Goal: Information Seeking & Learning: Learn about a topic

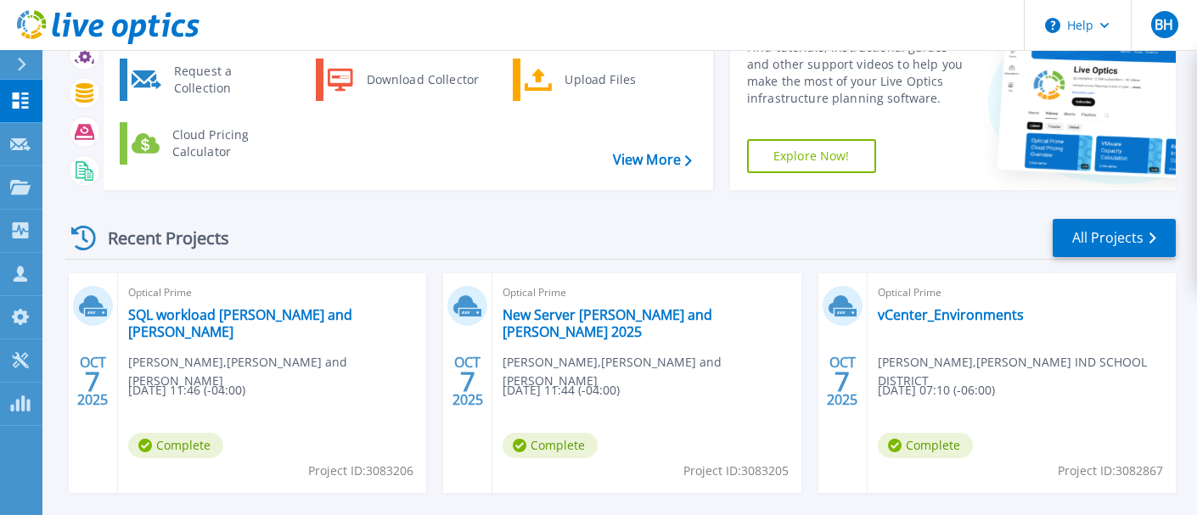
scroll to position [115, 0]
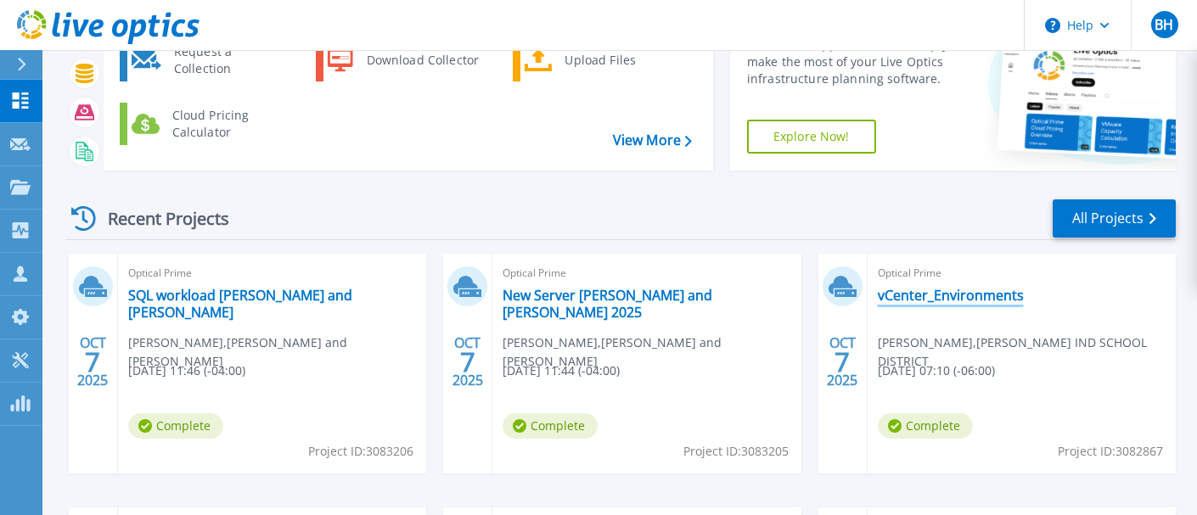
click at [942, 298] on link "vCenter_Environments" at bounding box center [951, 295] width 146 height 17
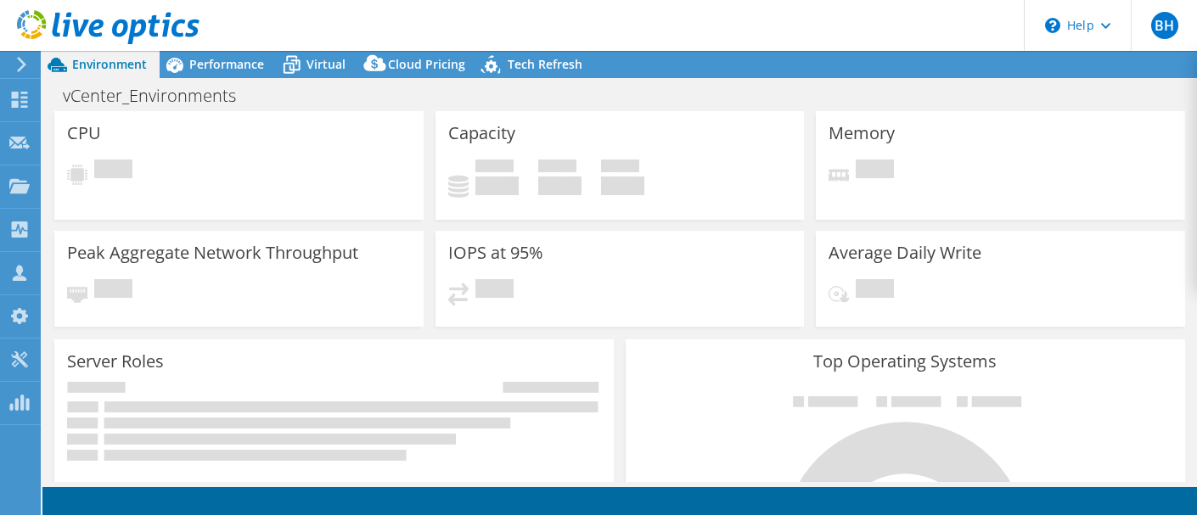
select select "USD"
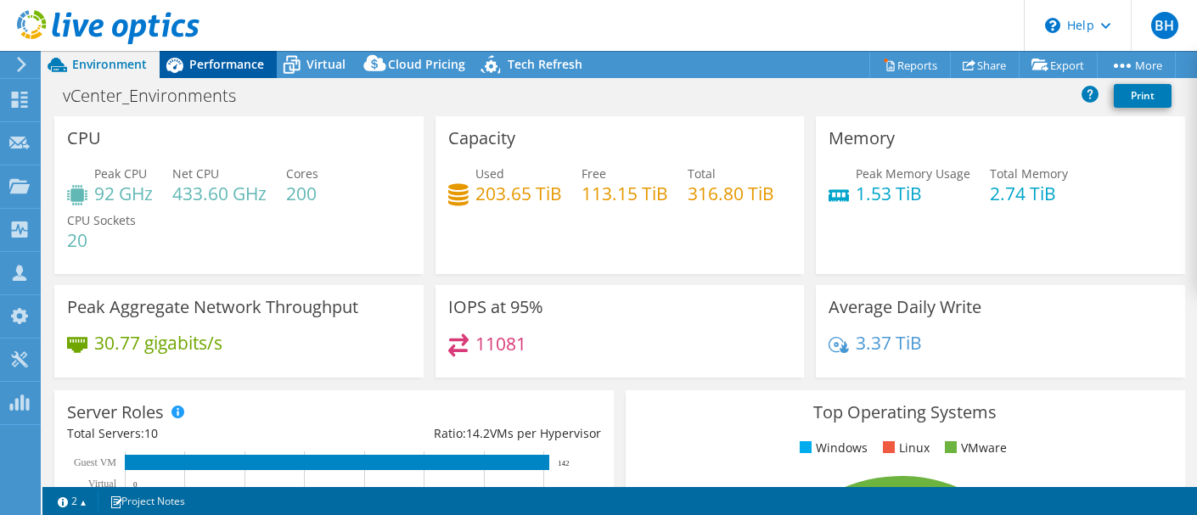
click at [245, 66] on span "Performance" at bounding box center [226, 64] width 75 height 16
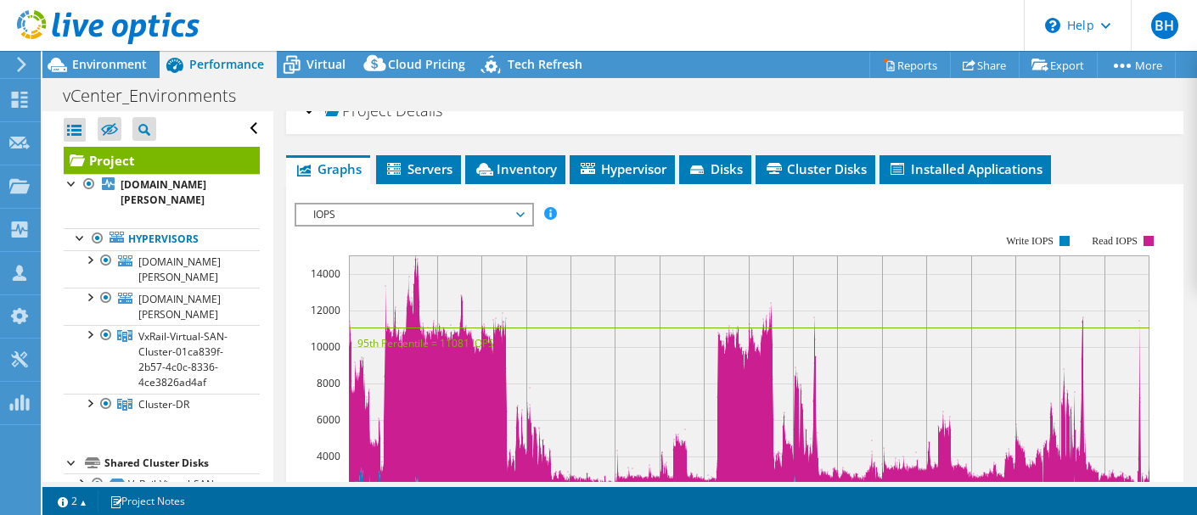
scroll to position [24, 0]
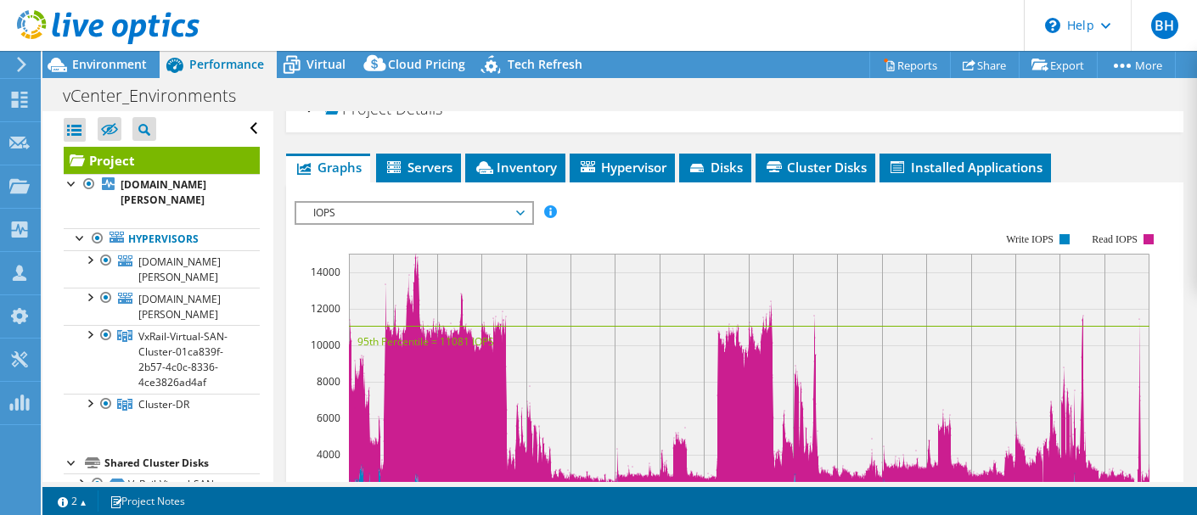
click at [524, 211] on icon at bounding box center [520, 213] width 8 height 5
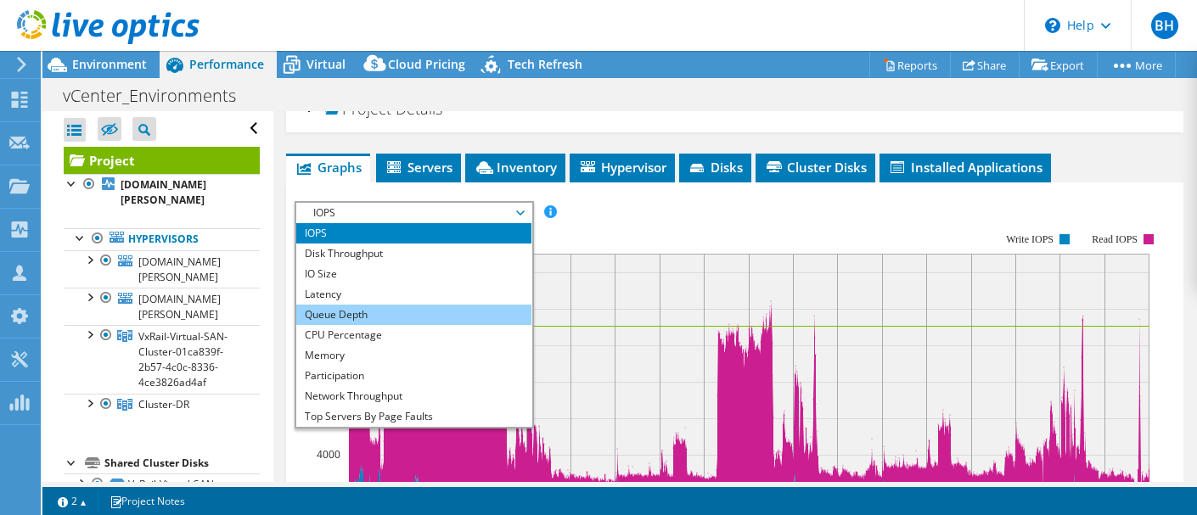
click at [397, 312] on li "Queue Depth" at bounding box center [413, 315] width 235 height 20
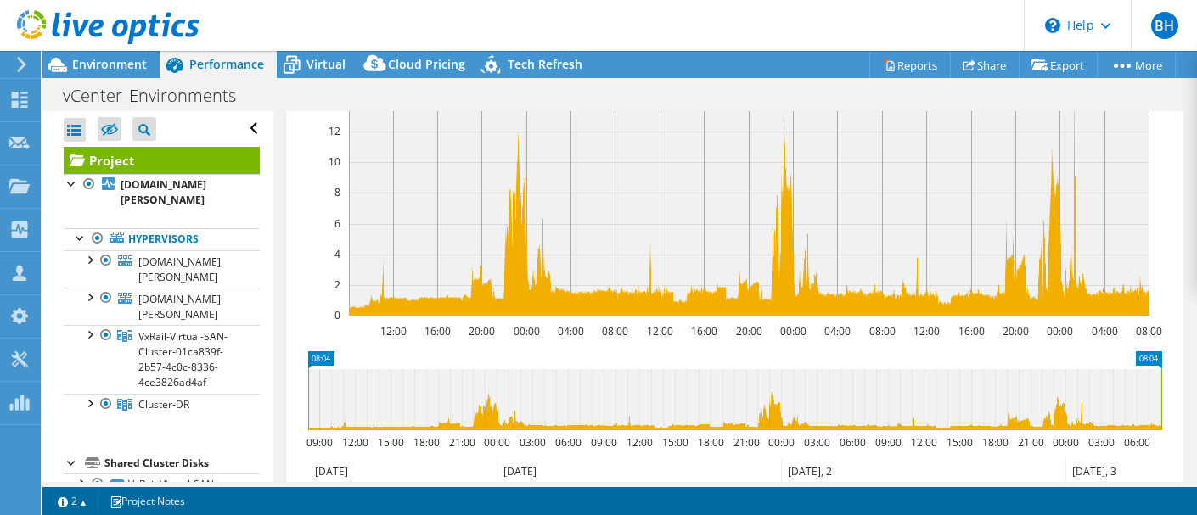
scroll to position [231, 0]
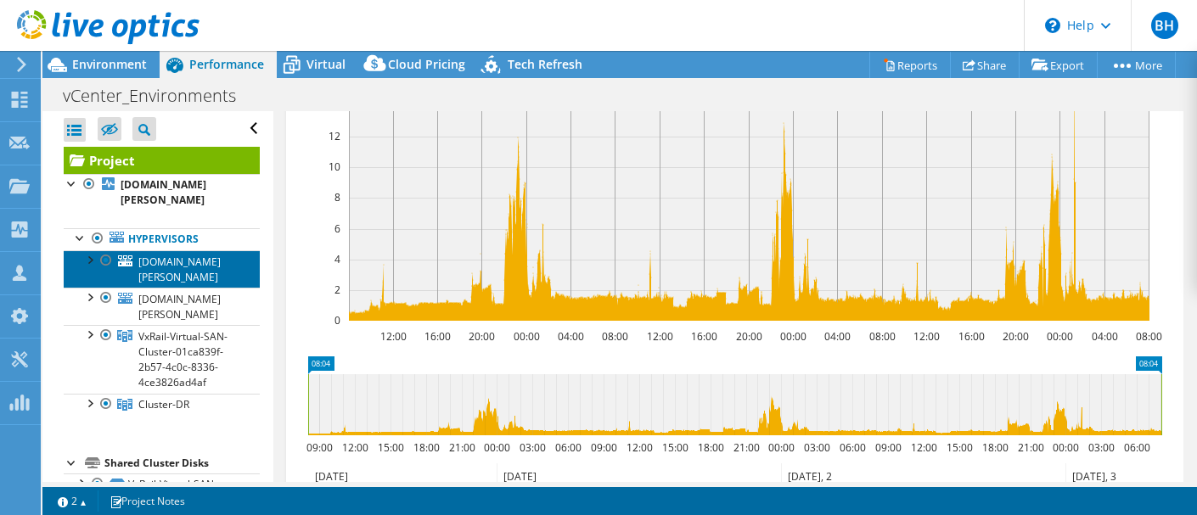
click at [202, 255] on span "[DOMAIN_NAME][PERSON_NAME]" at bounding box center [179, 270] width 82 height 30
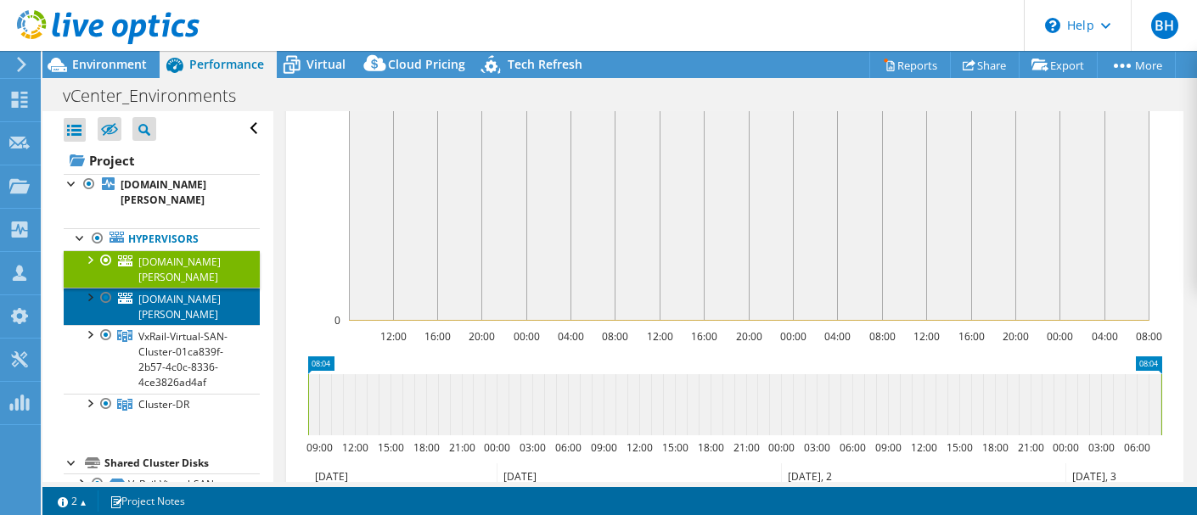
click at [191, 292] on span "[DOMAIN_NAME][PERSON_NAME]" at bounding box center [179, 307] width 82 height 30
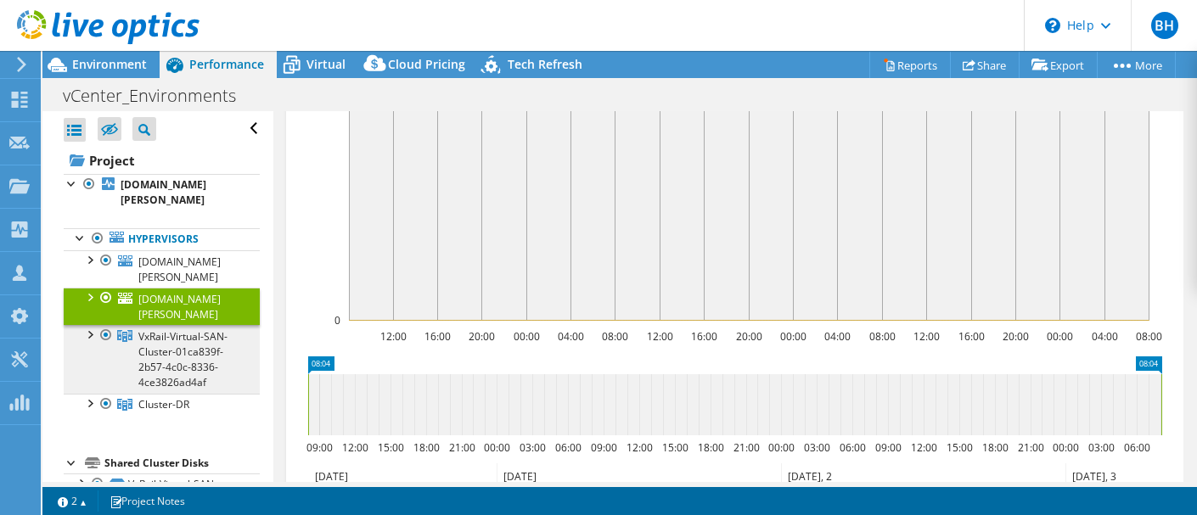
click at [182, 330] on span "VxRail-Virtual-SAN-Cluster-01ca839f-2b57-4c0c-8336-4ce3826ad4af" at bounding box center [182, 360] width 89 height 60
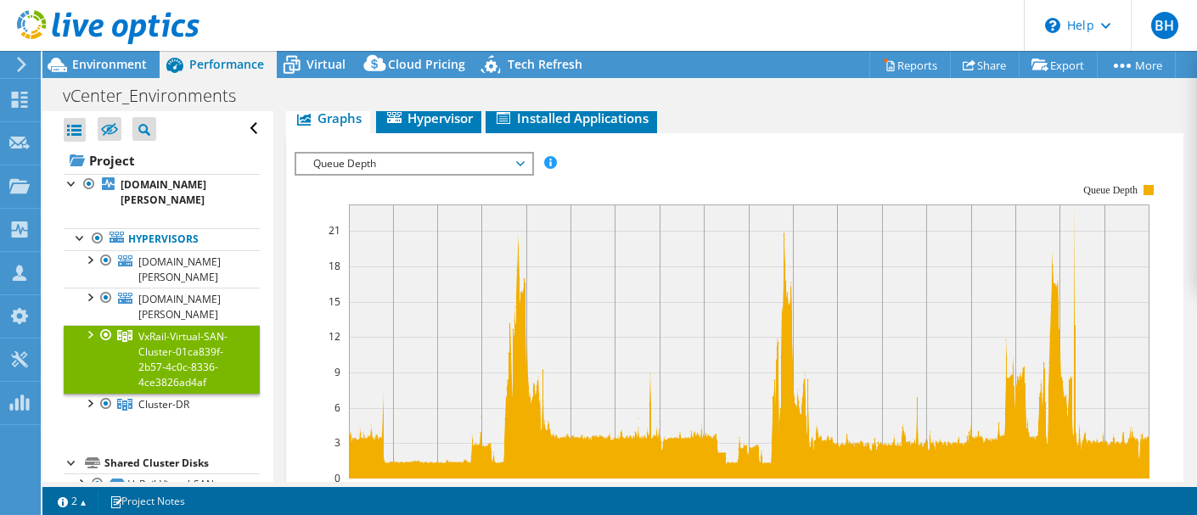
scroll to position [72, 0]
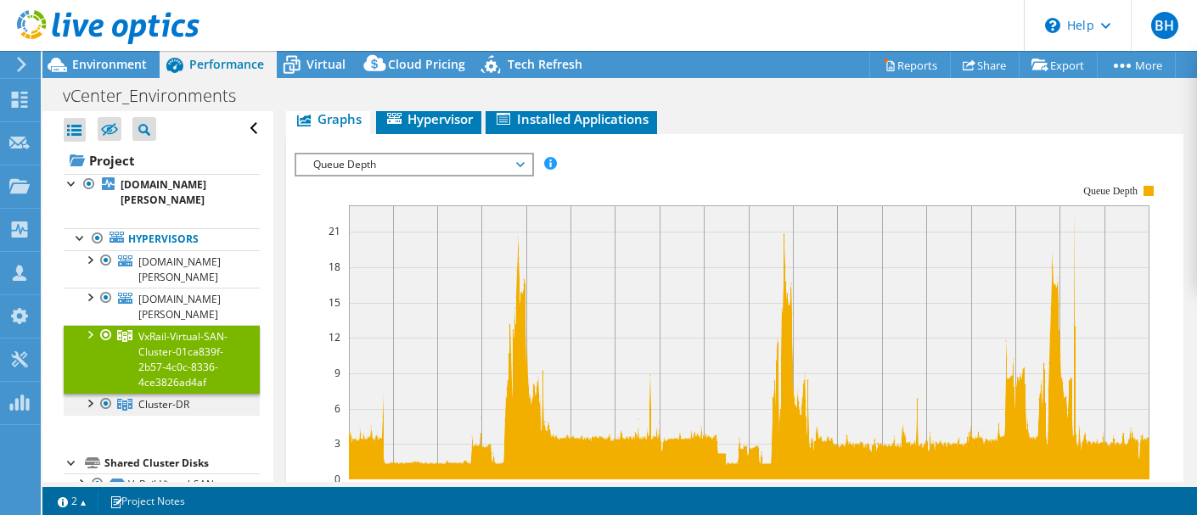
click at [176, 397] on span "Cluster-DR" at bounding box center [163, 404] width 51 height 14
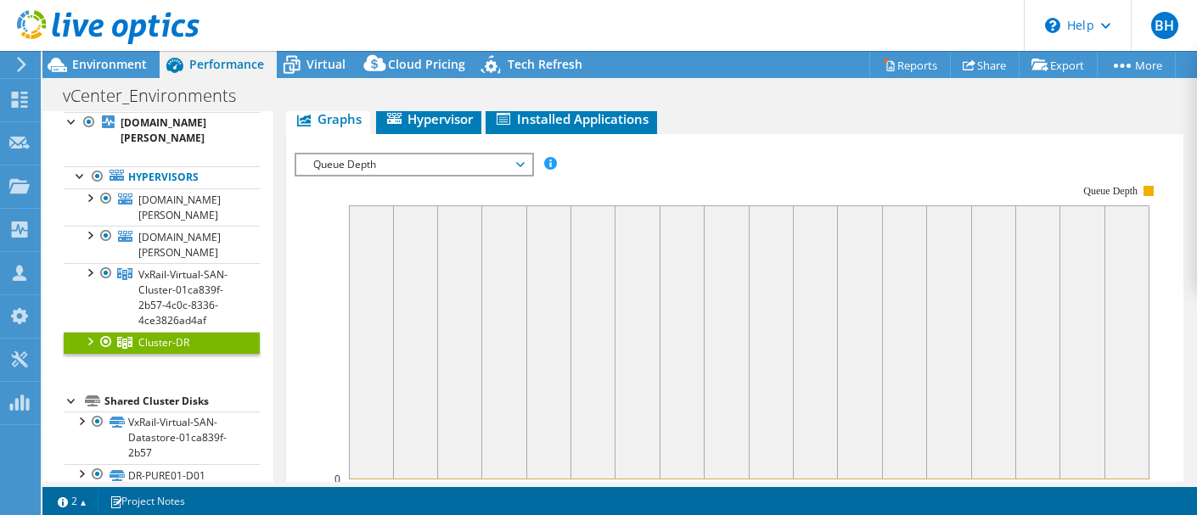
scroll to position [59, 0]
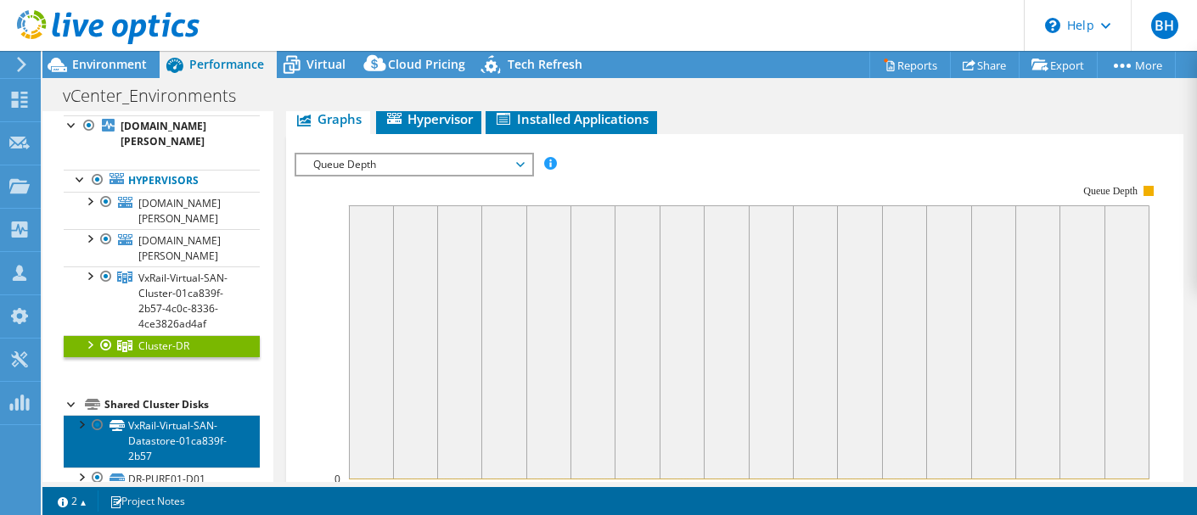
click at [184, 415] on link "VxRail-Virtual-SAN-Datastore-01ca839f-2b57" at bounding box center [162, 441] width 196 height 53
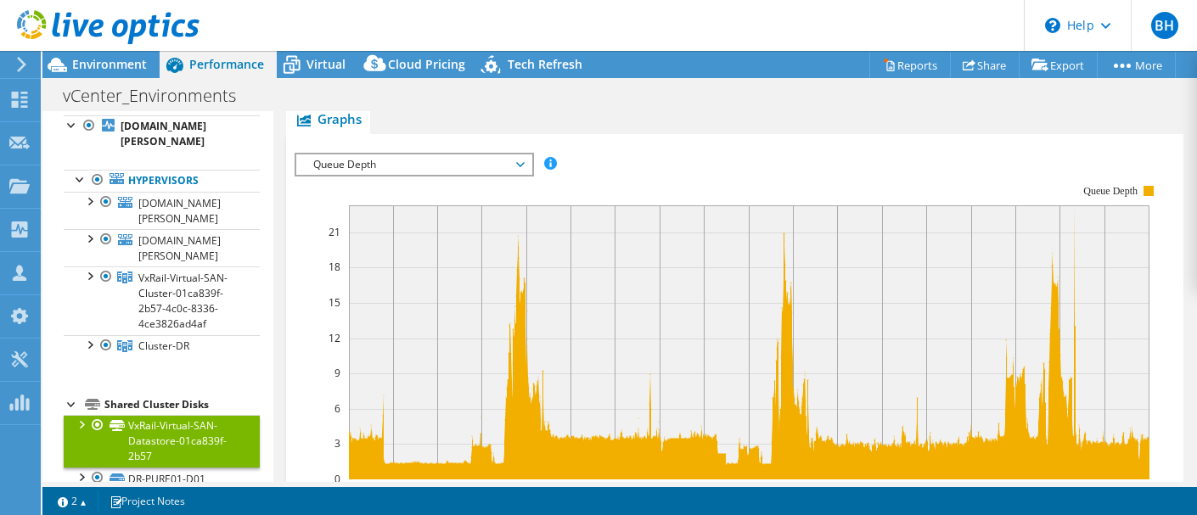
scroll to position [78, 0]
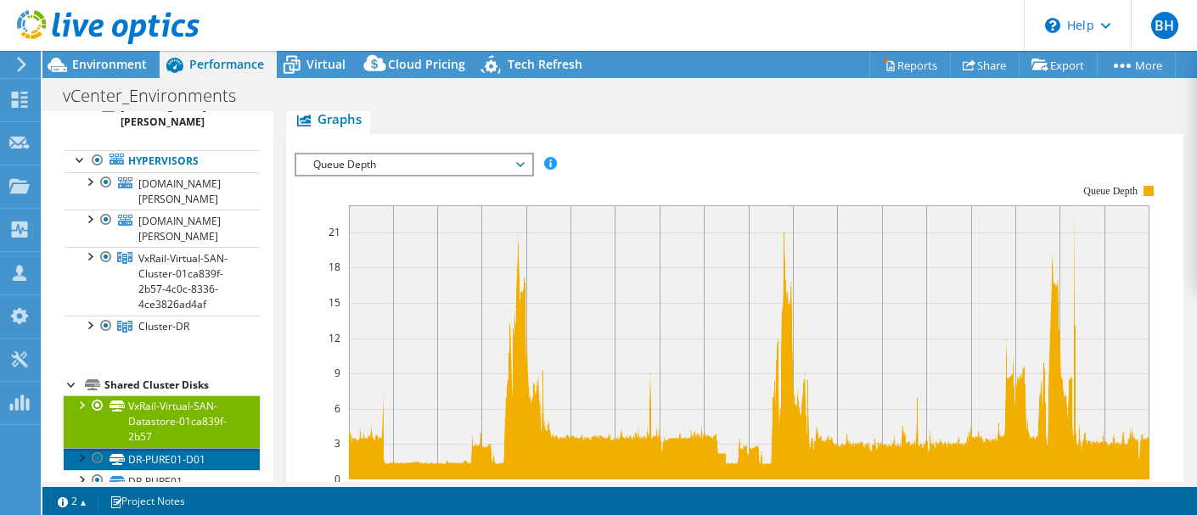
click at [149, 448] on link "DR-PURE01-D01" at bounding box center [162, 459] width 196 height 22
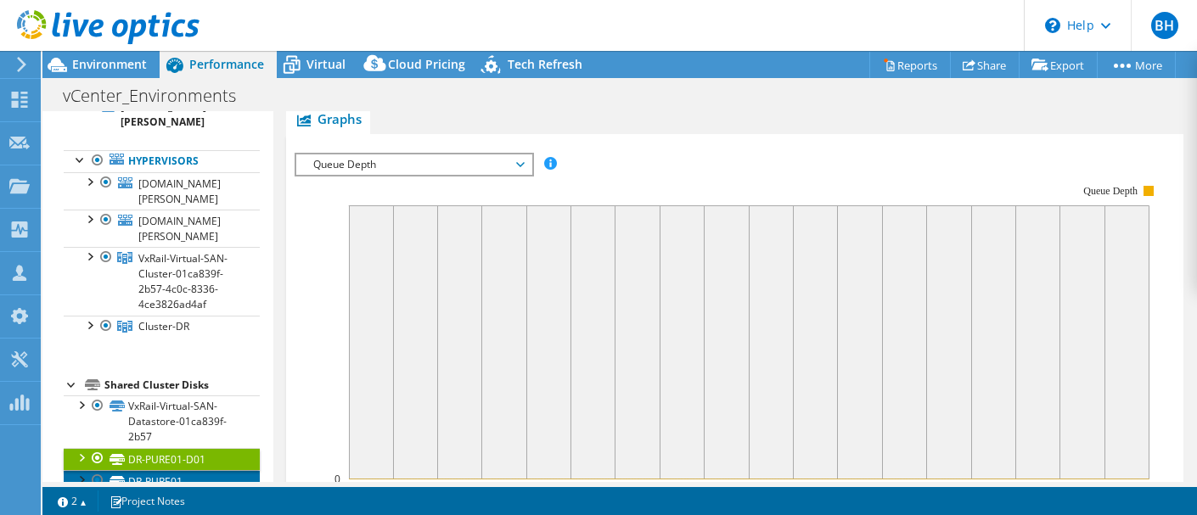
click at [144, 470] on link "DR-PURE01-Replication01" at bounding box center [162, 488] width 196 height 37
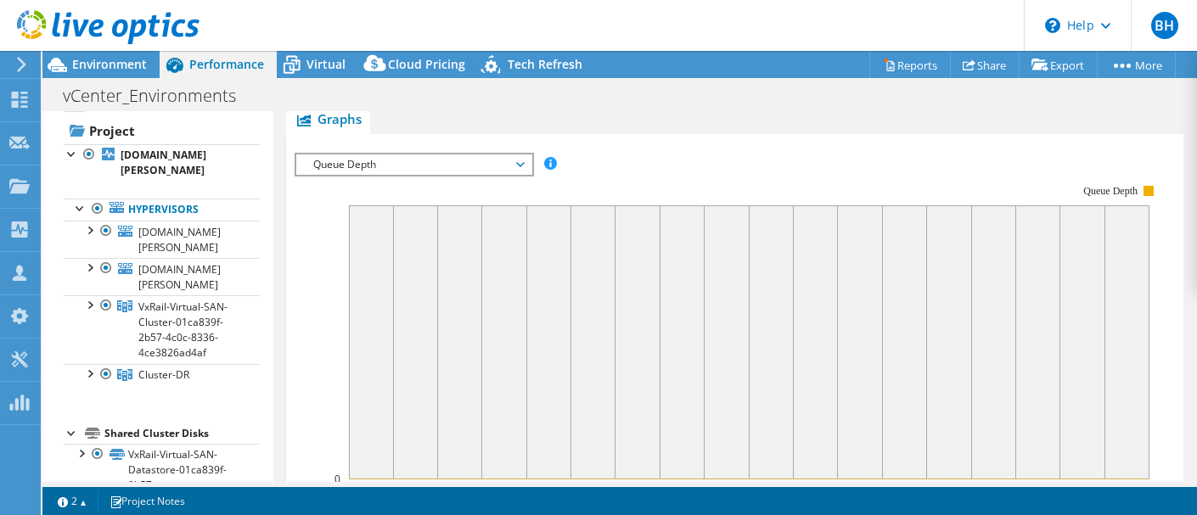
scroll to position [27, 0]
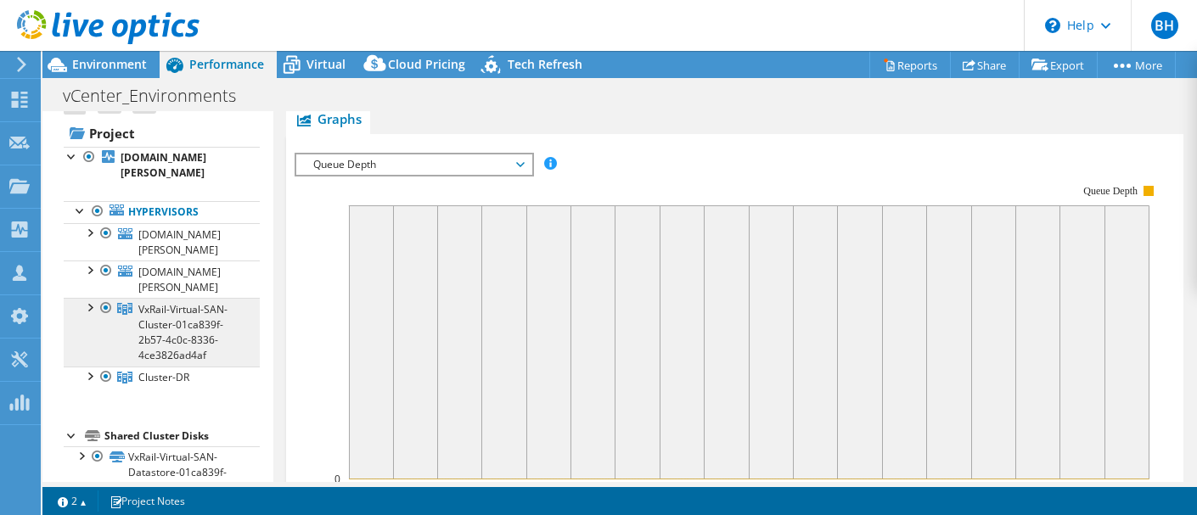
click at [187, 302] on span "VxRail-Virtual-SAN-Cluster-01ca839f-2b57-4c0c-8336-4ce3826ad4af" at bounding box center [182, 332] width 89 height 60
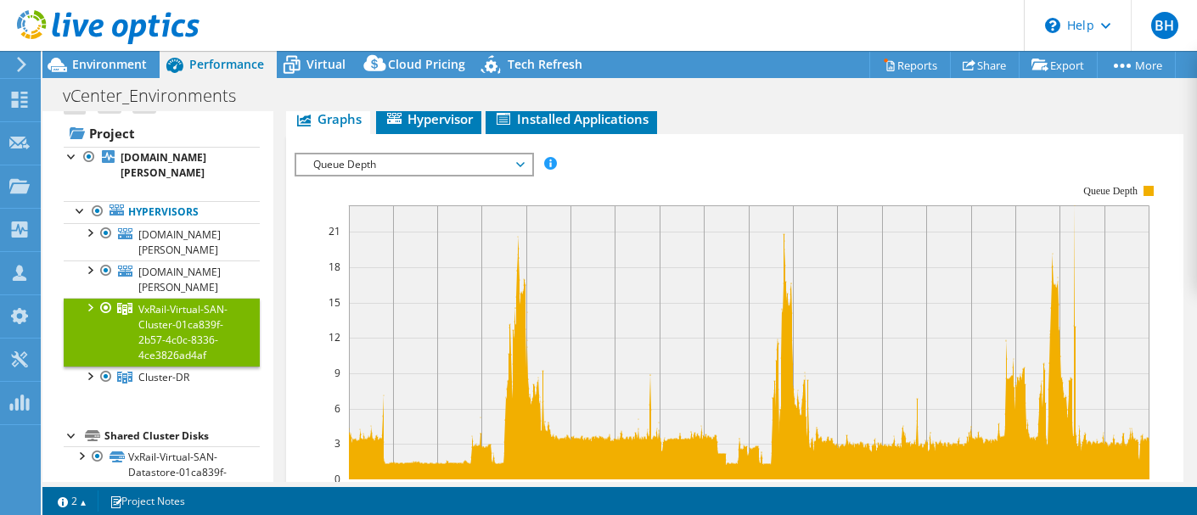
click at [519, 164] on span "Queue Depth" at bounding box center [414, 165] width 218 height 20
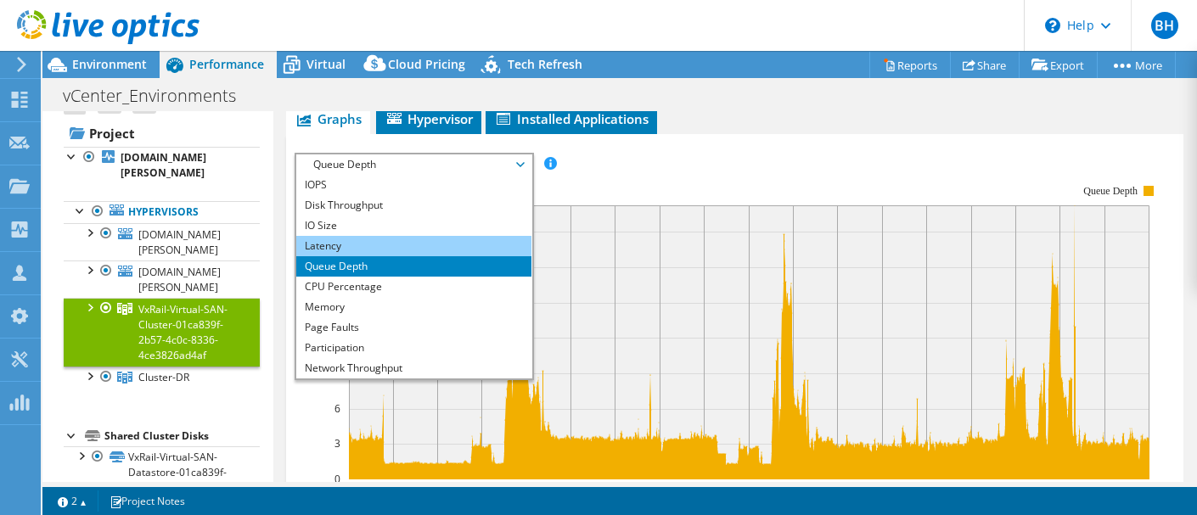
click at [386, 239] on li "Latency" at bounding box center [413, 246] width 235 height 20
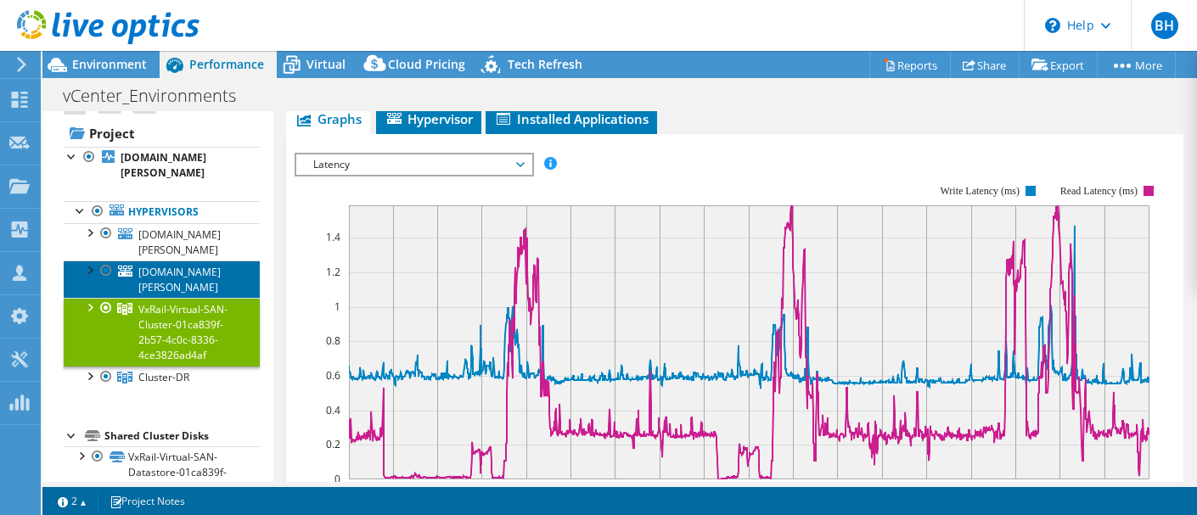
click at [206, 265] on span "[DOMAIN_NAME][PERSON_NAME]" at bounding box center [179, 280] width 82 height 30
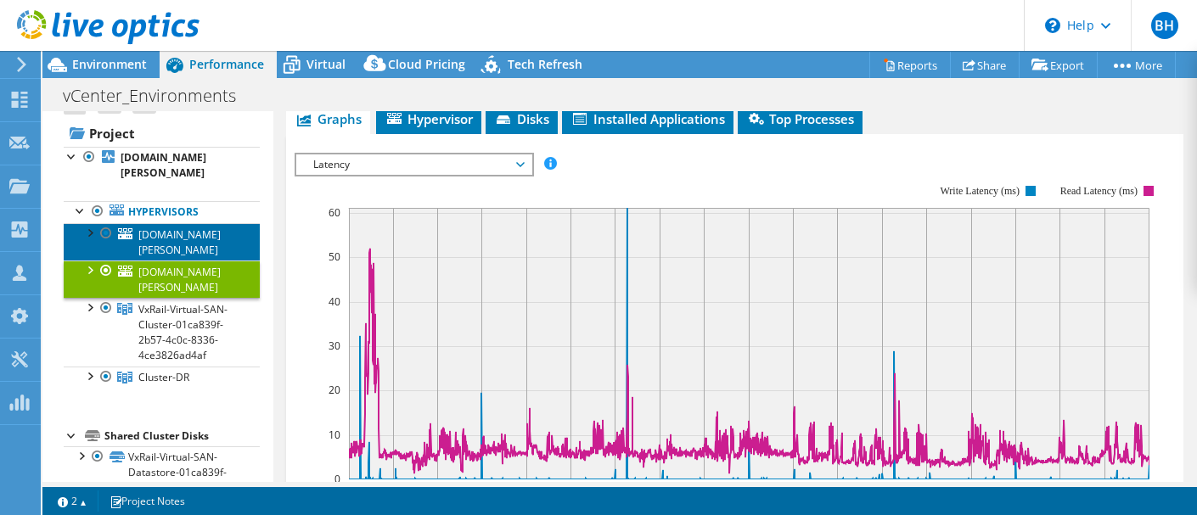
click at [192, 228] on span "[DOMAIN_NAME][PERSON_NAME]" at bounding box center [179, 243] width 82 height 30
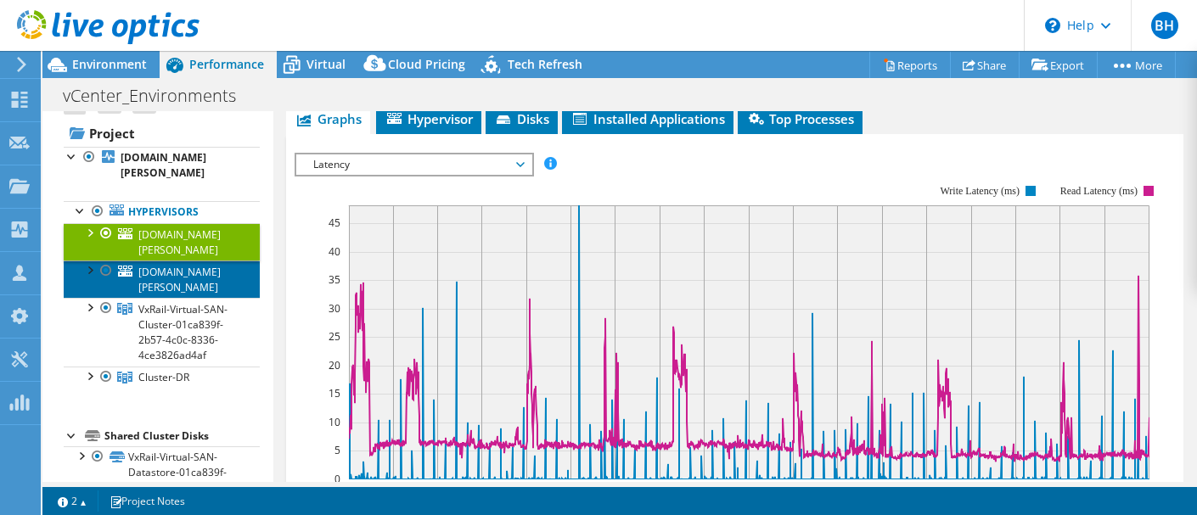
click at [188, 265] on span "[DOMAIN_NAME][PERSON_NAME]" at bounding box center [179, 280] width 82 height 30
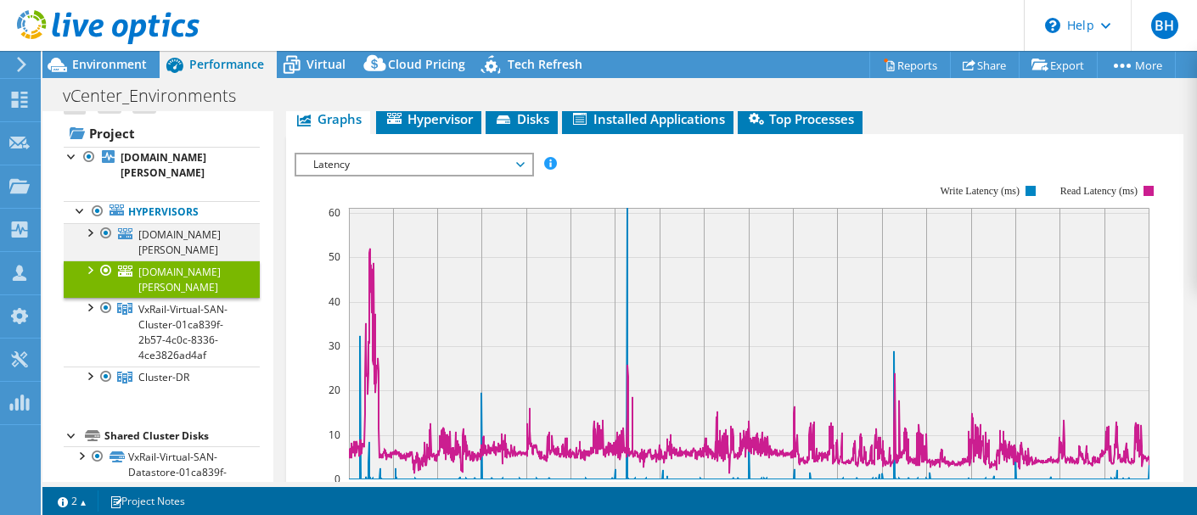
click at [90, 223] on div at bounding box center [89, 231] width 17 height 17
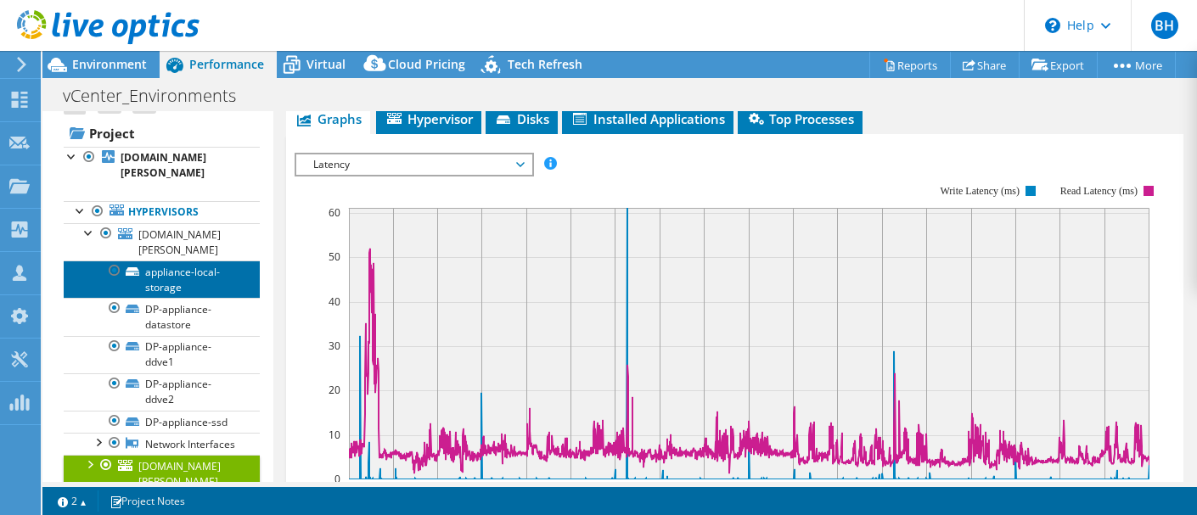
click at [169, 261] on link "appliance-local-storage" at bounding box center [162, 279] width 196 height 37
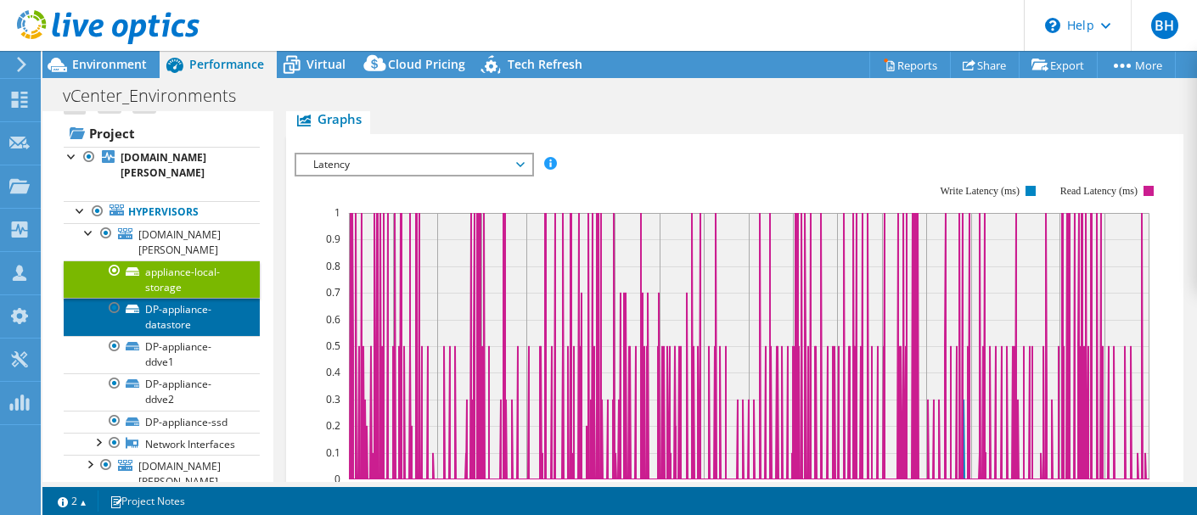
click at [165, 298] on link "DP-appliance-datastore" at bounding box center [162, 316] width 196 height 37
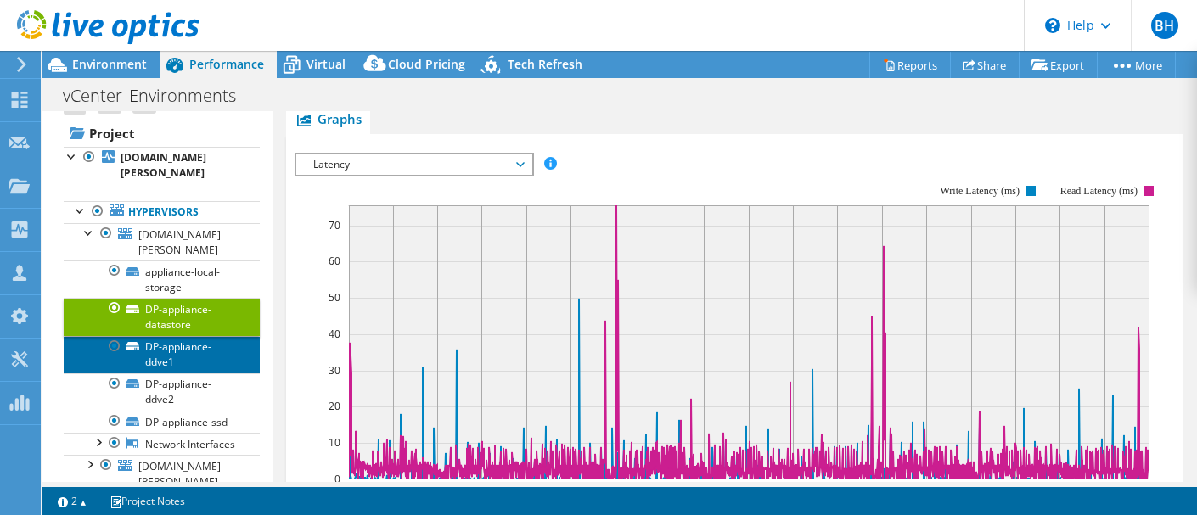
click at [184, 336] on link "DP-appliance-ddve1" at bounding box center [162, 354] width 196 height 37
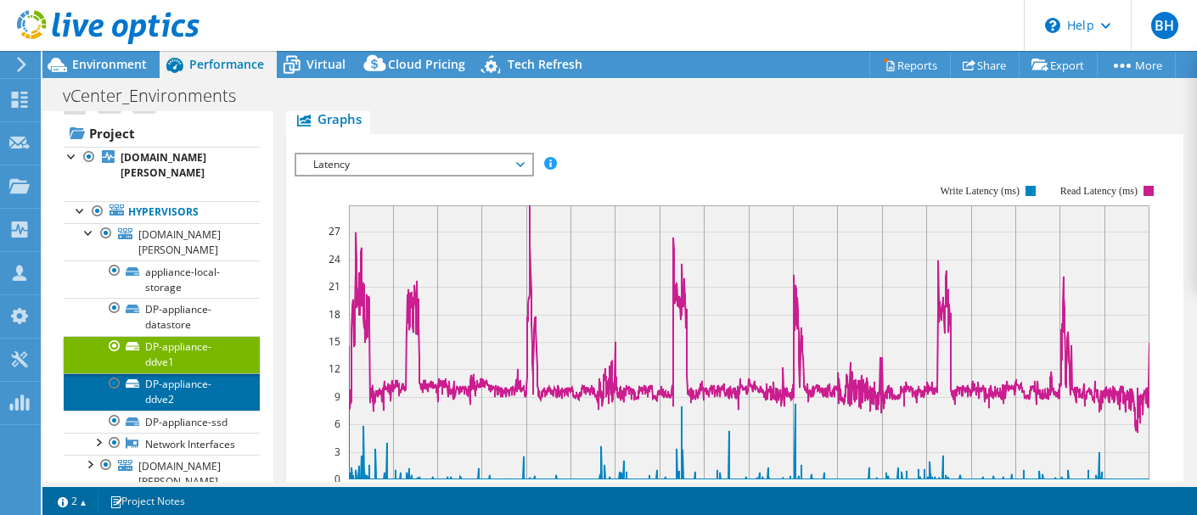
click at [177, 374] on link "DP-appliance-ddve2" at bounding box center [162, 392] width 196 height 37
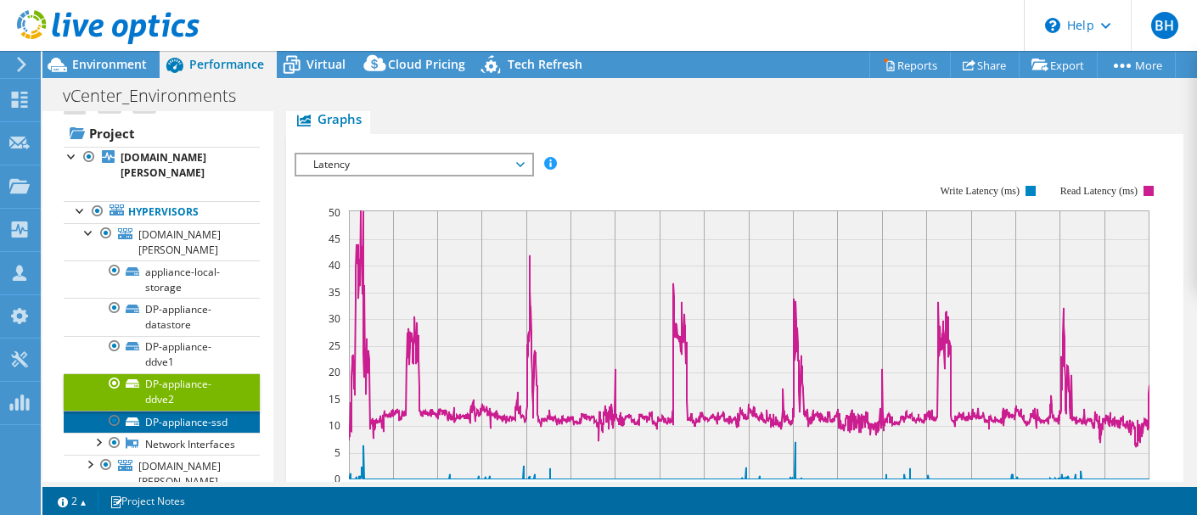
click at [177, 411] on link "DP-appliance-ssd" at bounding box center [162, 422] width 196 height 22
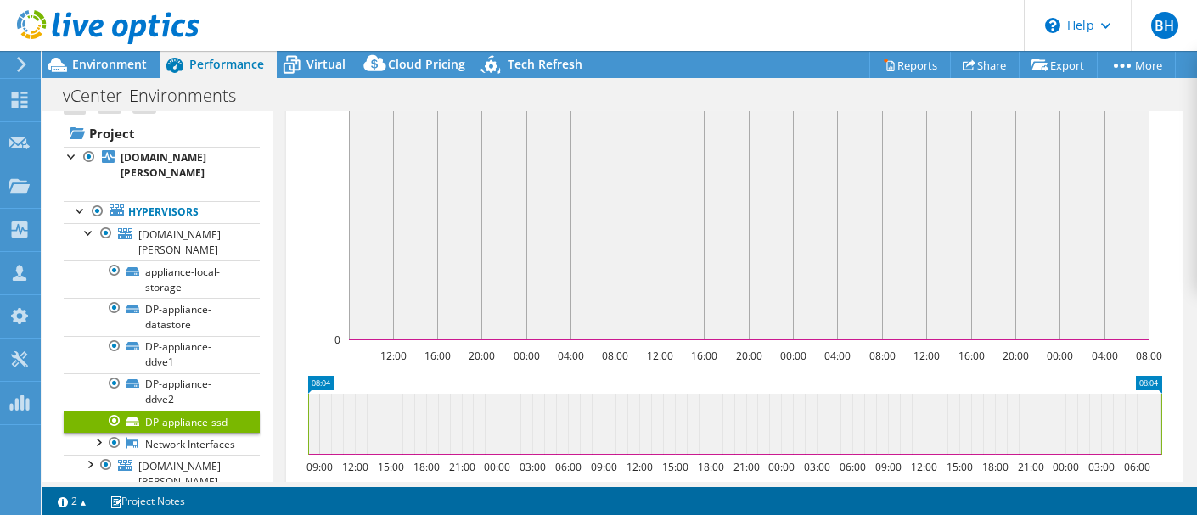
scroll to position [212, 0]
click at [90, 223] on div at bounding box center [89, 231] width 17 height 17
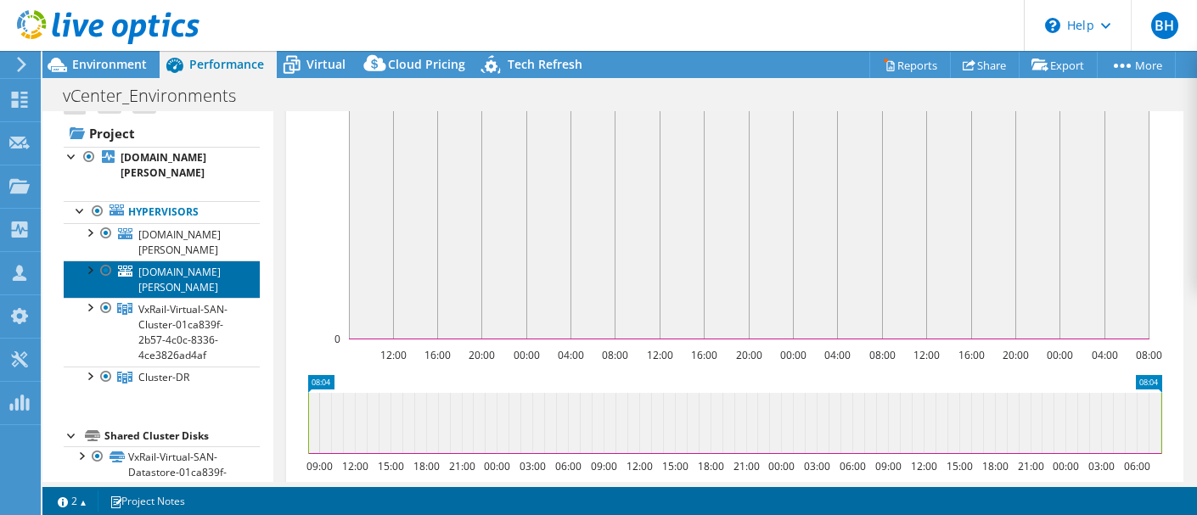
click at [180, 265] on span "[DOMAIN_NAME][PERSON_NAME]" at bounding box center [179, 280] width 82 height 30
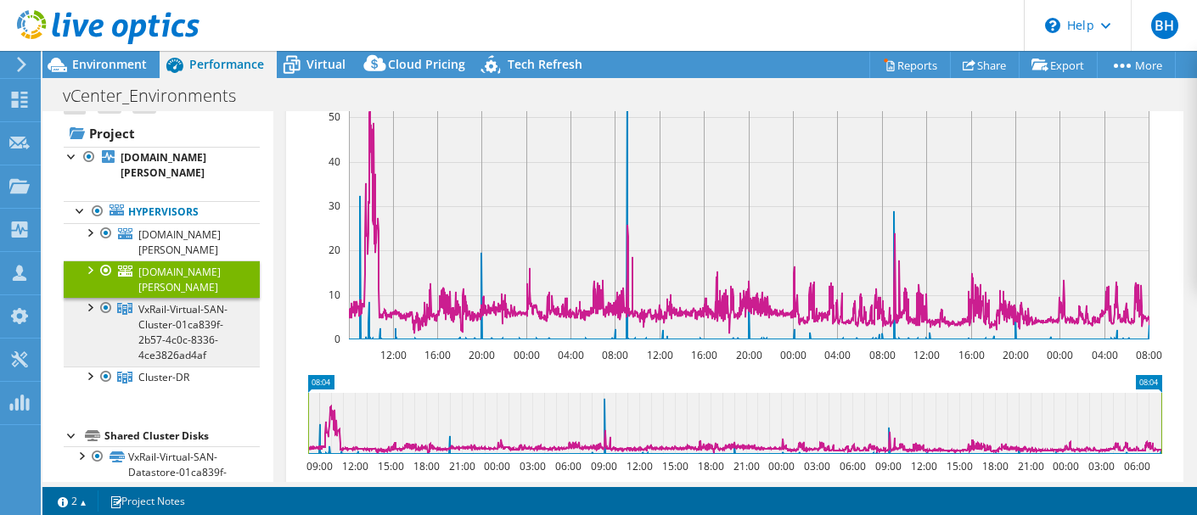
click at [187, 302] on span "VxRail-Virtual-SAN-Cluster-01ca839f-2b57-4c0c-8336-4ce3826ad4af" at bounding box center [182, 332] width 89 height 60
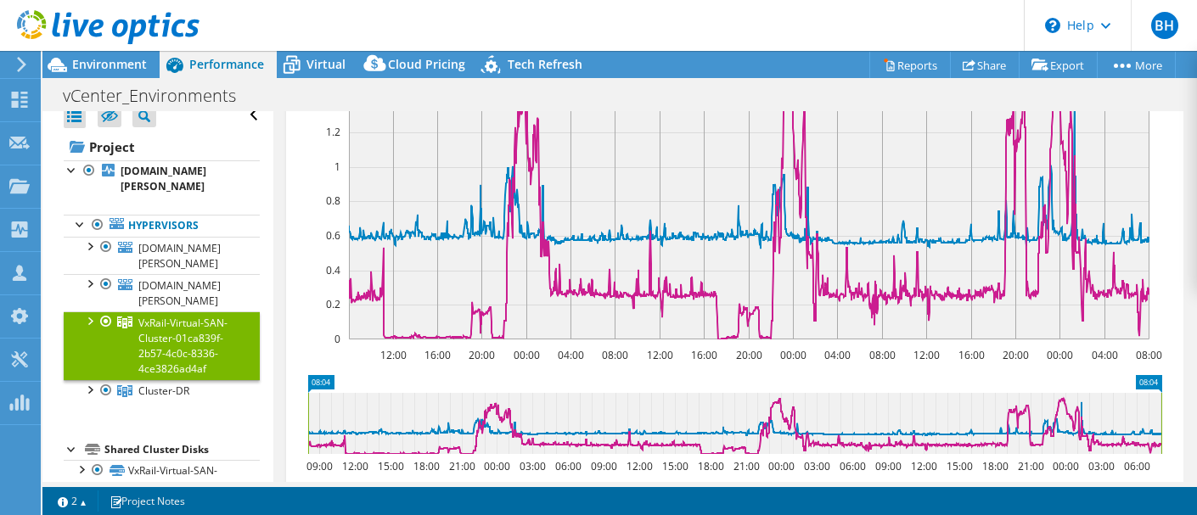
scroll to position [10, 0]
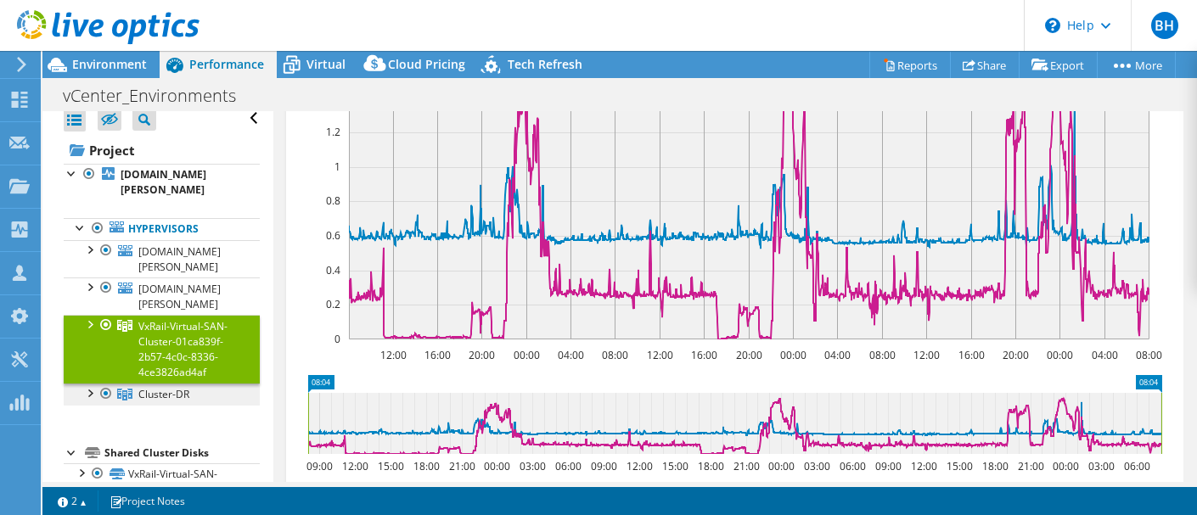
click at [142, 387] on span "Cluster-DR" at bounding box center [163, 394] width 51 height 14
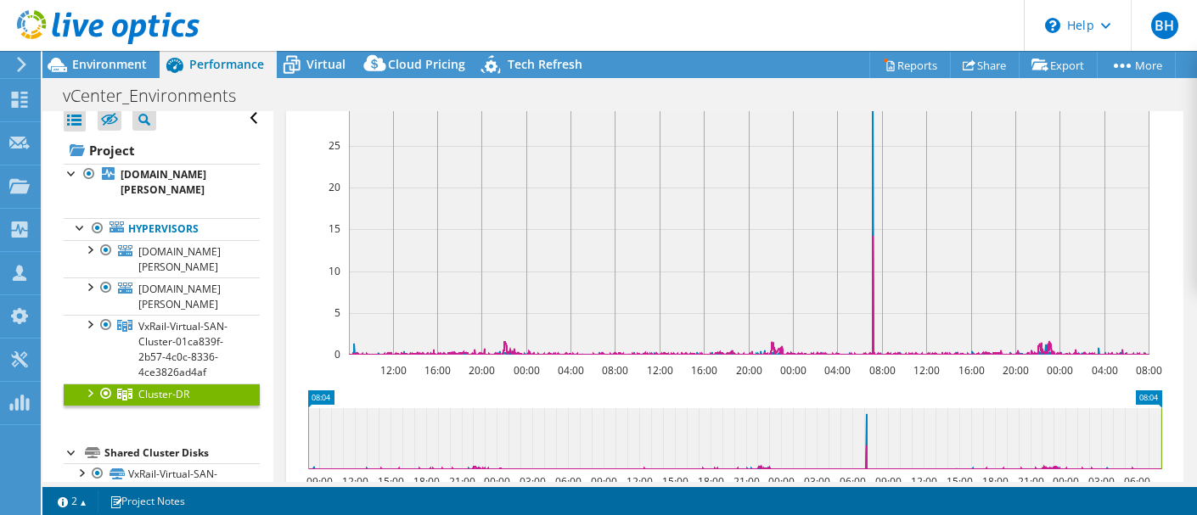
scroll to position [196, 0]
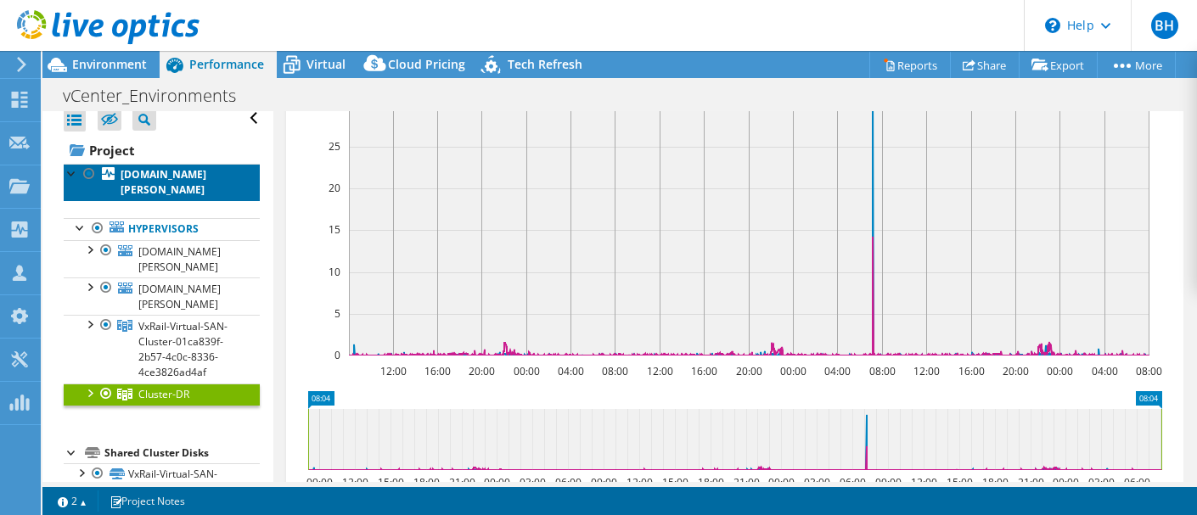
click at [167, 177] on b "[DOMAIN_NAME][PERSON_NAME]" at bounding box center [164, 182] width 86 height 30
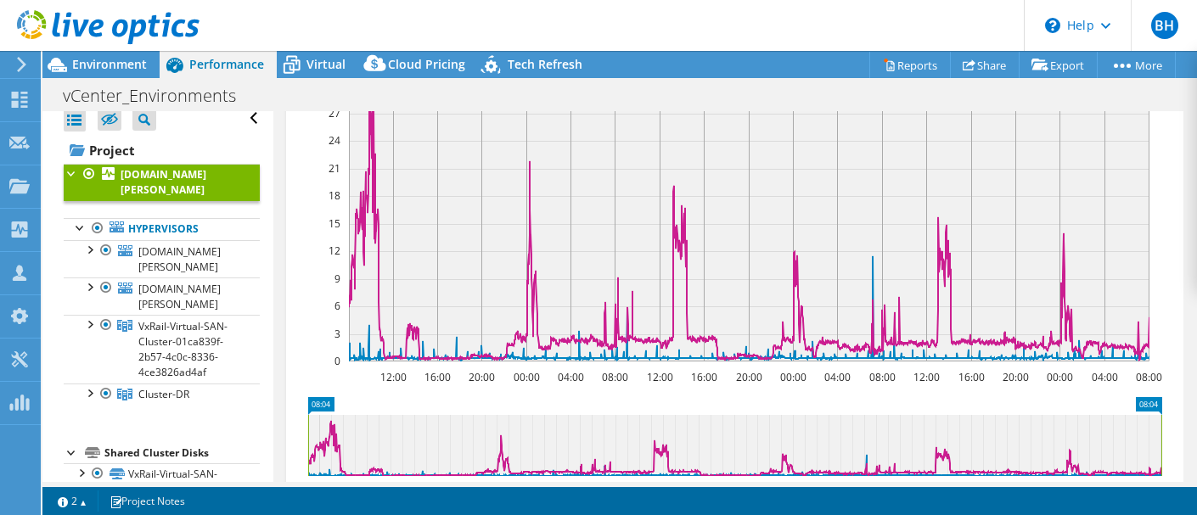
scroll to position [0, 0]
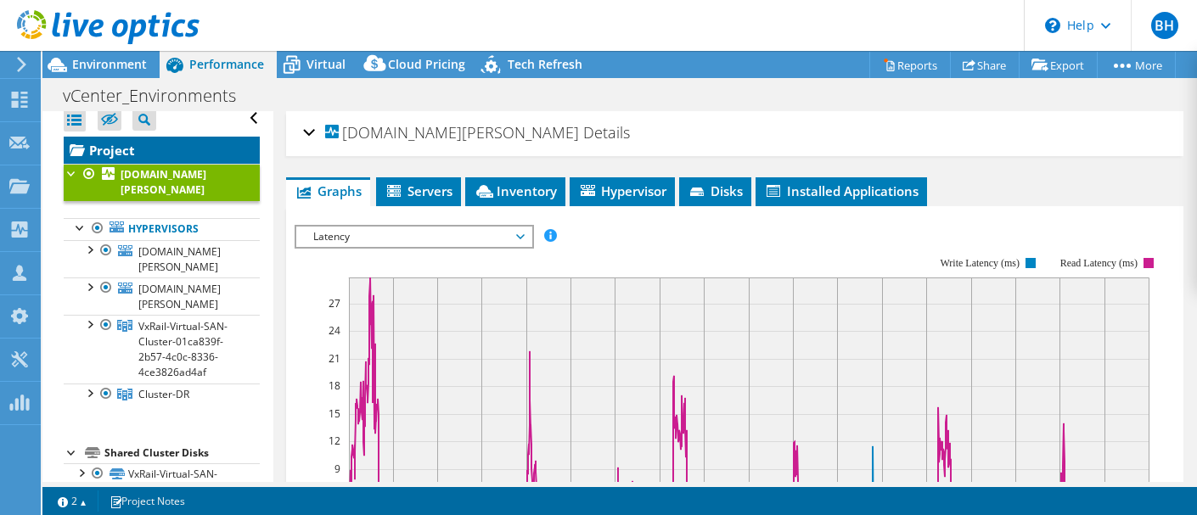
click at [149, 147] on link "Project" at bounding box center [162, 150] width 196 height 27
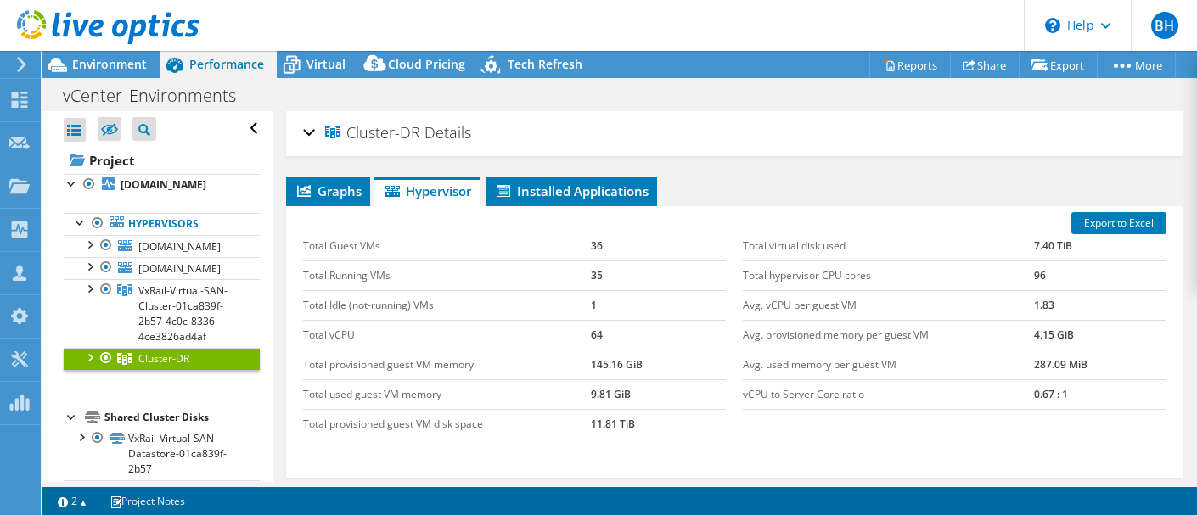
select select "USD"
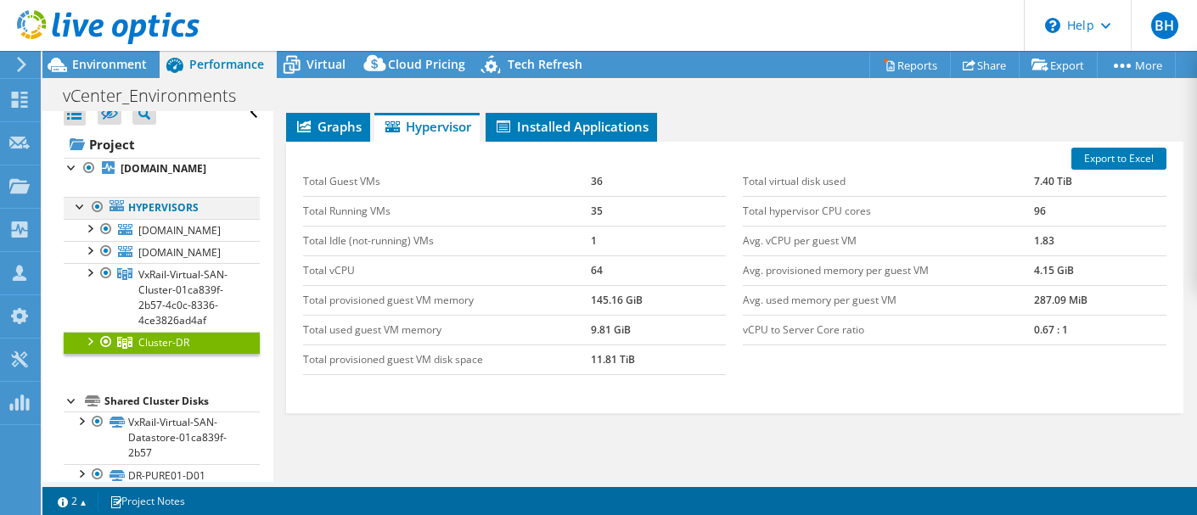
click at [81, 205] on div at bounding box center [80, 205] width 17 height 17
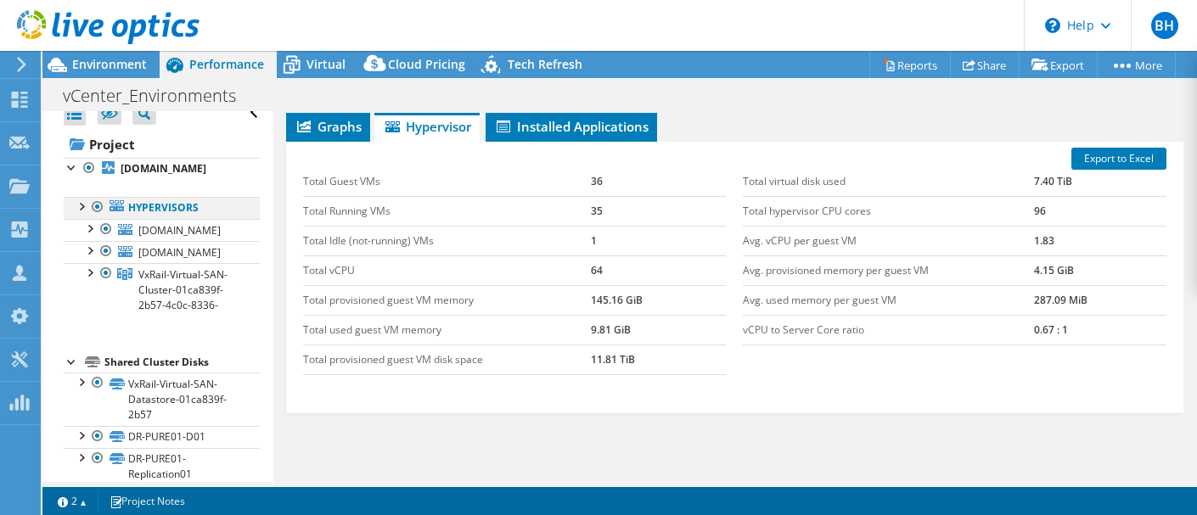
scroll to position [0, 0]
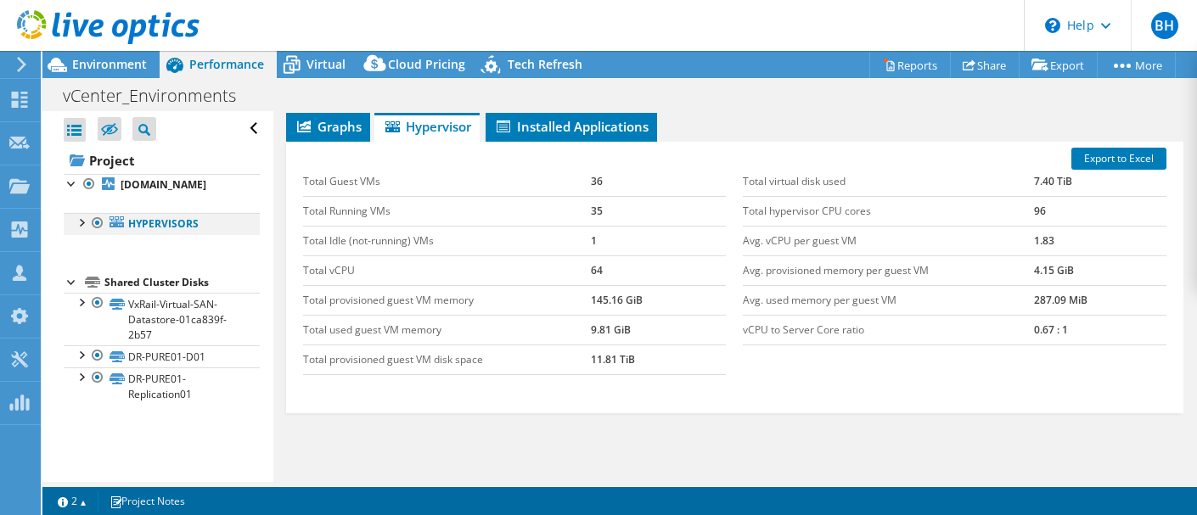
click at [80, 221] on div at bounding box center [80, 221] width 17 height 17
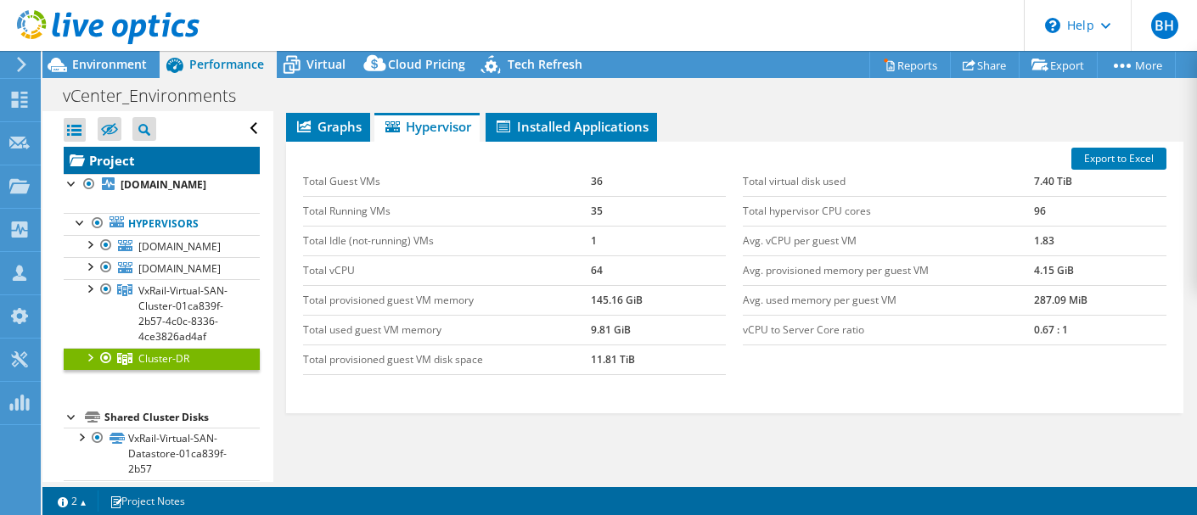
click at [132, 165] on link "Project" at bounding box center [162, 160] width 196 height 27
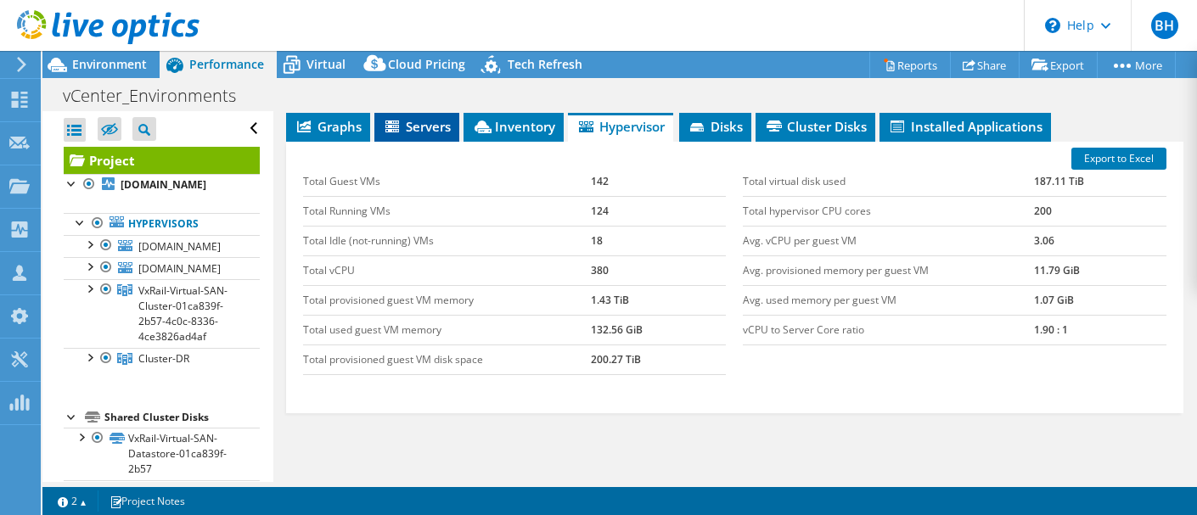
click at [441, 126] on span "Servers" at bounding box center [417, 126] width 68 height 17
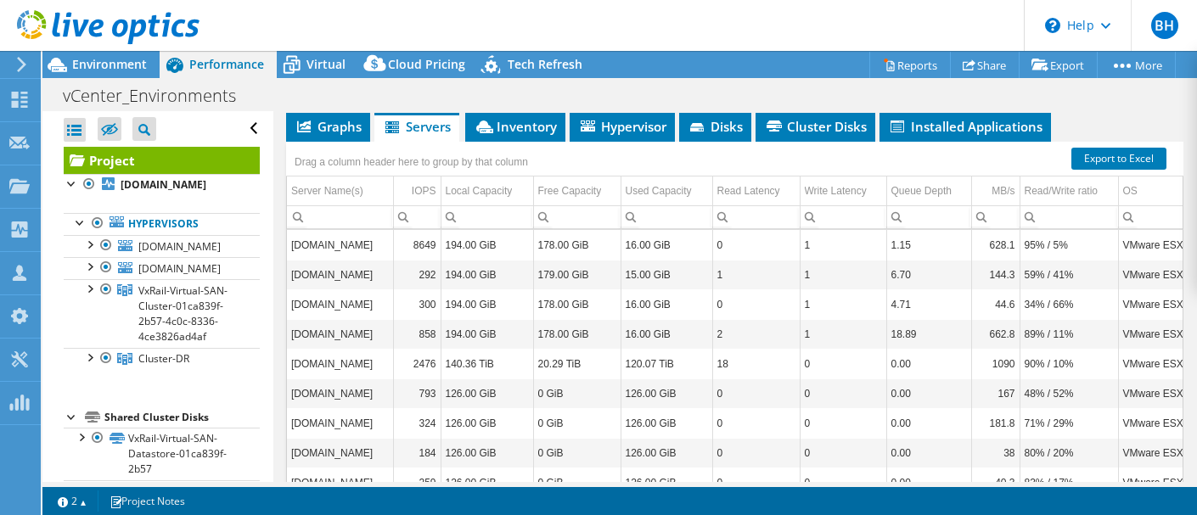
click at [351, 245] on td "[DOMAIN_NAME][PERSON_NAME]" at bounding box center [340, 245] width 106 height 30
click at [335, 246] on td "[DOMAIN_NAME][PERSON_NAME]" at bounding box center [340, 245] width 106 height 30
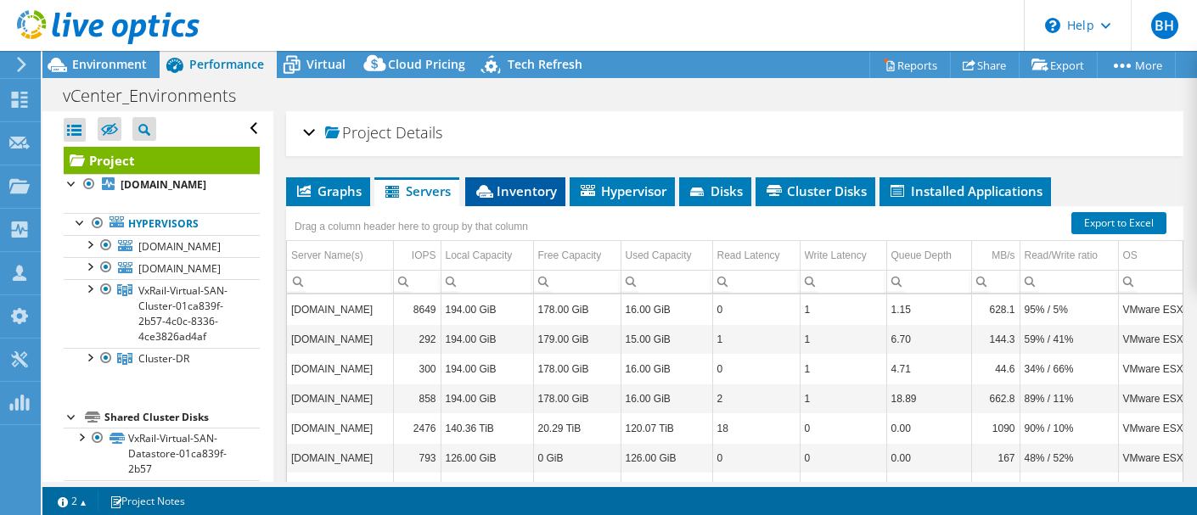
click at [521, 186] on span "Inventory" at bounding box center [515, 191] width 83 height 17
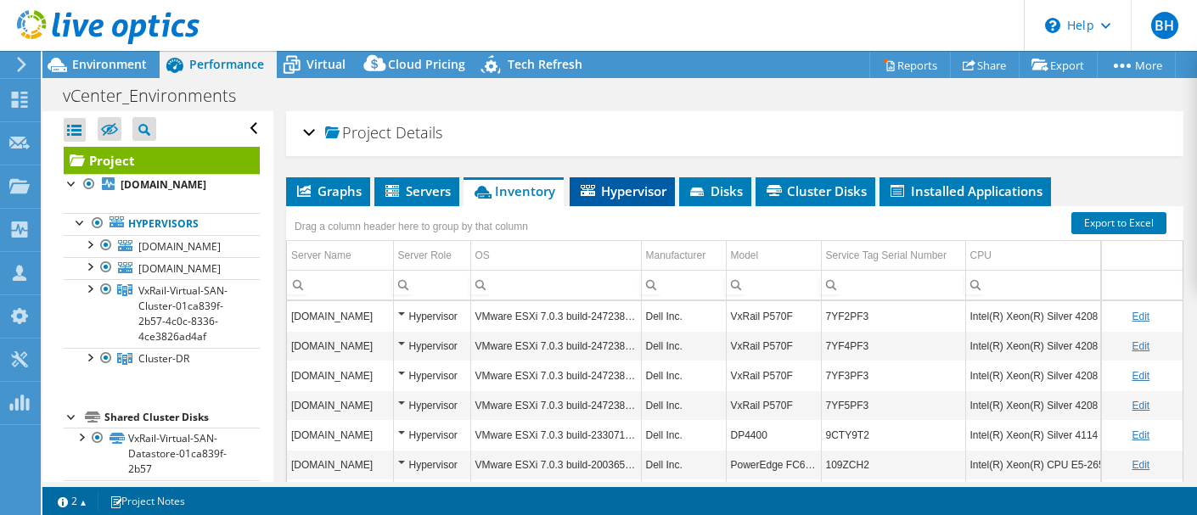
click at [628, 193] on span "Hypervisor" at bounding box center [622, 191] width 88 height 17
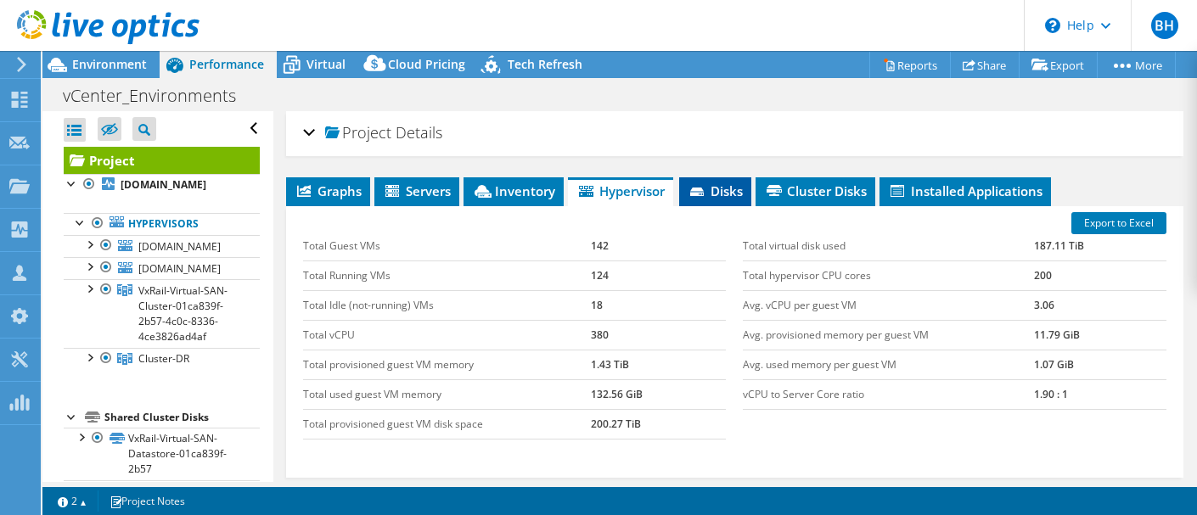
click at [723, 189] on span "Disks" at bounding box center [715, 191] width 55 height 17
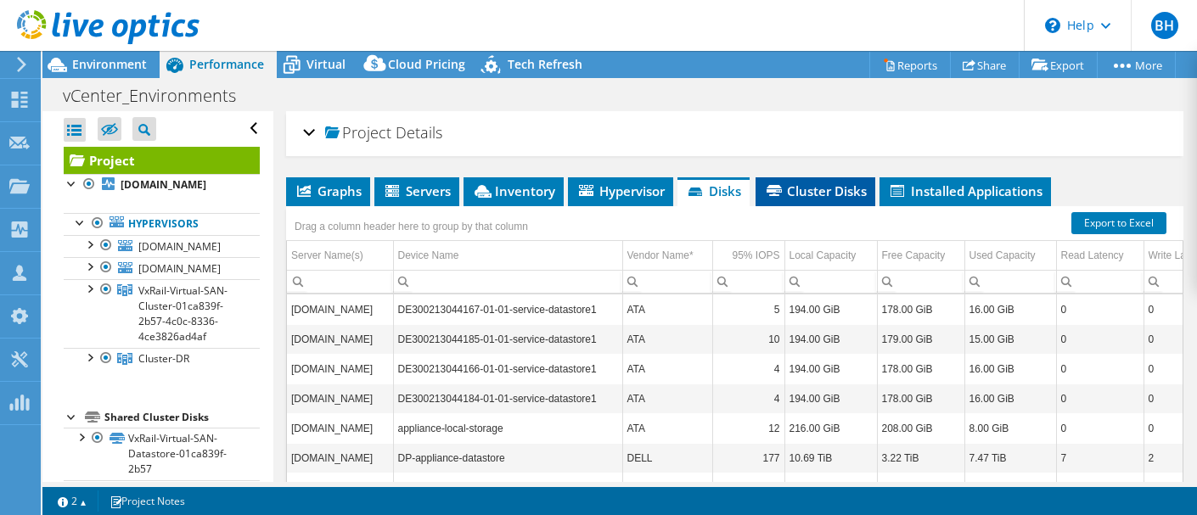
click at [837, 186] on span "Cluster Disks" at bounding box center [815, 191] width 103 height 17
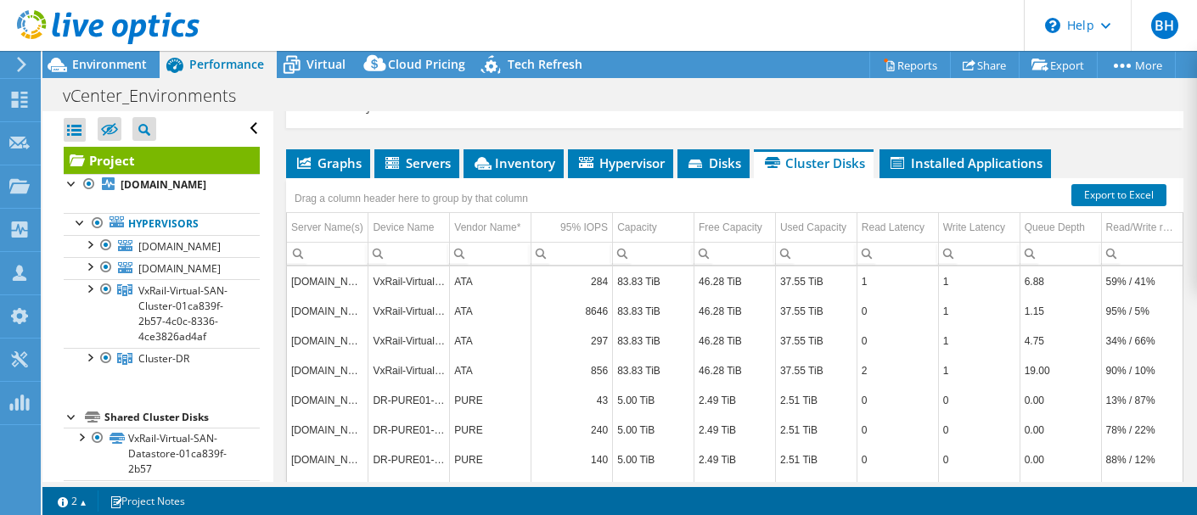
scroll to position [24, 0]
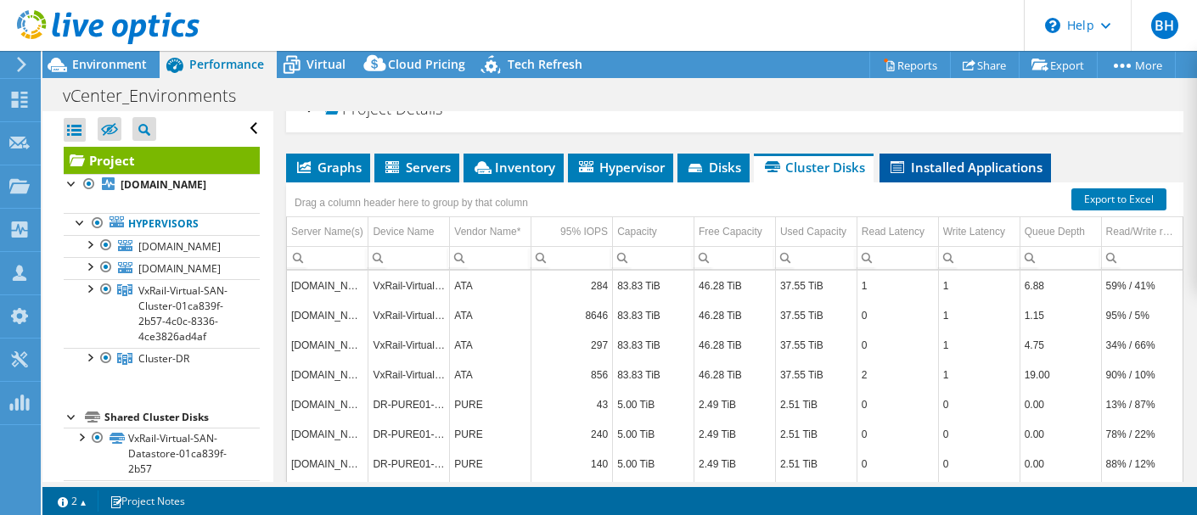
click at [972, 167] on span "Installed Applications" at bounding box center [965, 167] width 155 height 17
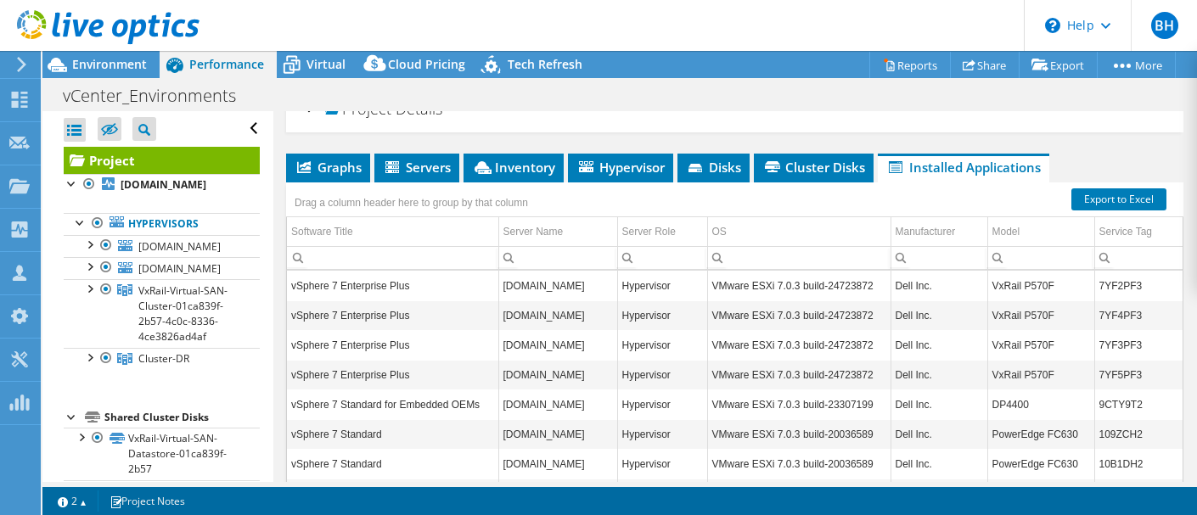
scroll to position [0, 0]
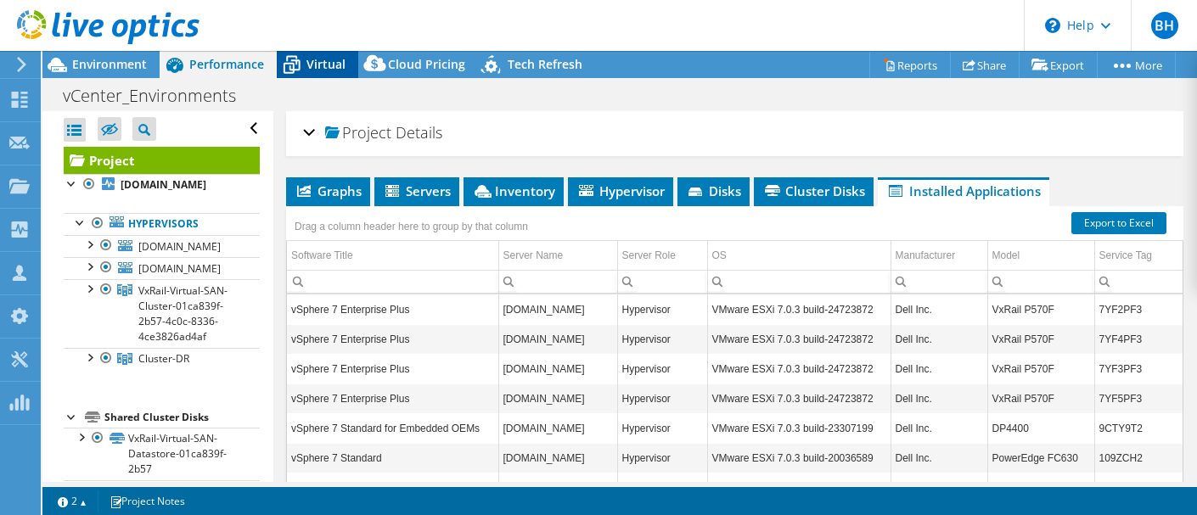
click at [319, 65] on span "Virtual" at bounding box center [326, 64] width 39 height 16
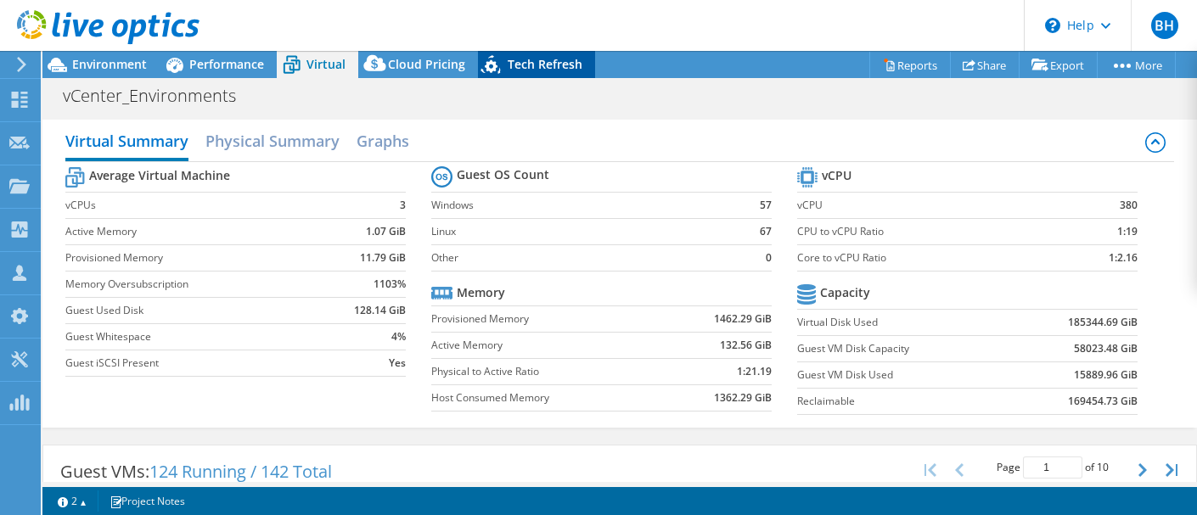
click at [549, 69] on span "Tech Refresh" at bounding box center [545, 64] width 75 height 16
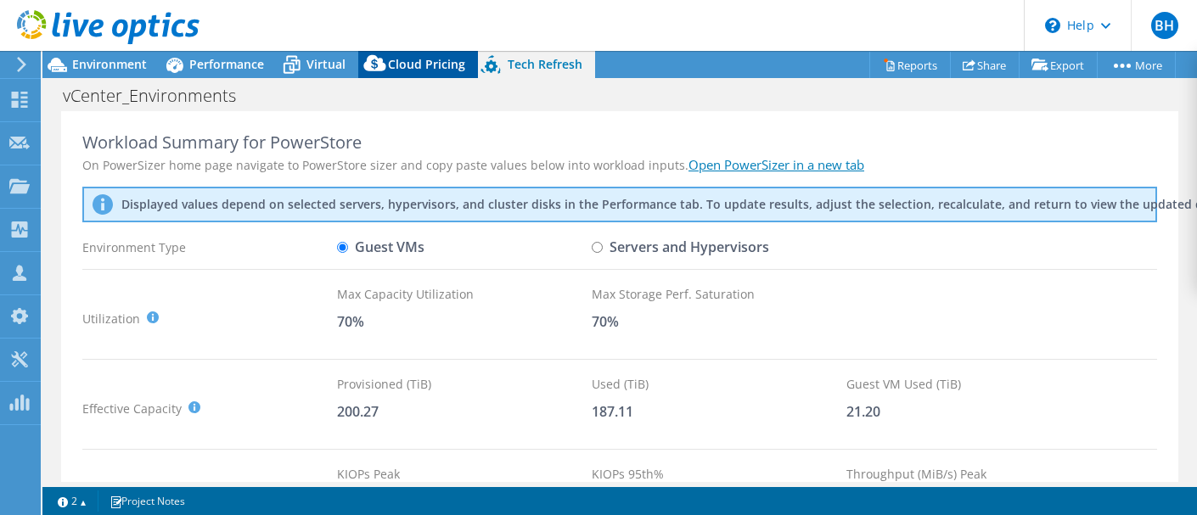
click at [445, 63] on span "Cloud Pricing" at bounding box center [426, 64] width 77 height 16
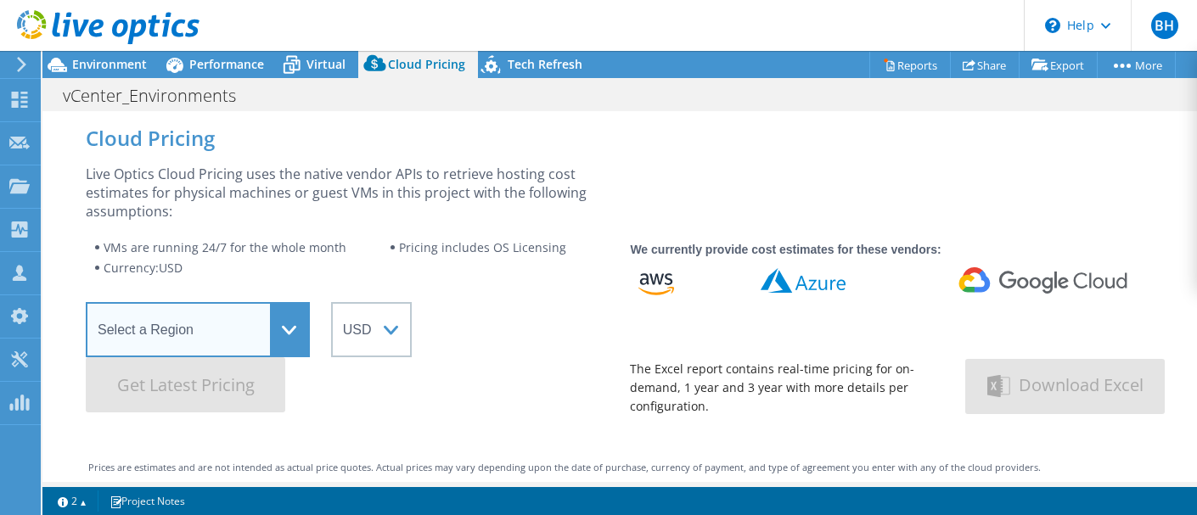
click at [293, 322] on select "Select a Region Asia Pacific (Hong Kong) Asia Pacific (Mumbai) Asia Pacific (Se…" at bounding box center [198, 329] width 224 height 55
select select "USEast"
click at [86, 302] on select "Select a Region Asia Pacific (Hong Kong) Asia Pacific (Mumbai) Asia Pacific (Se…" at bounding box center [198, 329] width 224 height 55
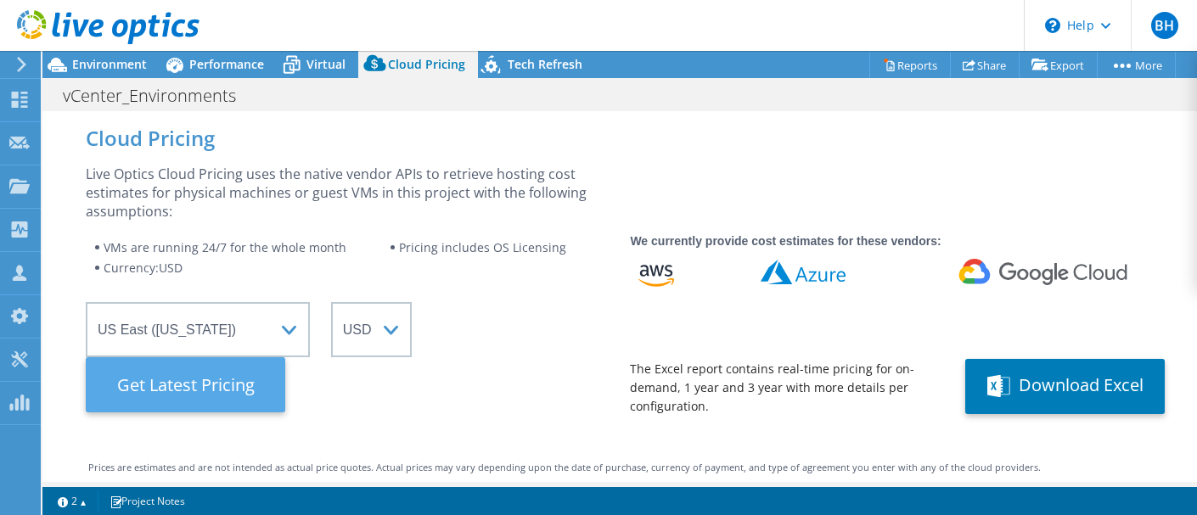
click at [176, 404] on Latest "Get Latest Pricing" at bounding box center [186, 385] width 200 height 55
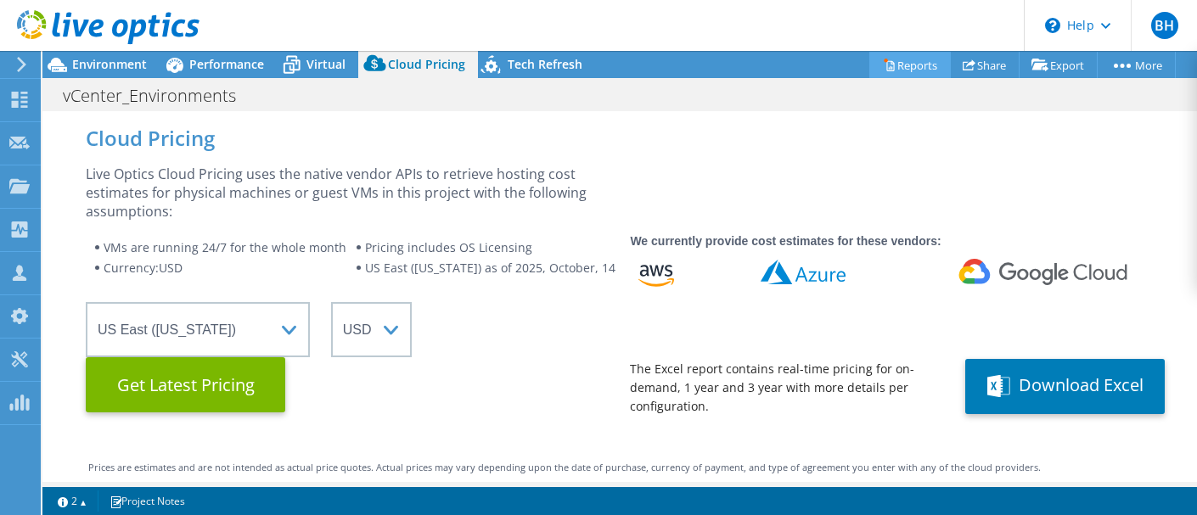
click at [901, 70] on link "Reports" at bounding box center [911, 65] width 82 height 26
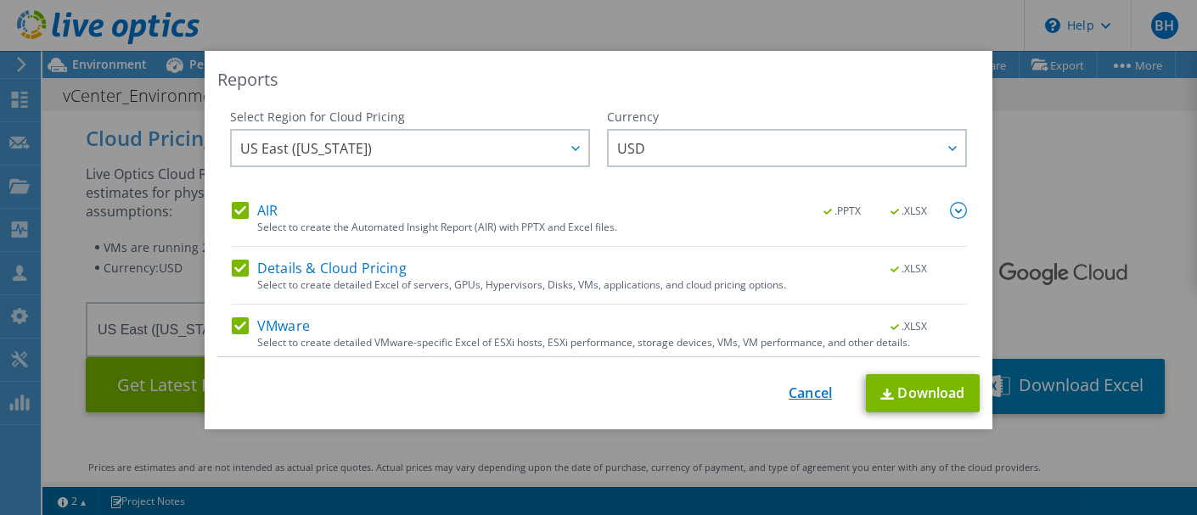
click at [818, 390] on link "Cancel" at bounding box center [810, 394] width 43 height 16
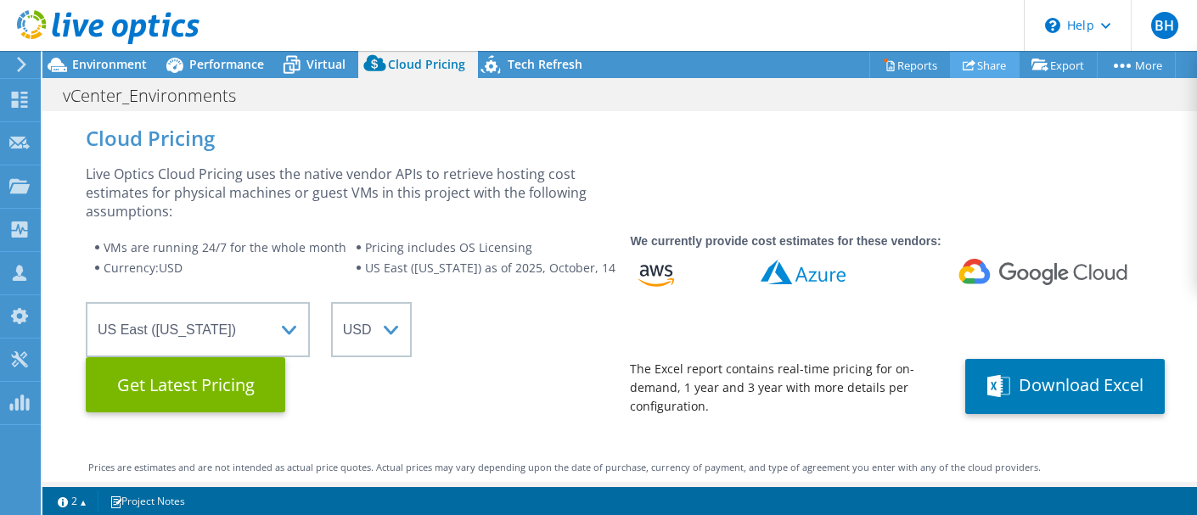
click at [981, 70] on link "Share" at bounding box center [985, 65] width 70 height 26
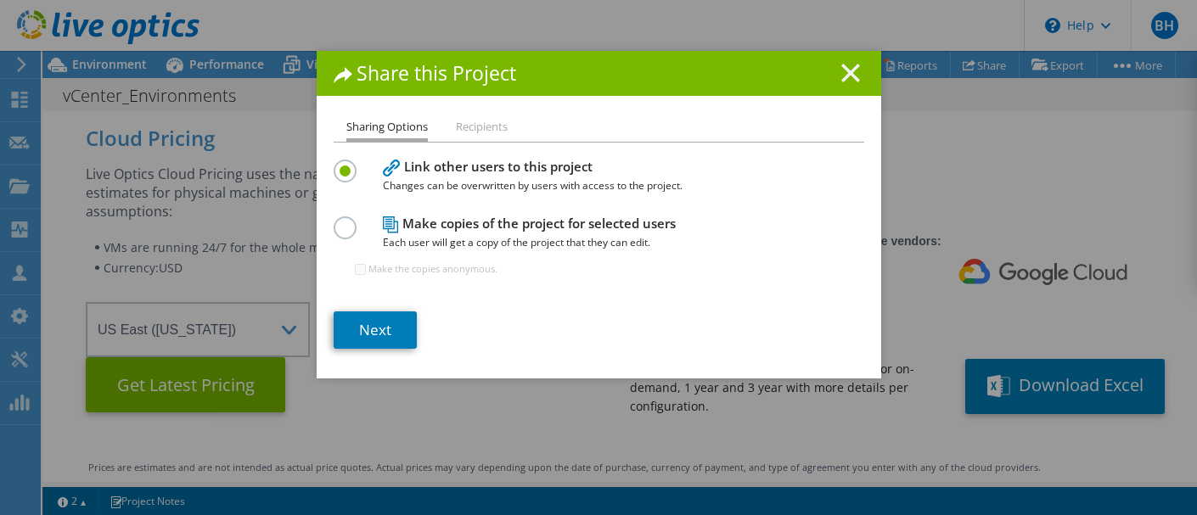
click at [855, 71] on icon at bounding box center [851, 73] width 19 height 19
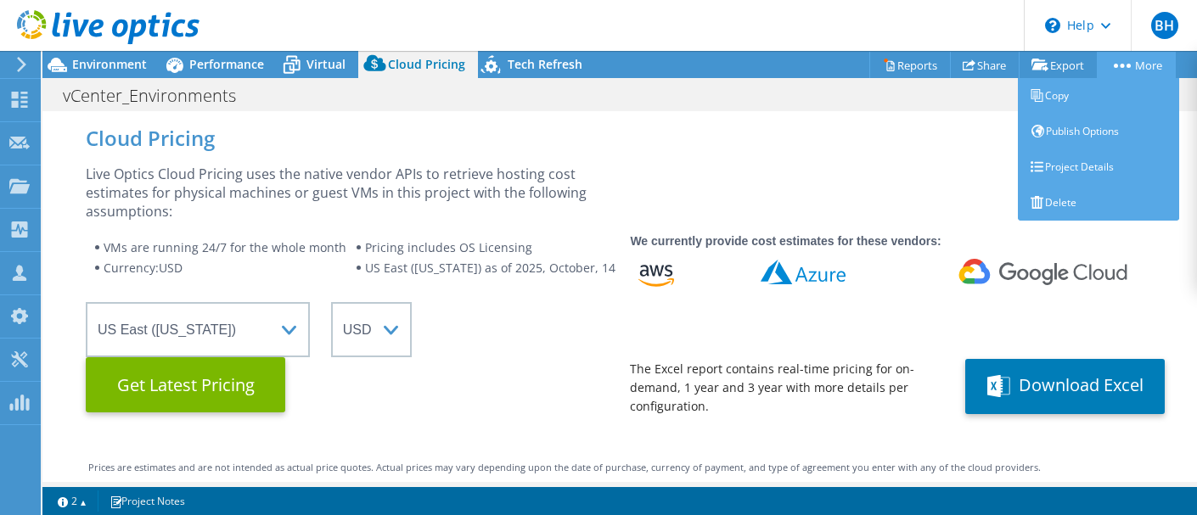
click at [1127, 74] on link "More" at bounding box center [1136, 65] width 79 height 26
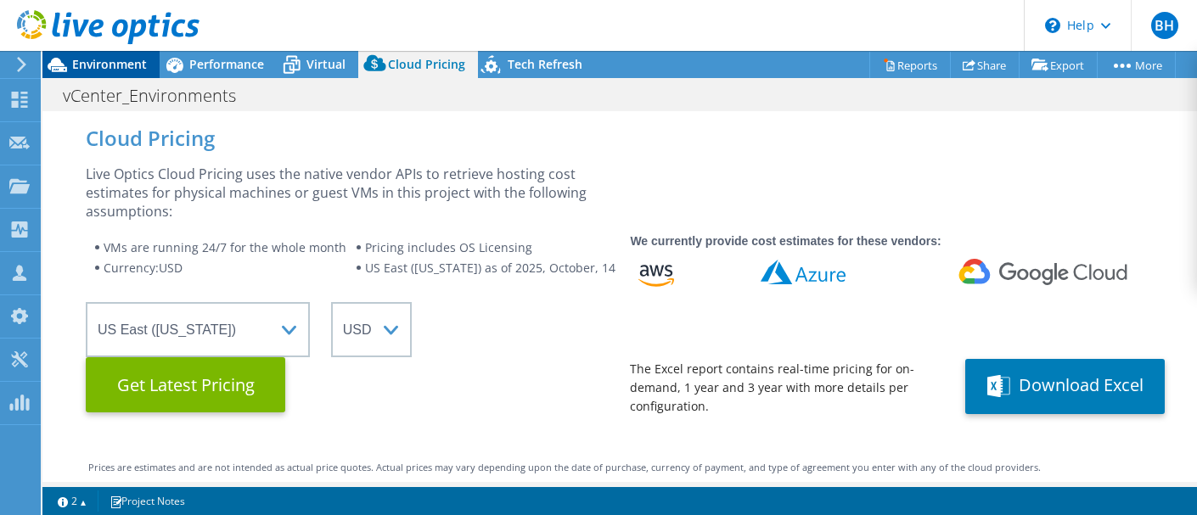
click at [141, 61] on span "Environment" at bounding box center [109, 64] width 75 height 16
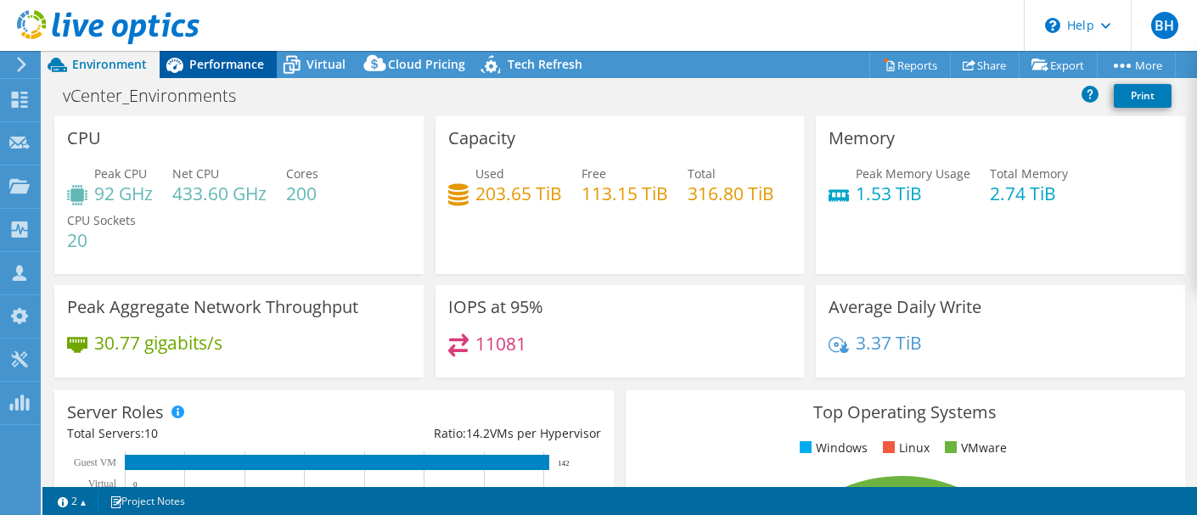
click at [235, 55] on div "Performance" at bounding box center [218, 64] width 117 height 27
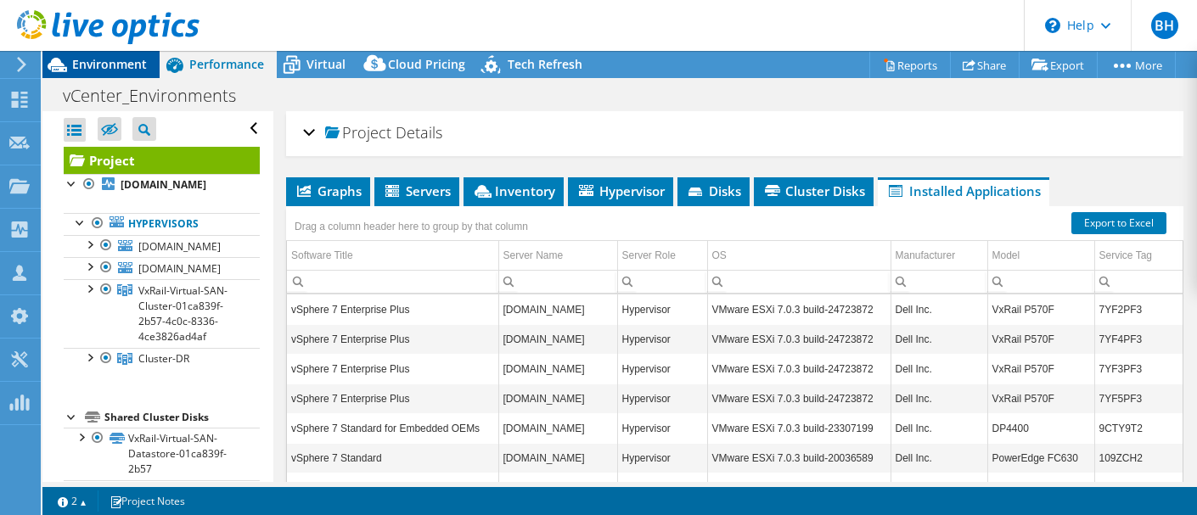
click at [116, 58] on span "Environment" at bounding box center [109, 64] width 75 height 16
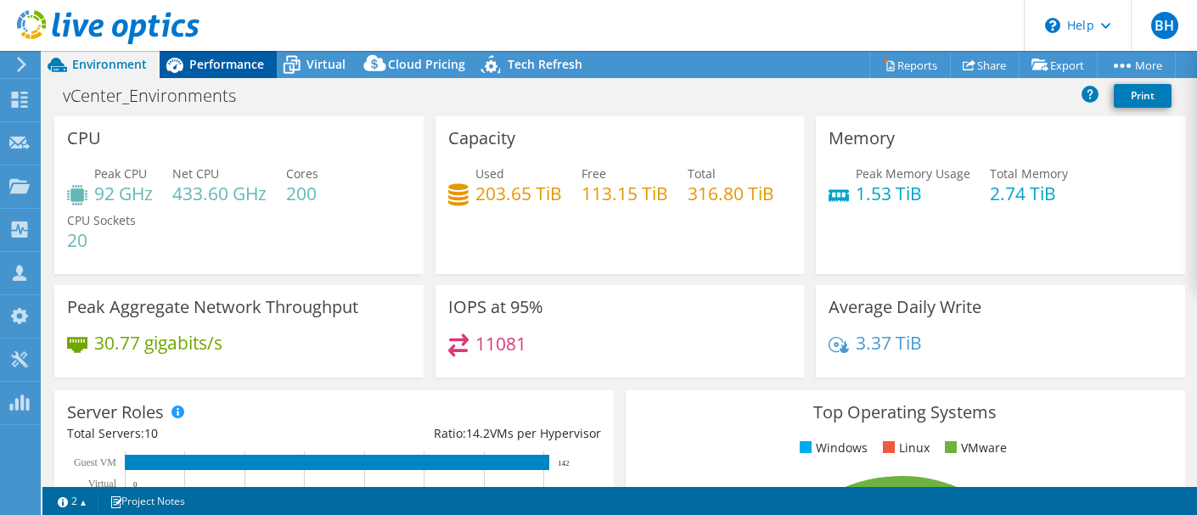
click at [217, 62] on span "Performance" at bounding box center [226, 64] width 75 height 16
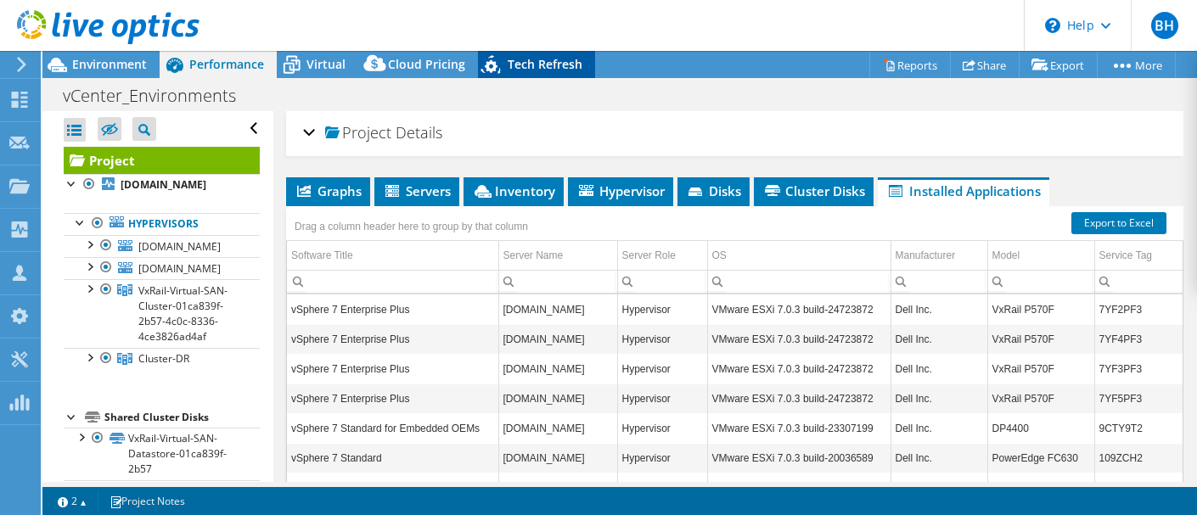
click at [543, 72] on div "Tech Refresh" at bounding box center [536, 64] width 117 height 27
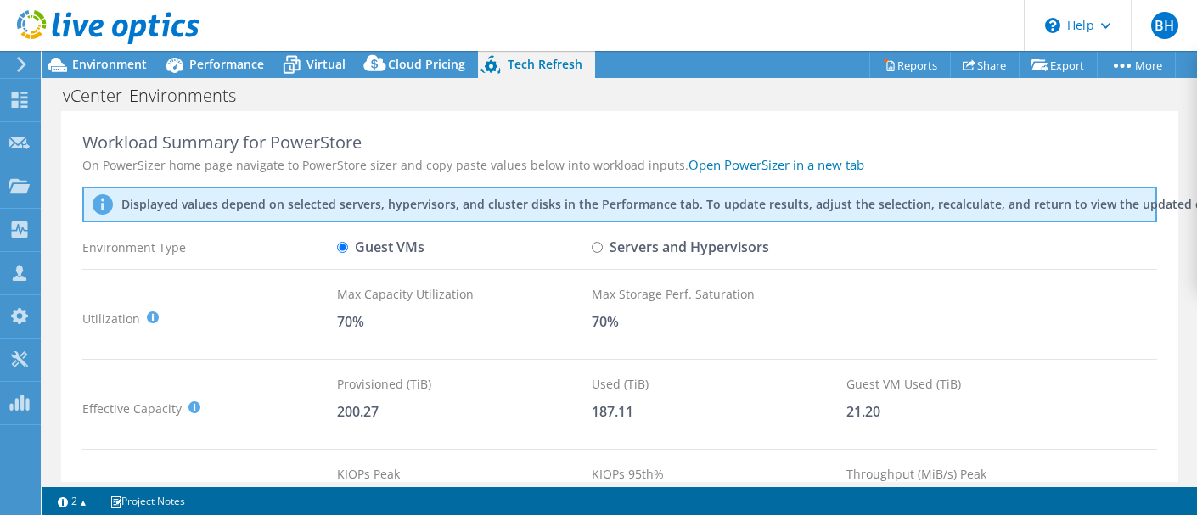
click at [741, 166] on link "Open PowerSizer in a new tab" at bounding box center [777, 164] width 176 height 17
click at [322, 66] on span "Virtual" at bounding box center [326, 64] width 39 height 16
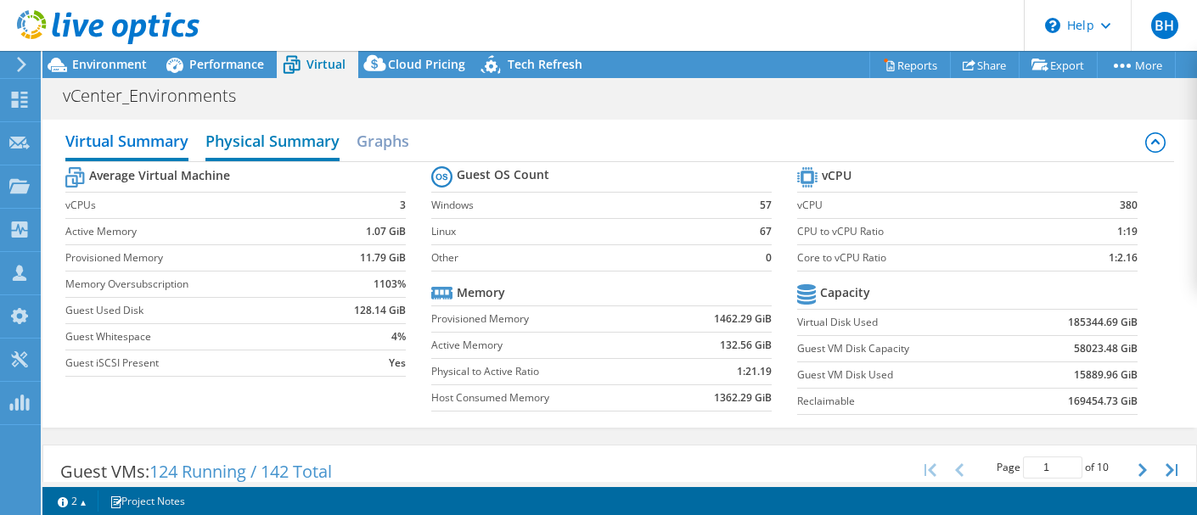
click at [253, 145] on h2 "Physical Summary" at bounding box center [273, 142] width 134 height 37
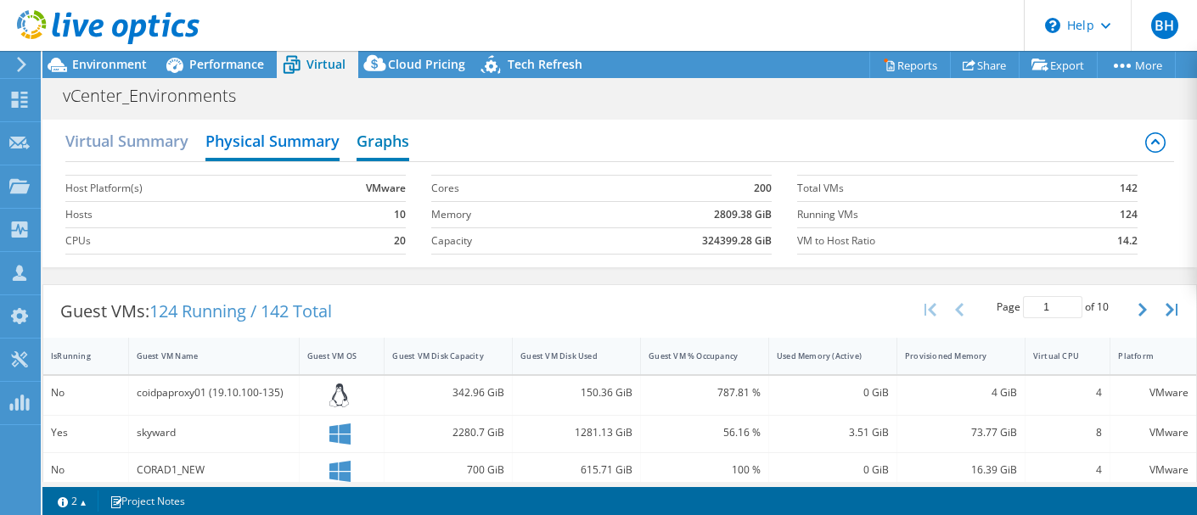
click at [394, 138] on h2 "Graphs" at bounding box center [383, 142] width 53 height 37
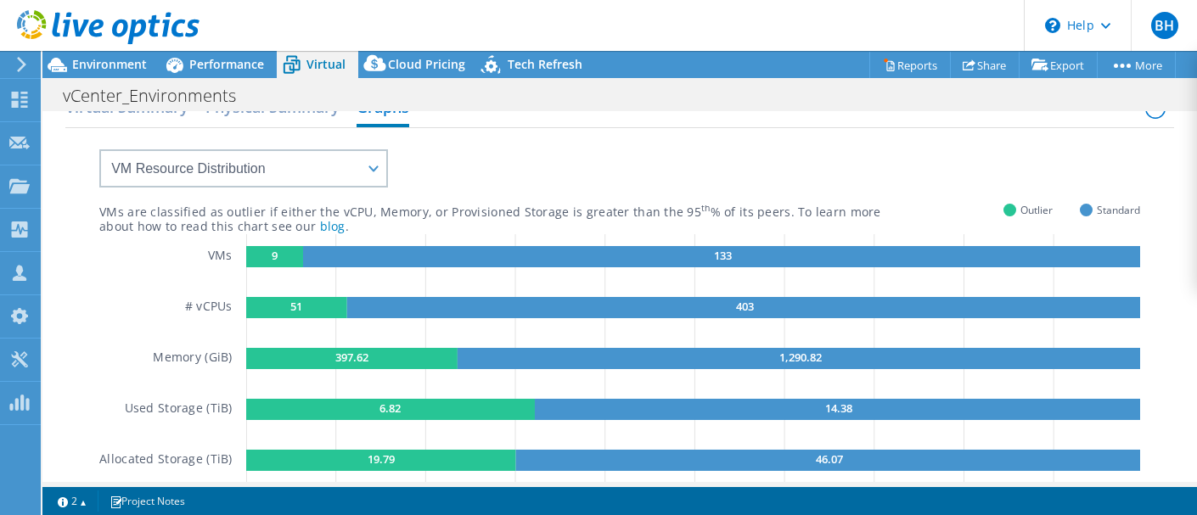
scroll to position [32, 0]
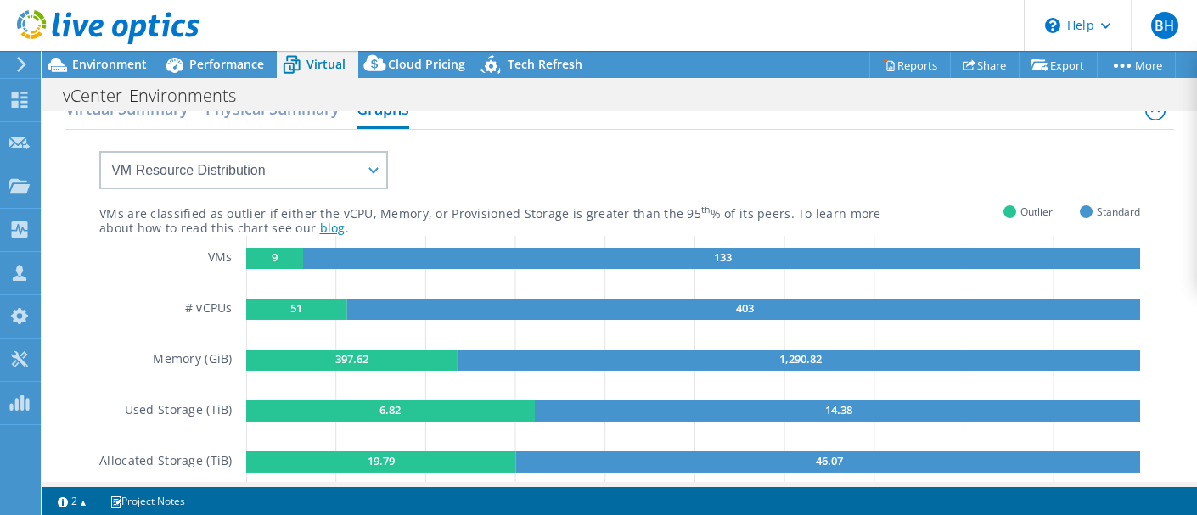
click at [320, 228] on link "blog" at bounding box center [332, 228] width 25 height 16
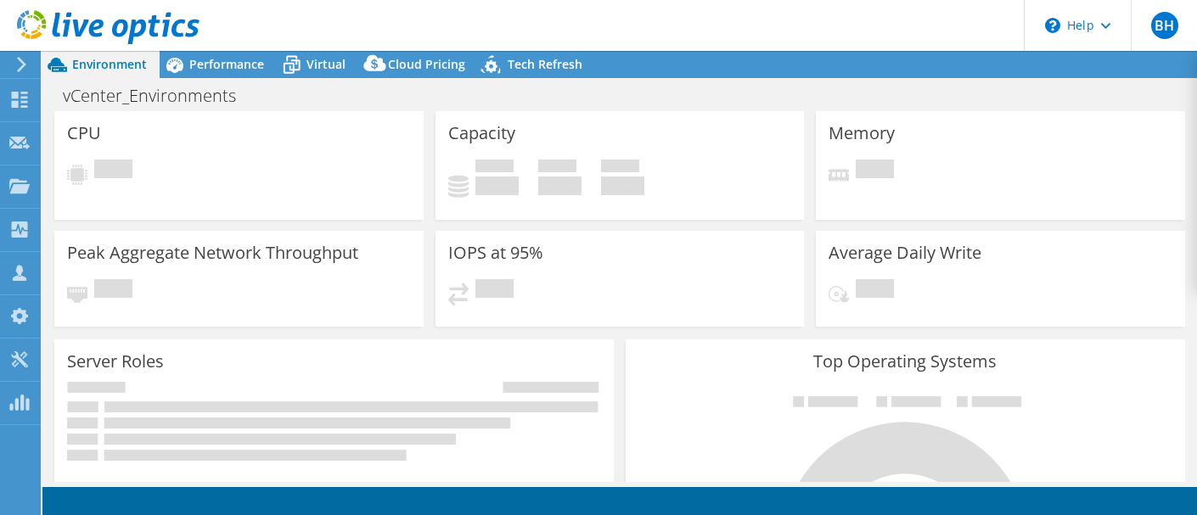
select select
select select "USEast"
select select "USD"
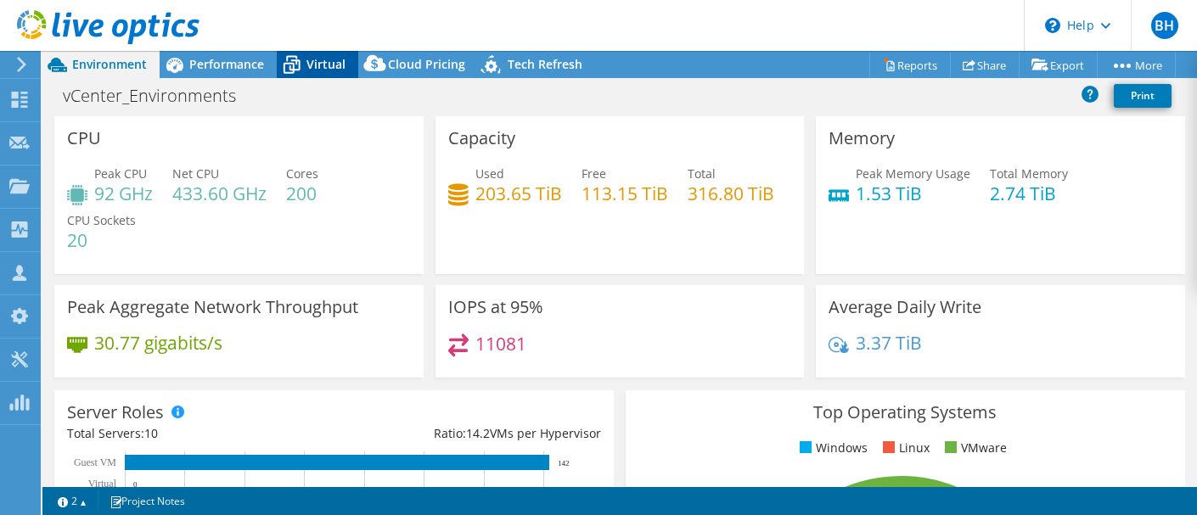
click at [315, 63] on span "Virtual" at bounding box center [326, 64] width 39 height 16
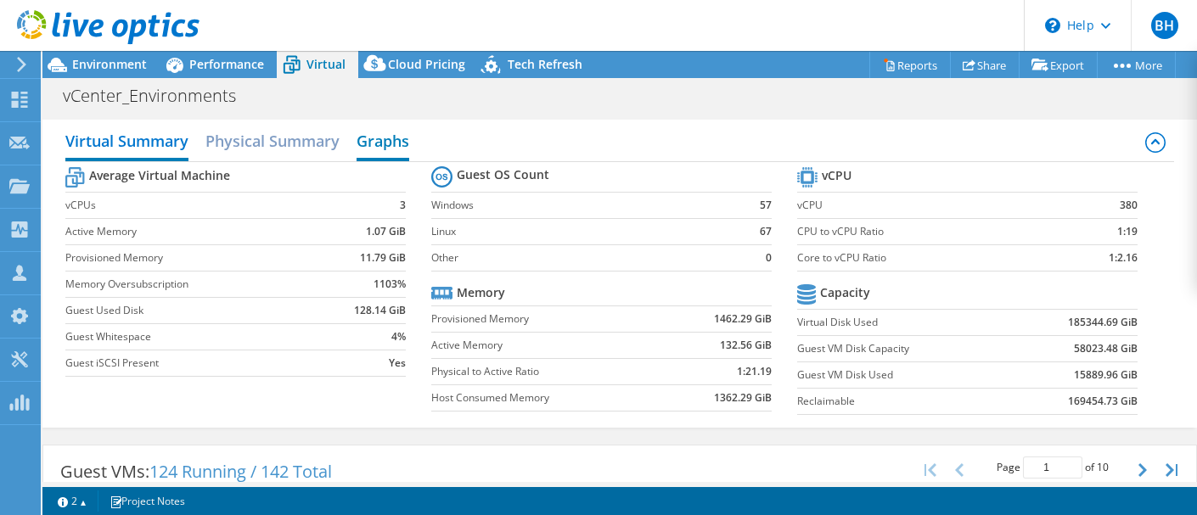
click at [391, 138] on h2 "Graphs" at bounding box center [383, 142] width 53 height 37
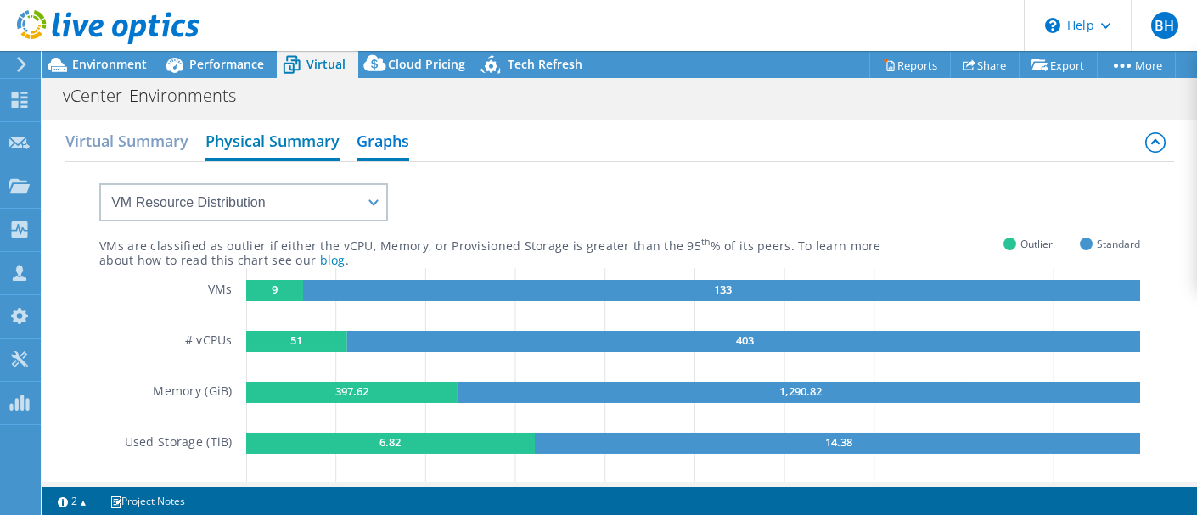
click at [301, 134] on h2 "Physical Summary" at bounding box center [273, 142] width 134 height 37
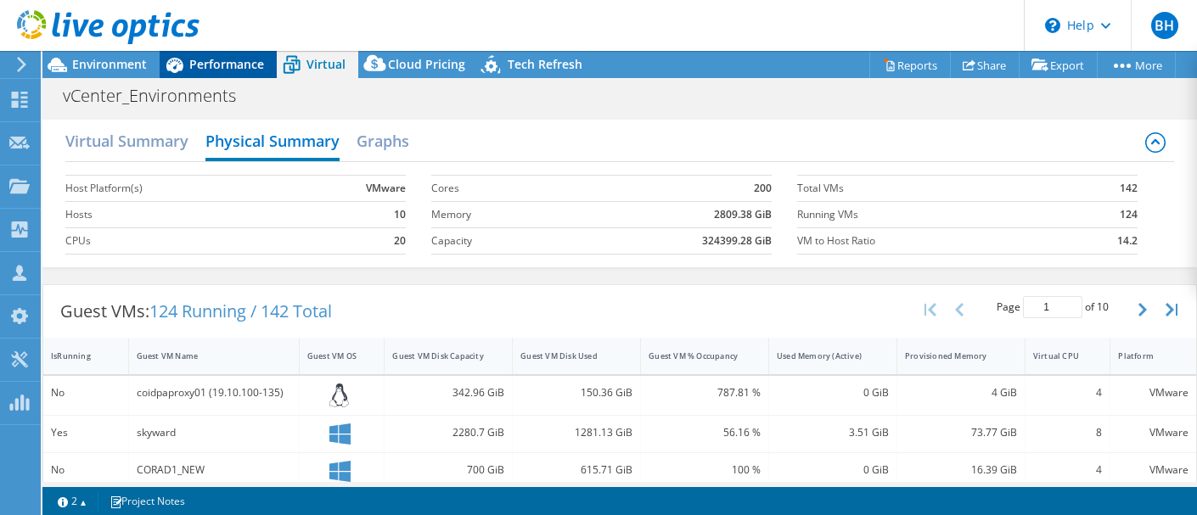
click at [222, 71] on span "Performance" at bounding box center [226, 64] width 75 height 16
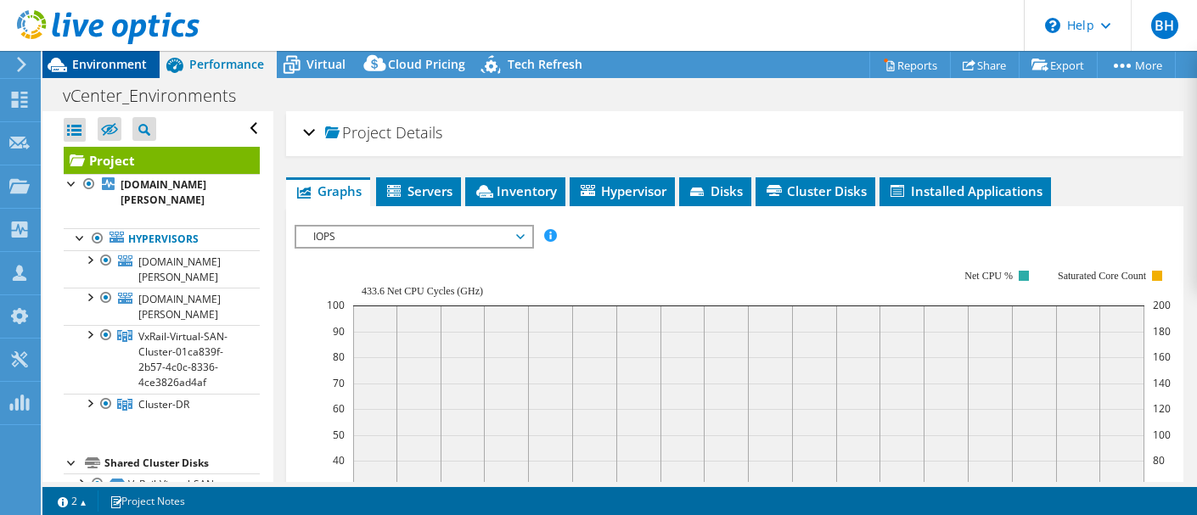
click at [116, 68] on span "Environment" at bounding box center [109, 64] width 75 height 16
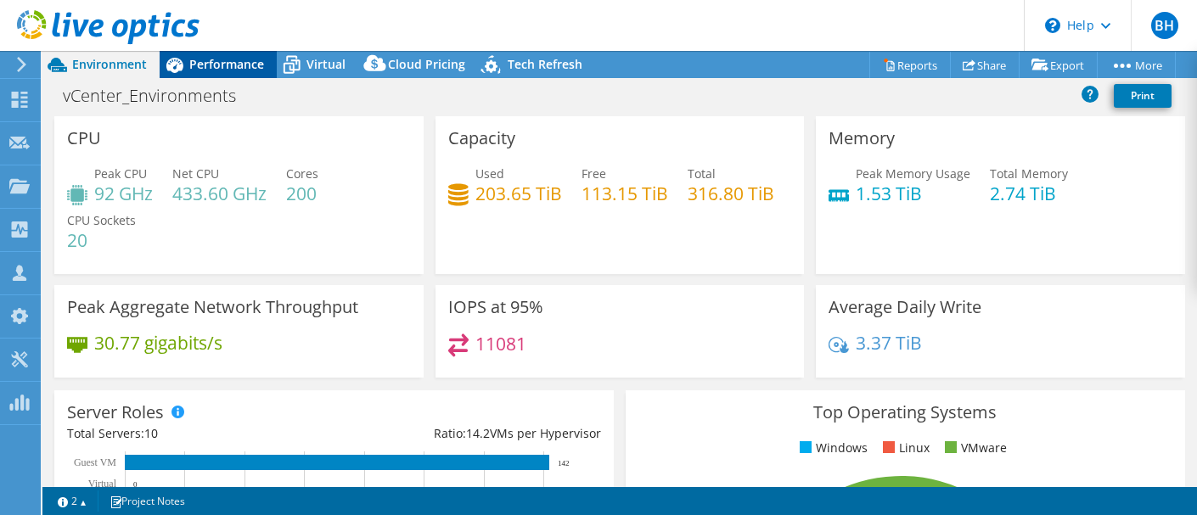
click at [221, 69] on span "Performance" at bounding box center [226, 64] width 75 height 16
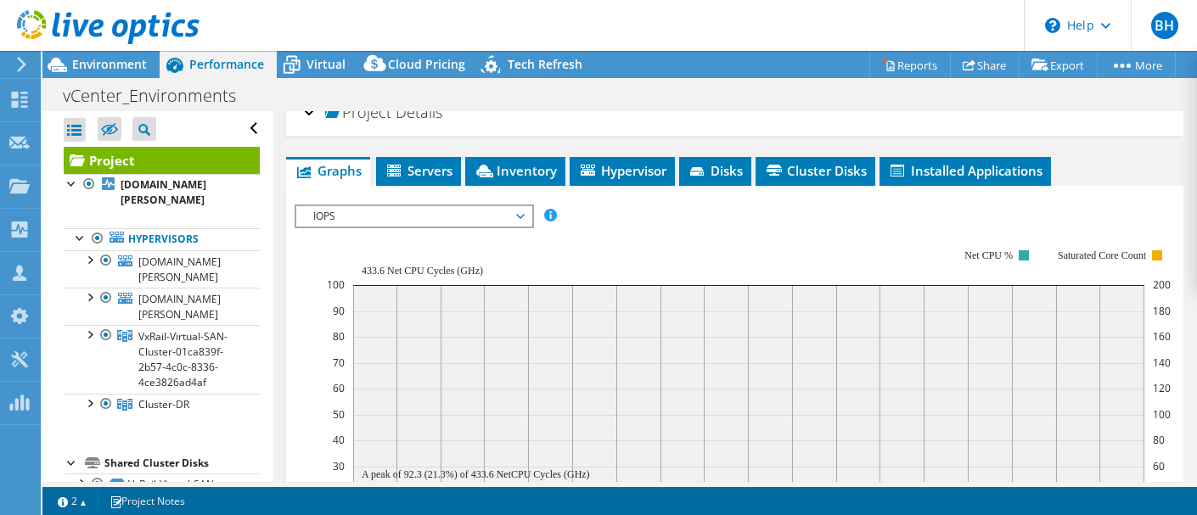
scroll to position [21, 0]
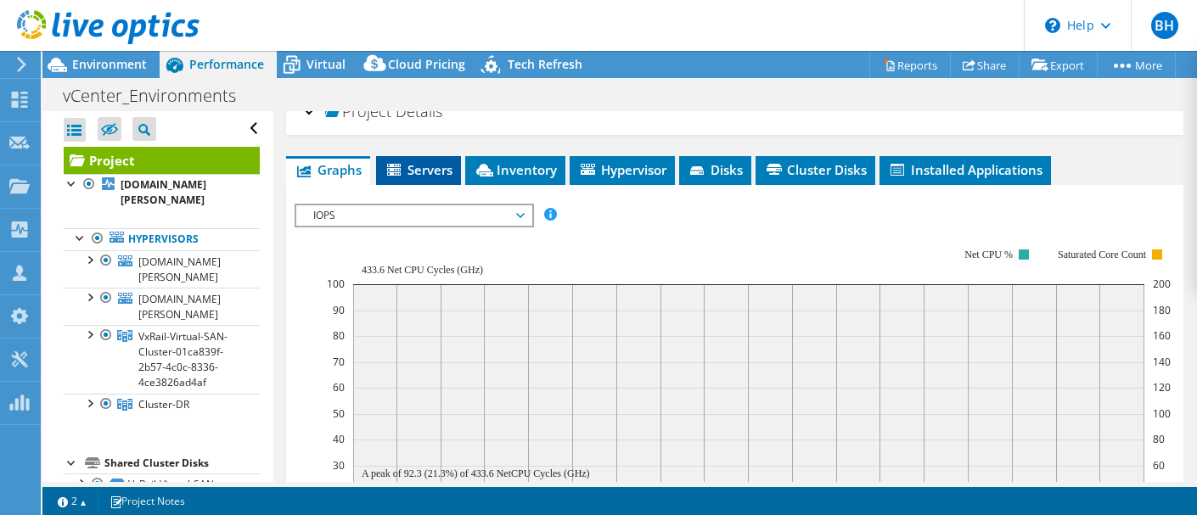
click at [431, 168] on span "Servers" at bounding box center [419, 169] width 68 height 17
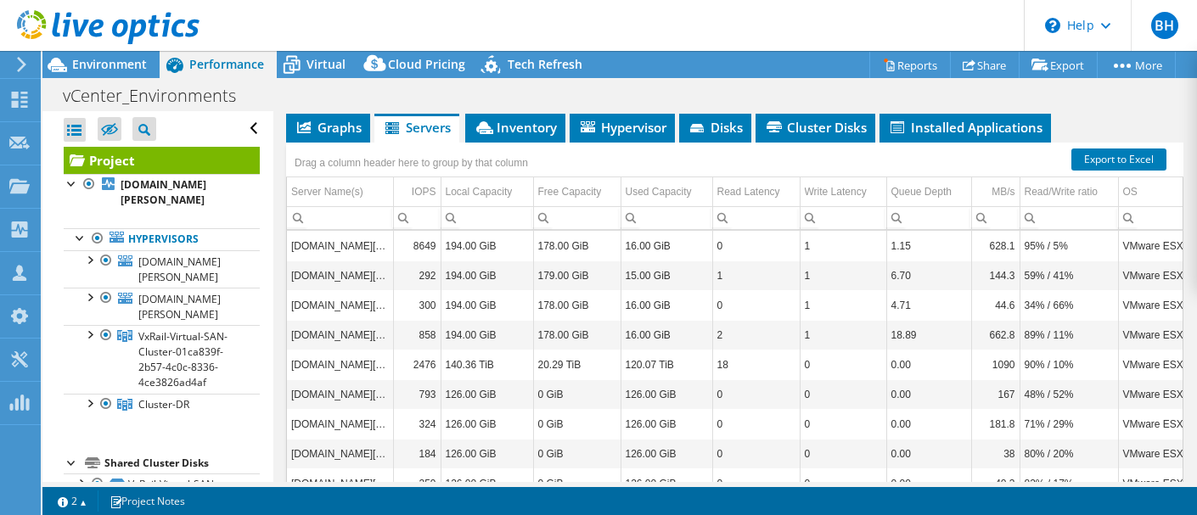
scroll to position [49, 0]
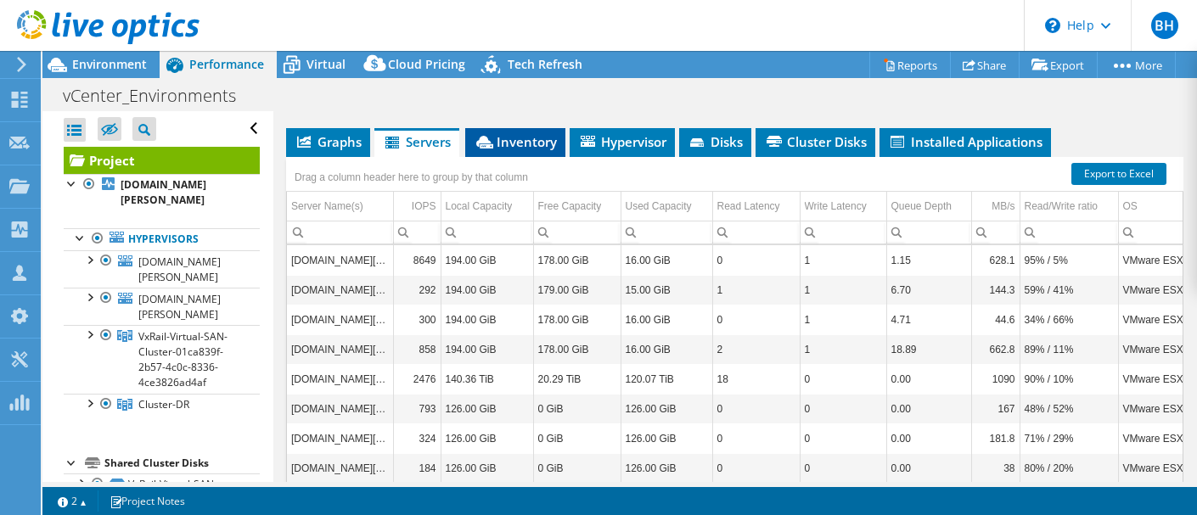
click at [518, 149] on li "Inventory" at bounding box center [515, 142] width 100 height 29
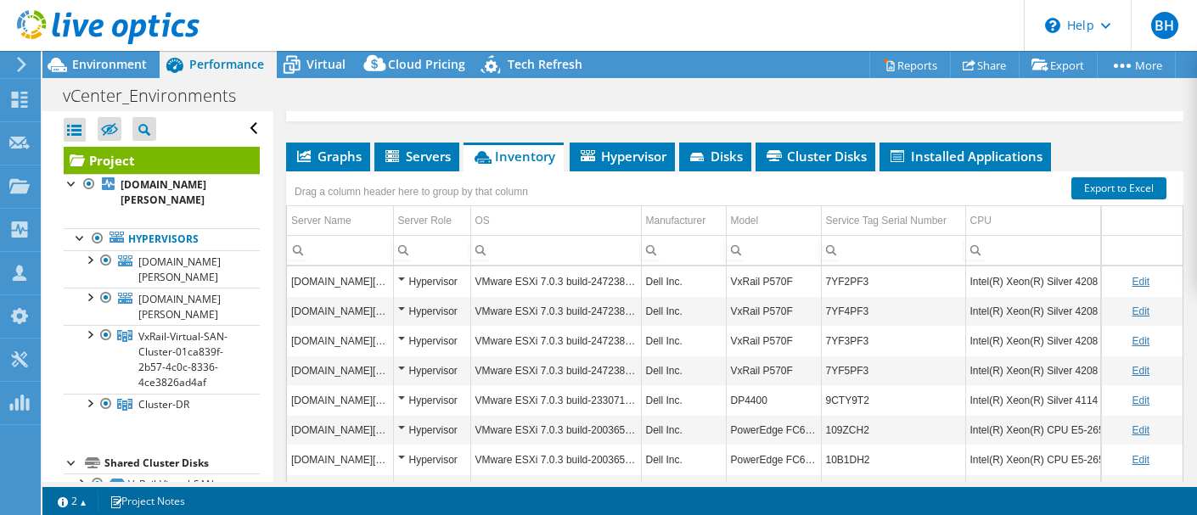
scroll to position [0, 0]
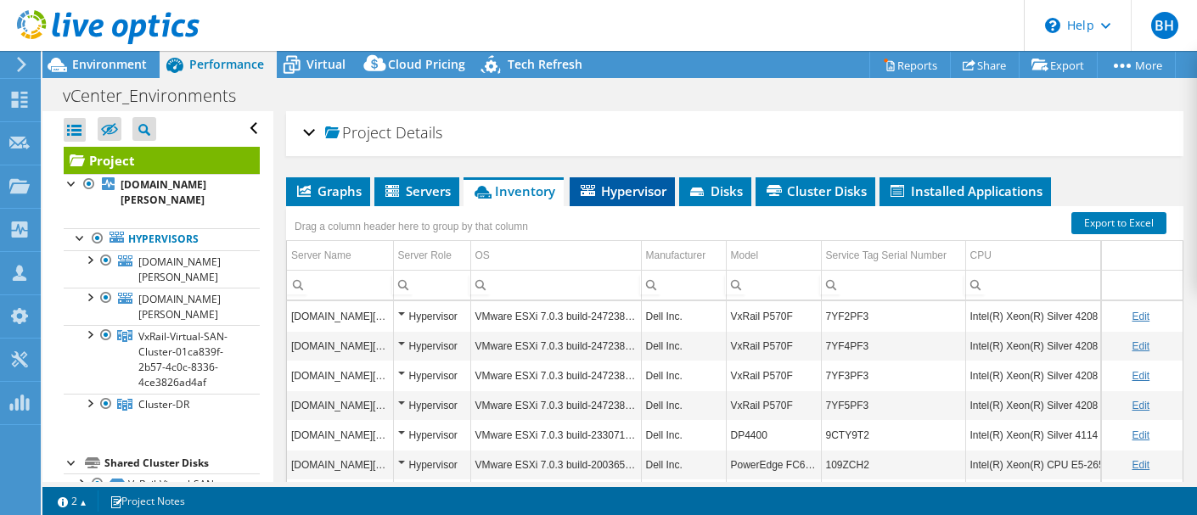
click at [638, 196] on span "Hypervisor" at bounding box center [622, 191] width 88 height 17
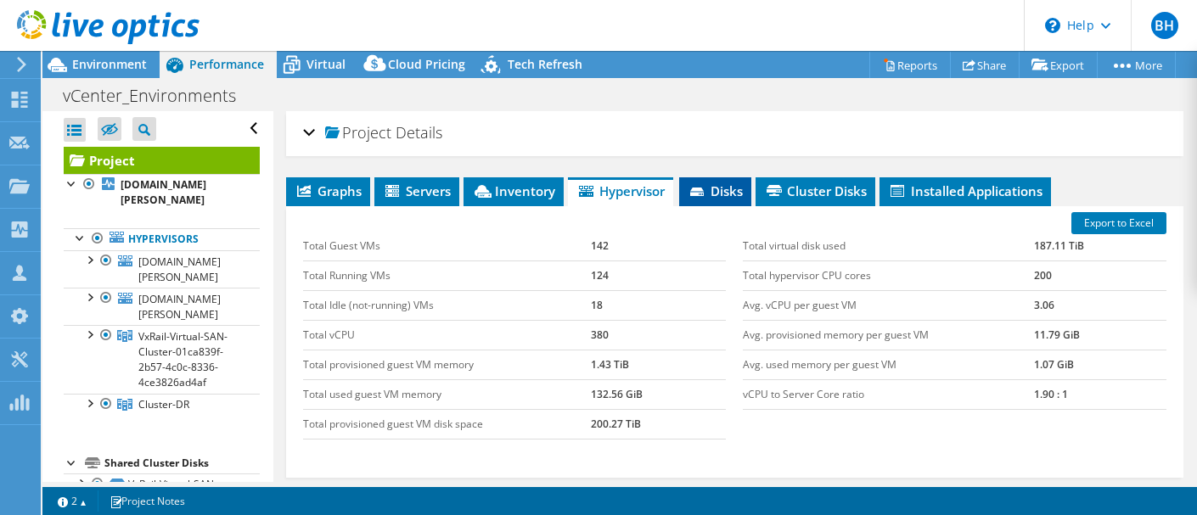
click at [718, 193] on span "Disks" at bounding box center [715, 191] width 55 height 17
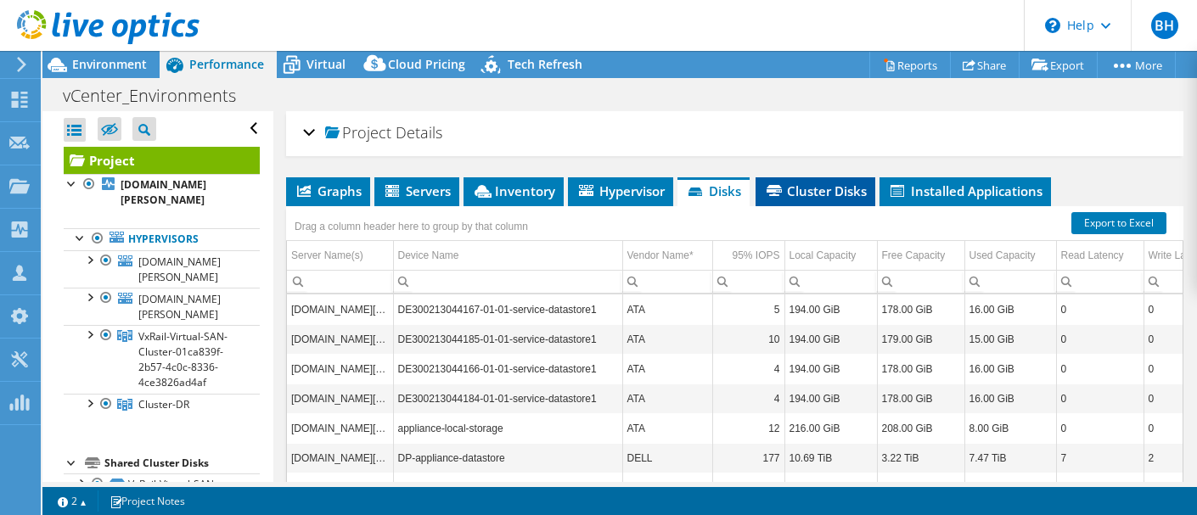
click at [816, 194] on span "Cluster Disks" at bounding box center [815, 191] width 103 height 17
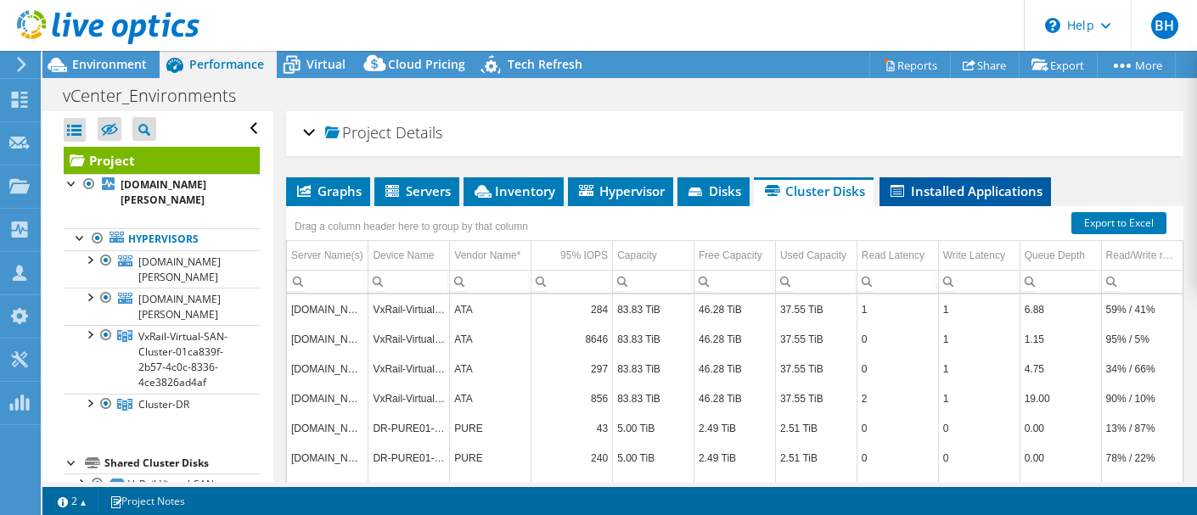
click at [958, 196] on span "Installed Applications" at bounding box center [965, 191] width 155 height 17
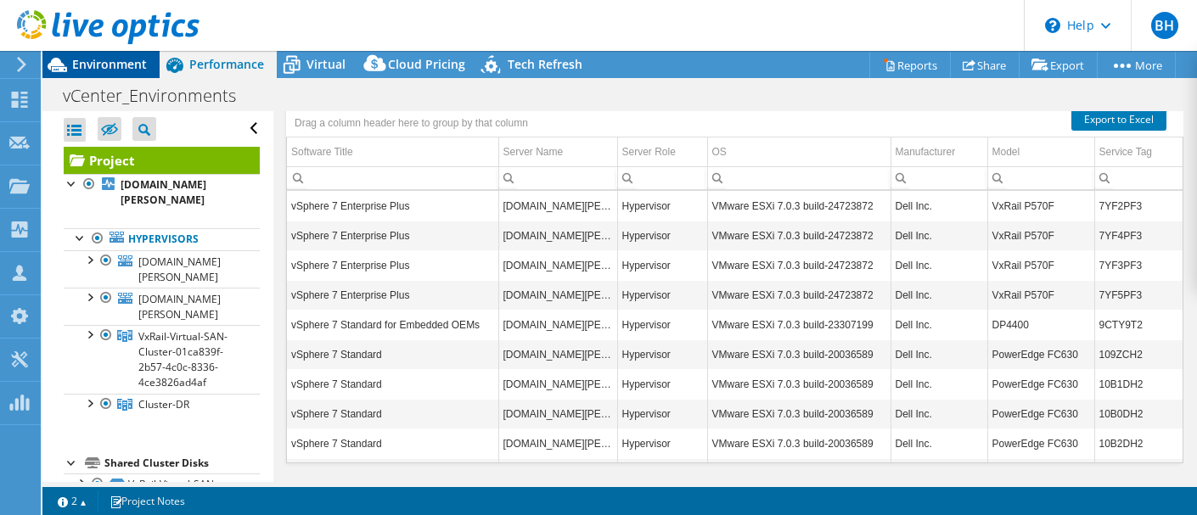
click at [121, 64] on span "Environment" at bounding box center [109, 64] width 75 height 16
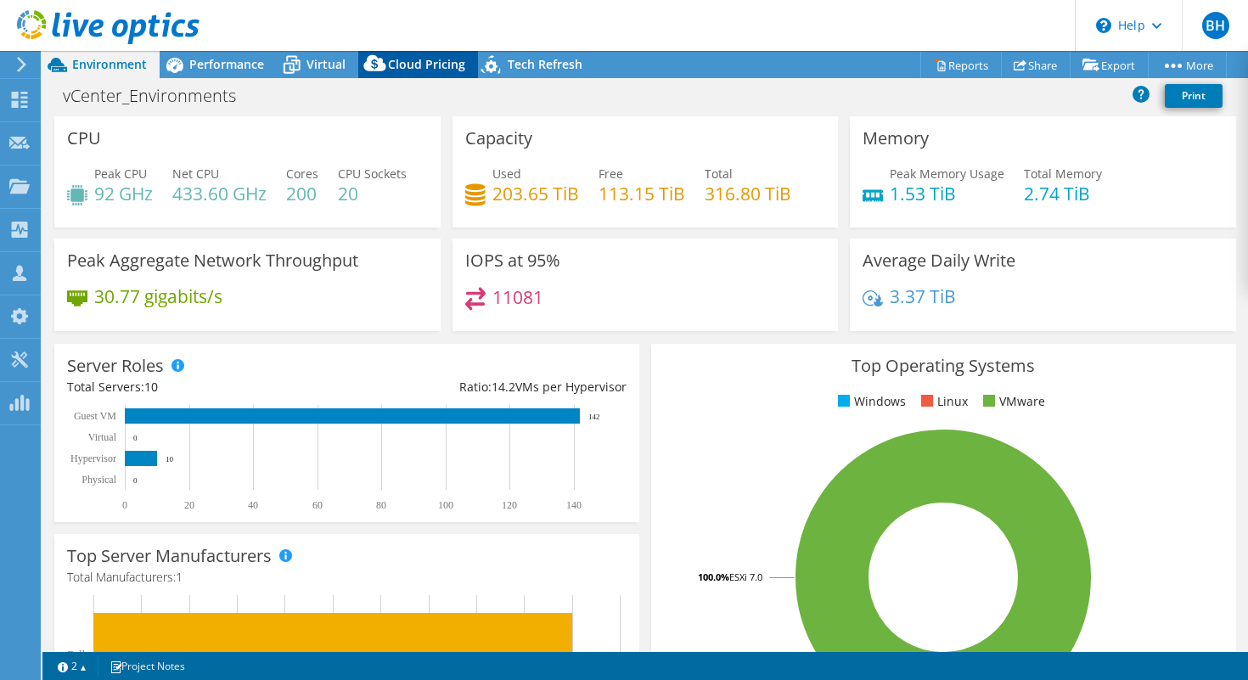
click at [417, 64] on span "Cloud Pricing" at bounding box center [426, 64] width 77 height 16
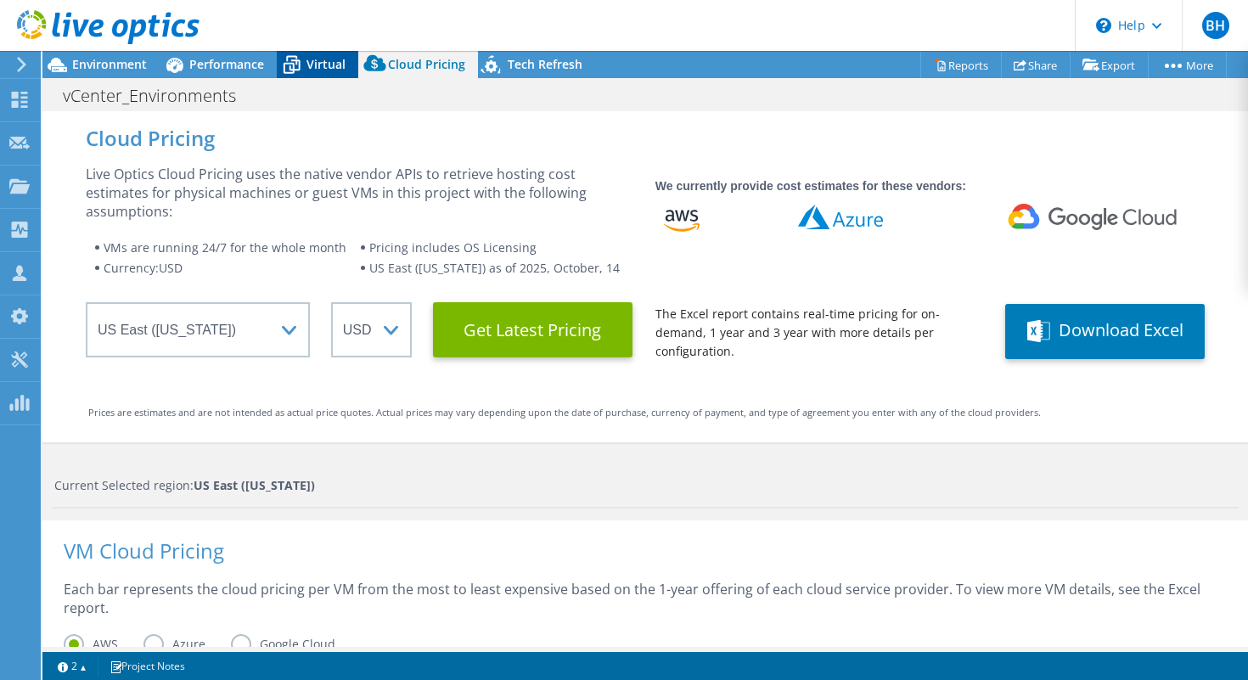
click at [309, 62] on span "Virtual" at bounding box center [326, 64] width 39 height 16
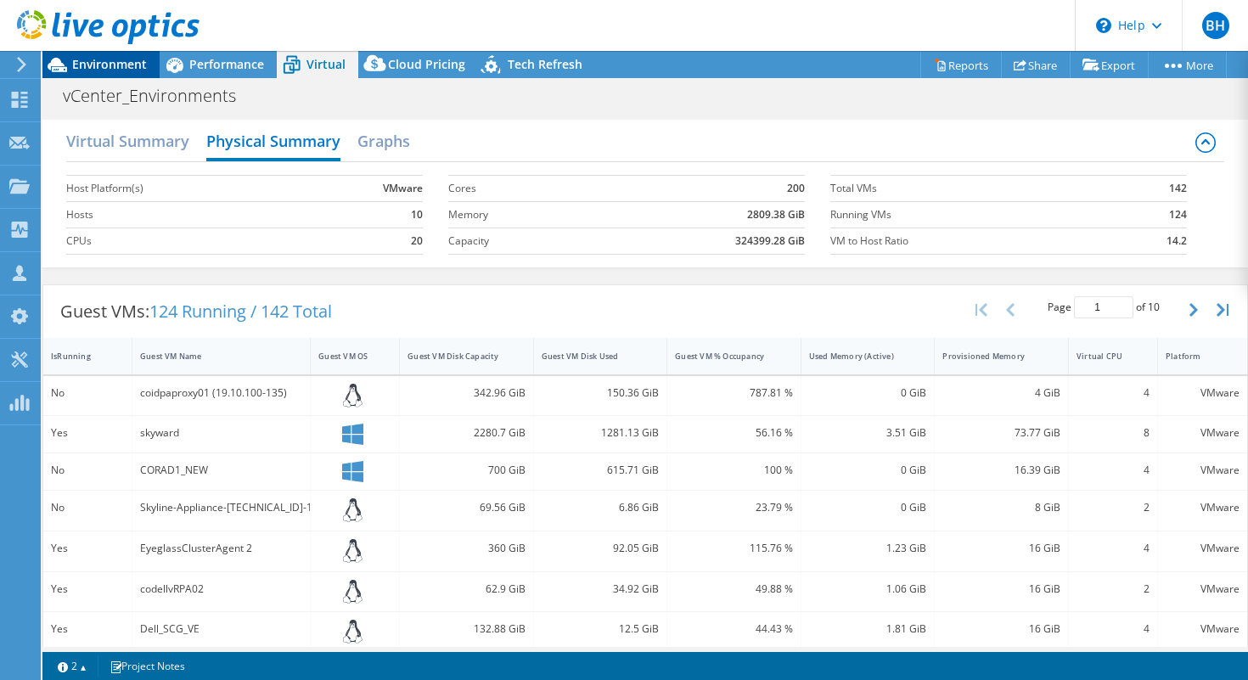
click at [115, 61] on span "Environment" at bounding box center [109, 64] width 75 height 16
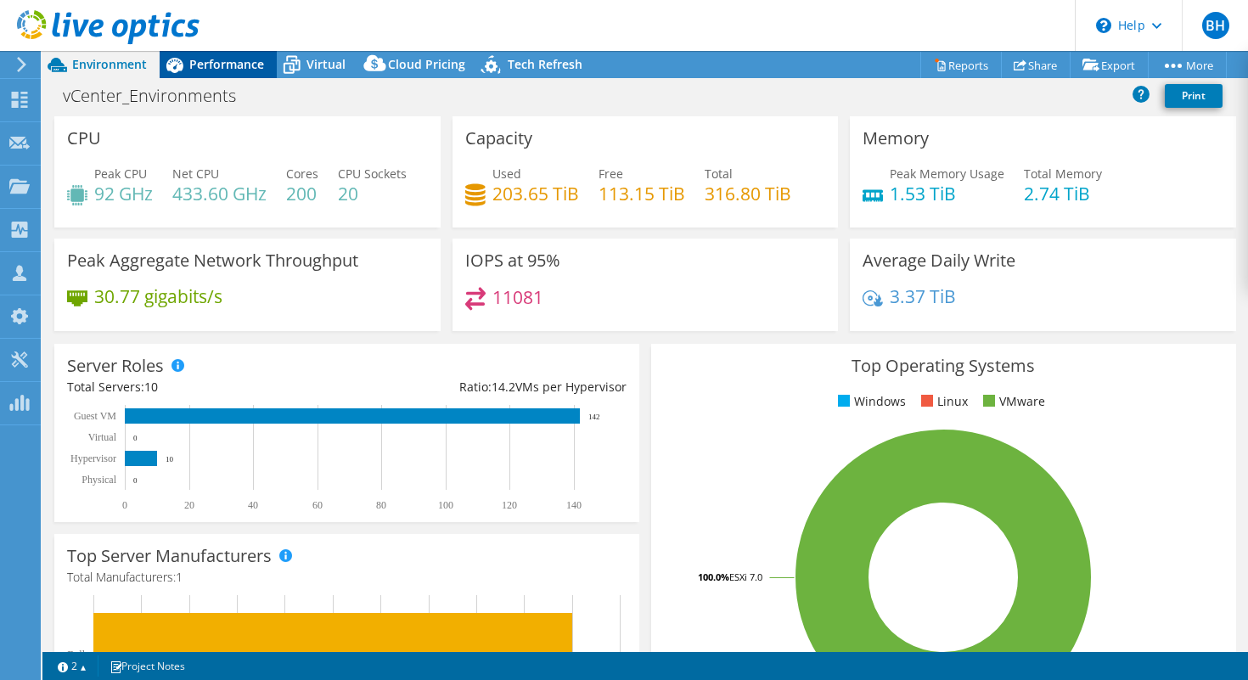
click at [229, 69] on span "Performance" at bounding box center [226, 64] width 75 height 16
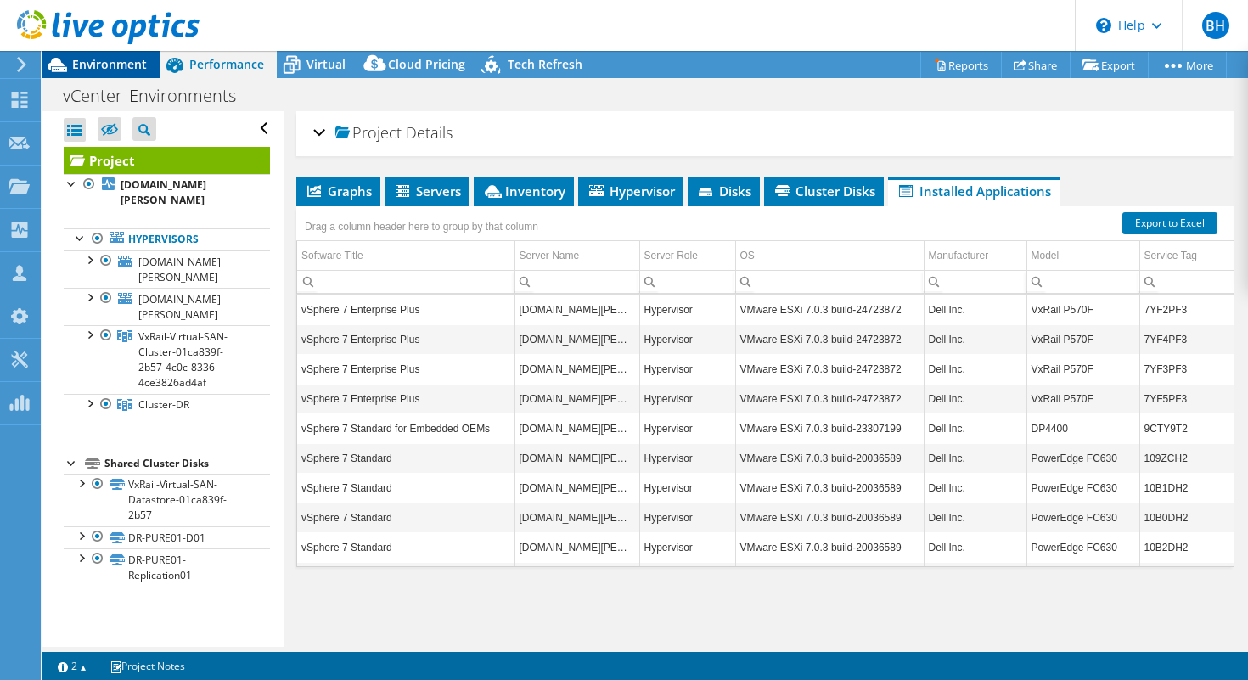
click at [119, 69] on span "Environment" at bounding box center [109, 64] width 75 height 16
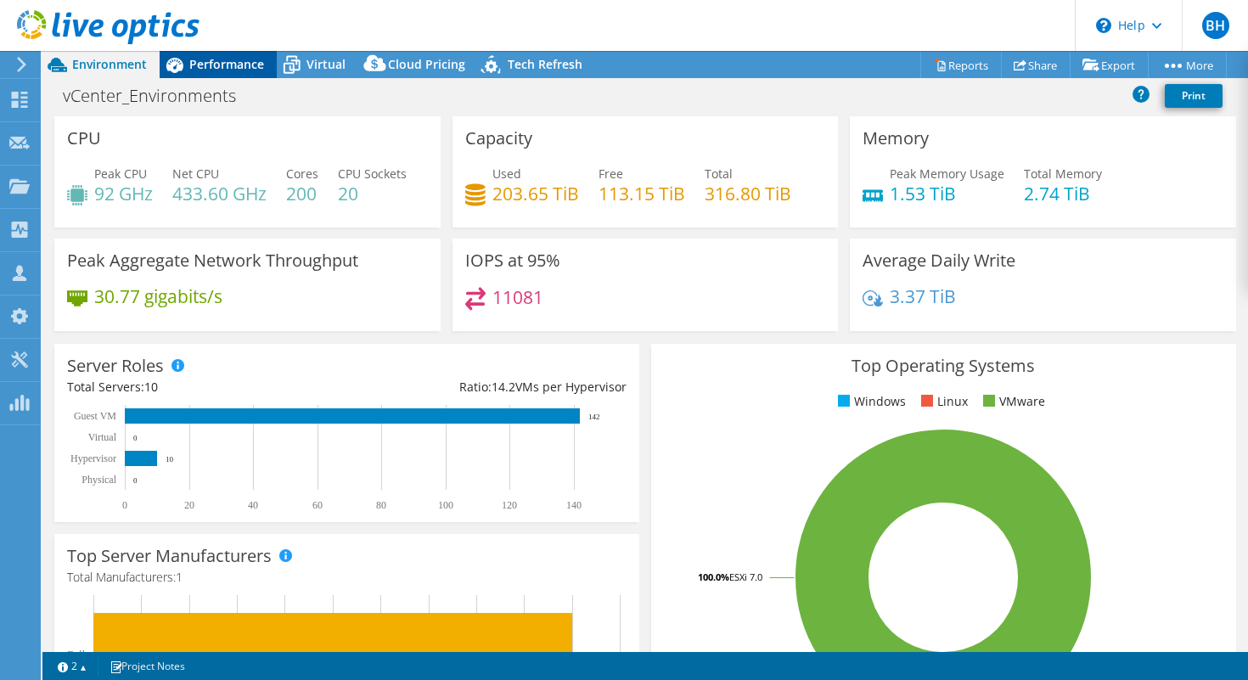
click at [218, 67] on span "Performance" at bounding box center [226, 64] width 75 height 16
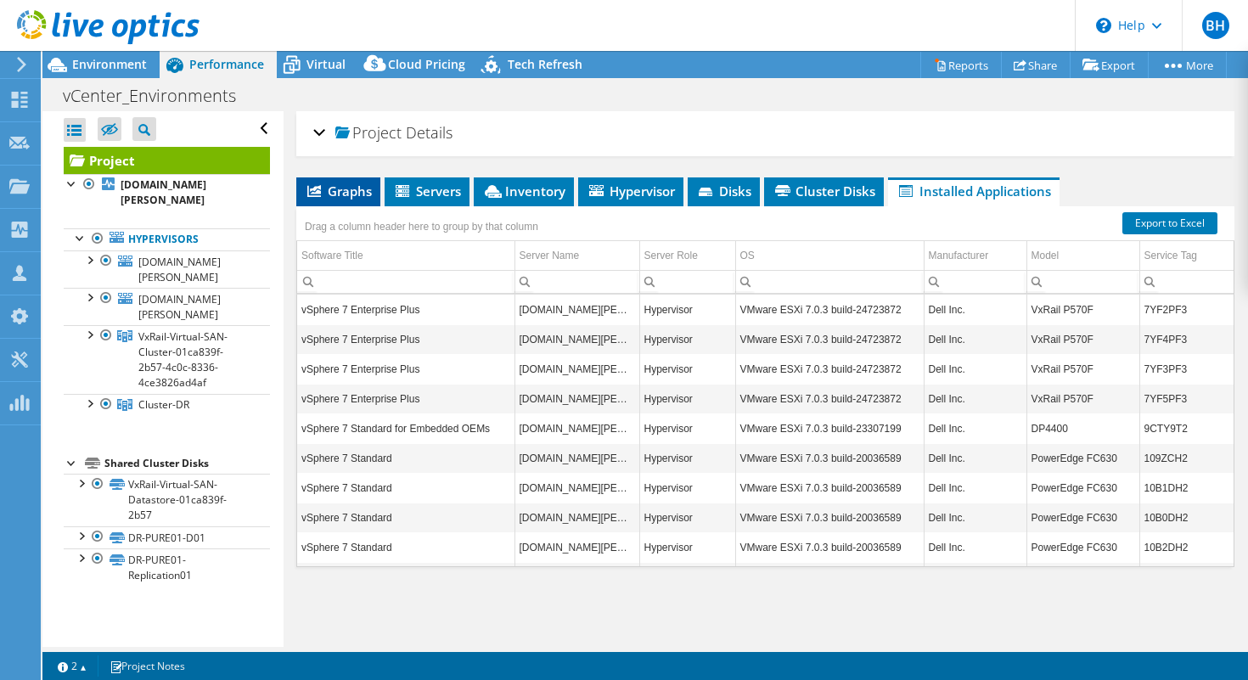
click at [334, 192] on span "Graphs" at bounding box center [338, 191] width 67 height 17
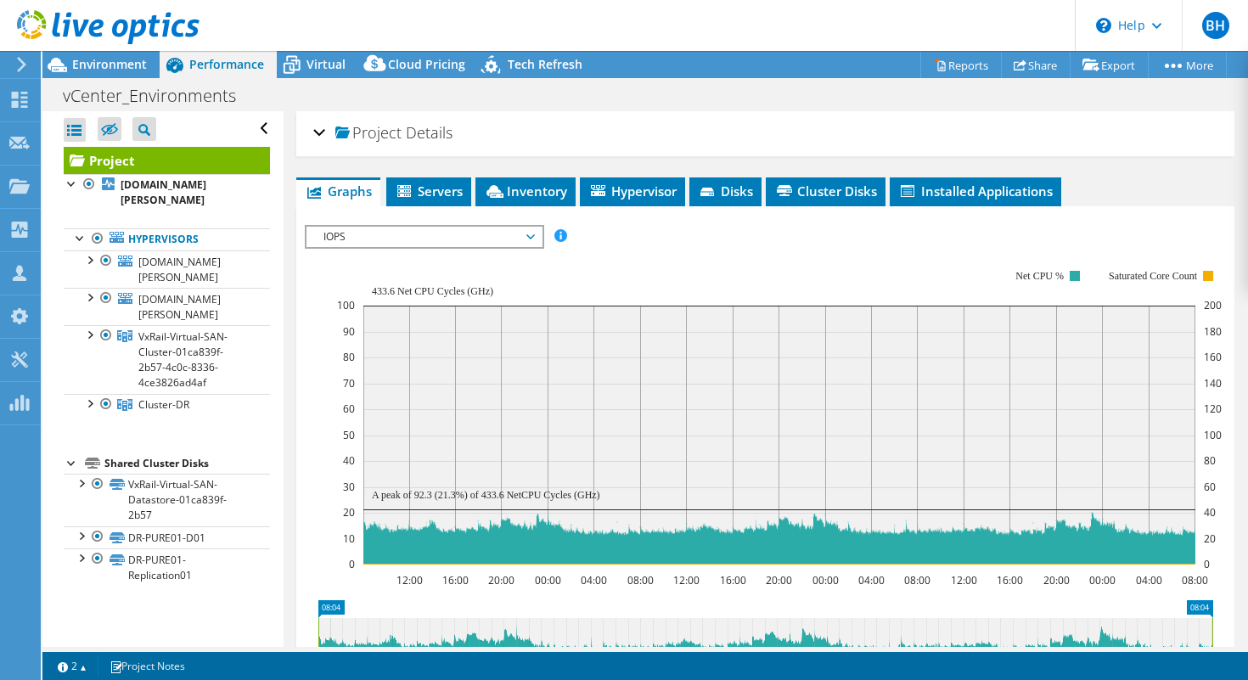
click at [532, 239] on span "IOPS" at bounding box center [424, 237] width 218 height 20
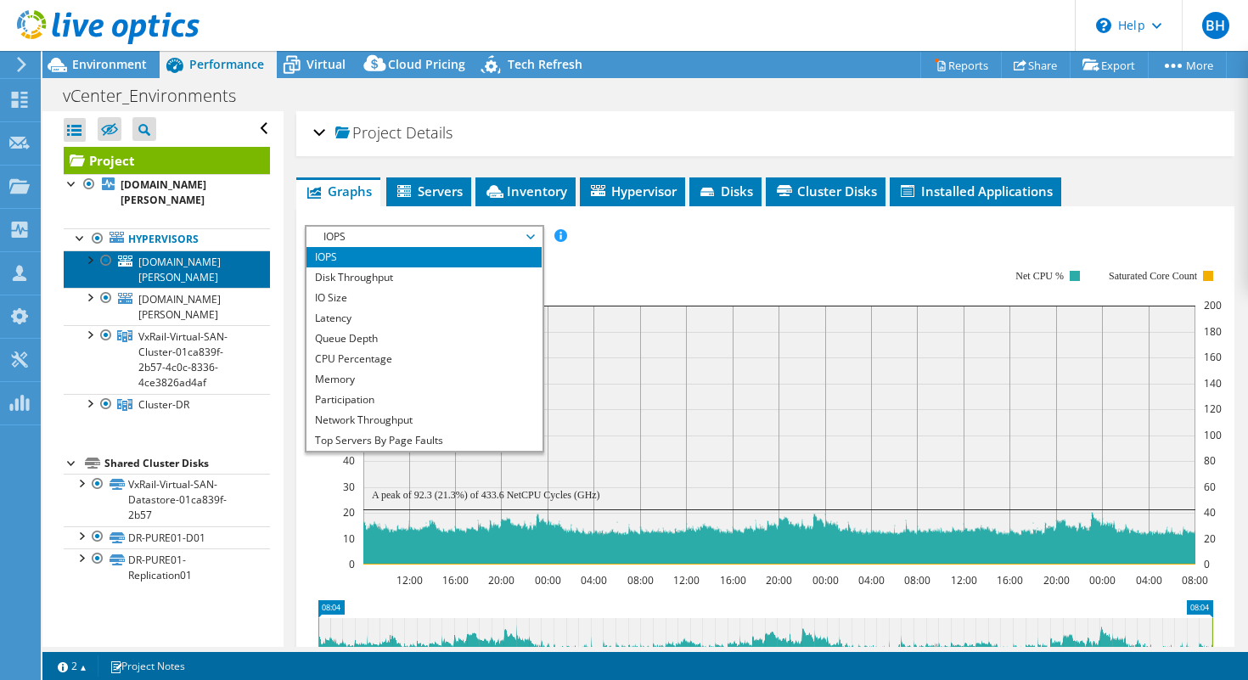
click at [153, 255] on span "[DOMAIN_NAME][PERSON_NAME]" at bounding box center [179, 270] width 82 height 30
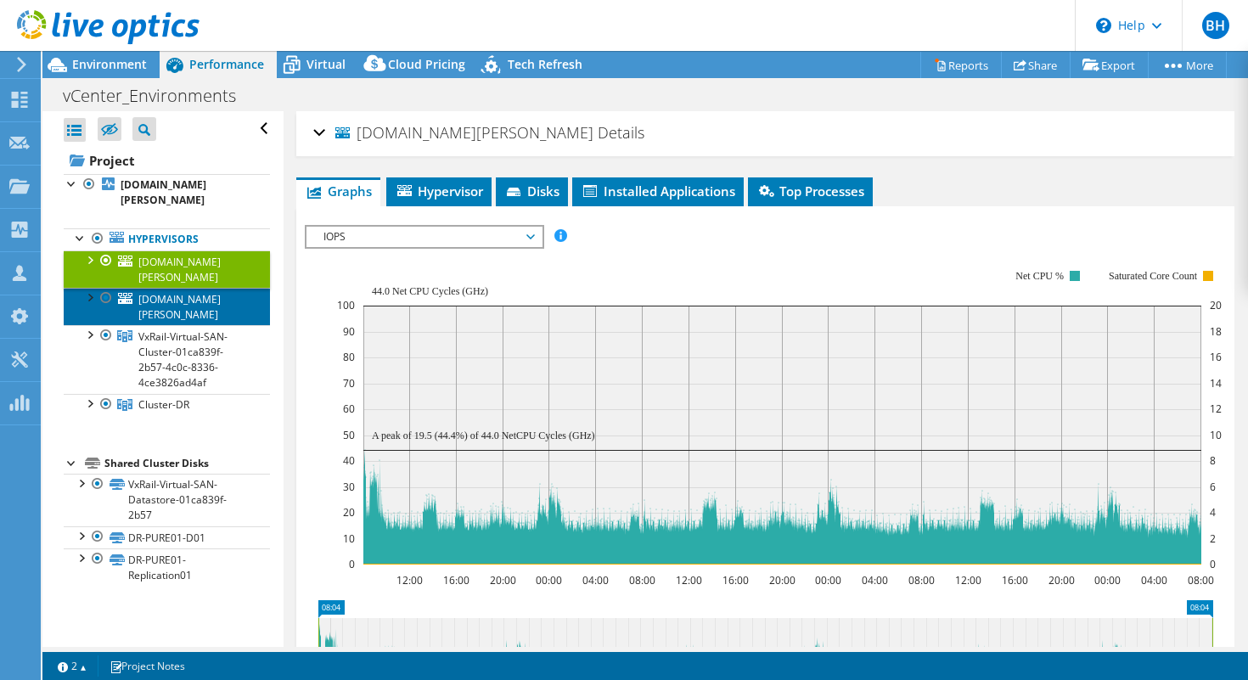
click at [172, 292] on span "[DOMAIN_NAME][PERSON_NAME]" at bounding box center [179, 307] width 82 height 30
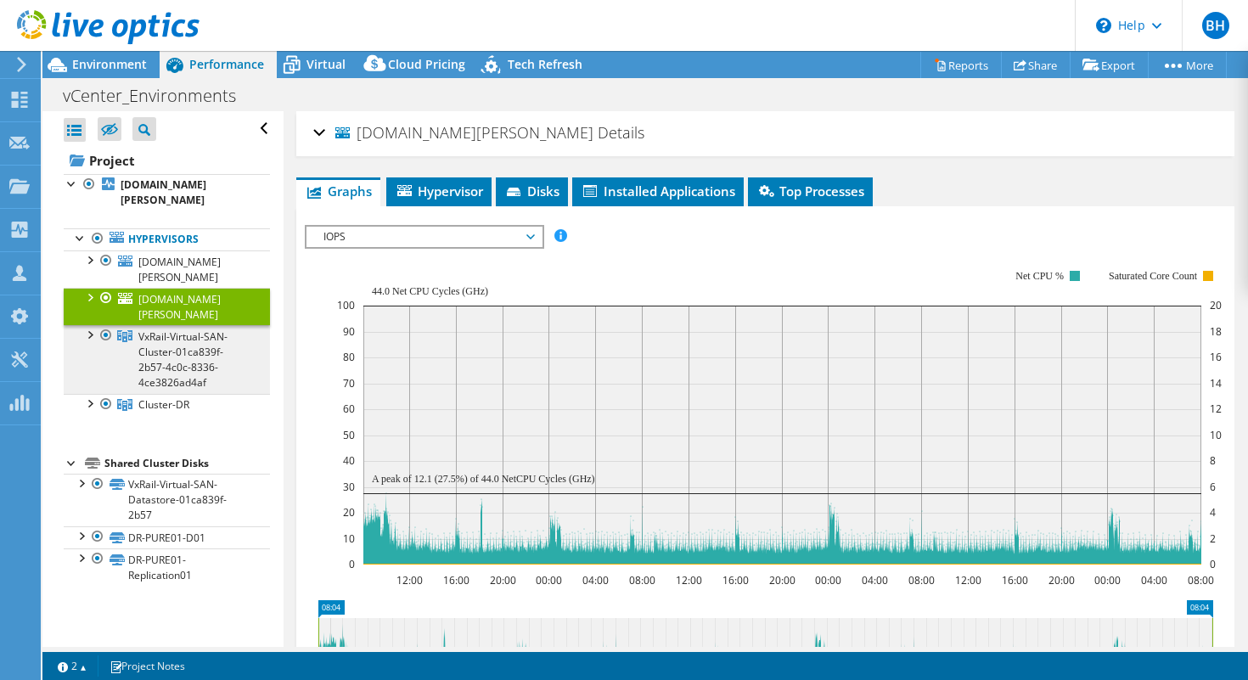
click at [153, 330] on span "VxRail-Virtual-SAN-Cluster-01ca839f-2b57-4c0c-8336-4ce3826ad4af" at bounding box center [182, 360] width 89 height 60
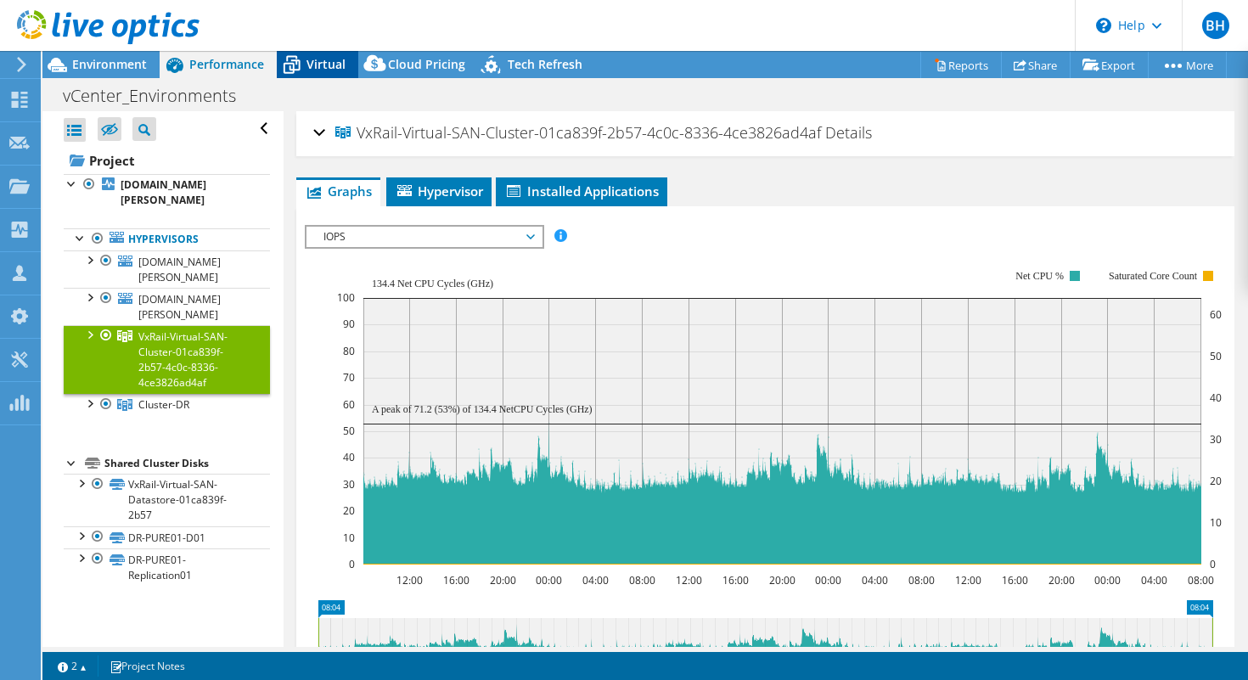
click at [313, 70] on span "Virtual" at bounding box center [326, 64] width 39 height 16
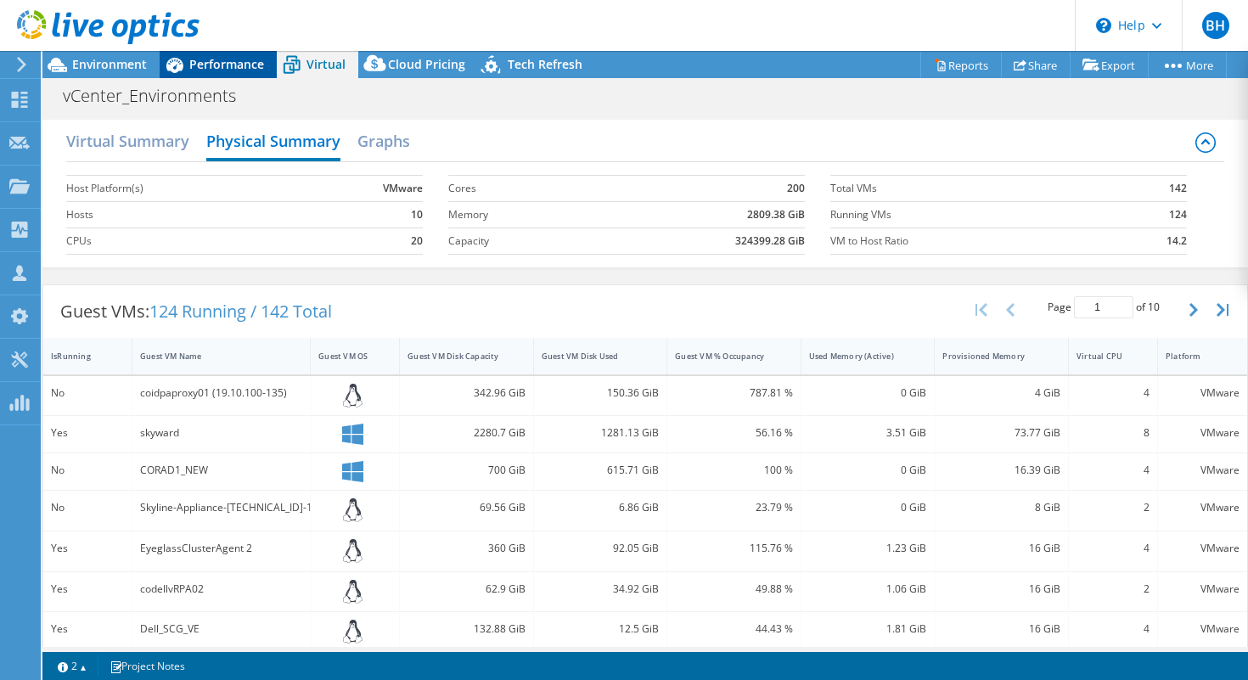
click at [245, 62] on span "Performance" at bounding box center [226, 64] width 75 height 16
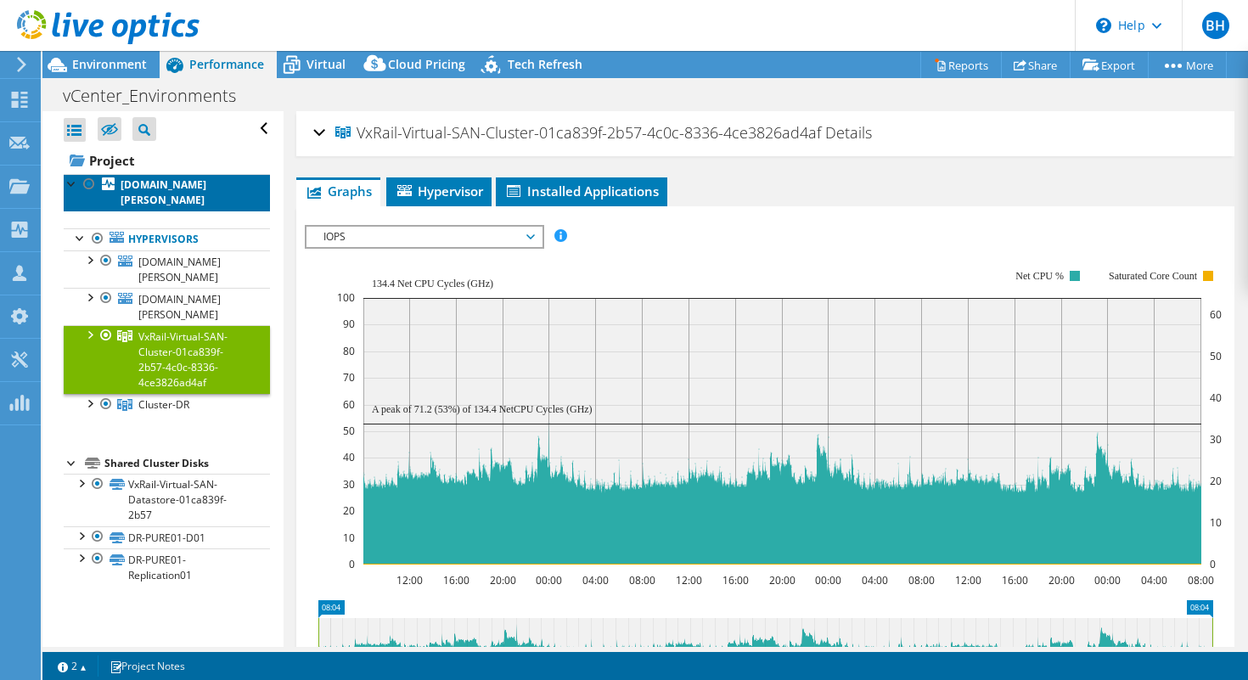
click at [166, 183] on b "[DOMAIN_NAME][PERSON_NAME]" at bounding box center [164, 192] width 86 height 30
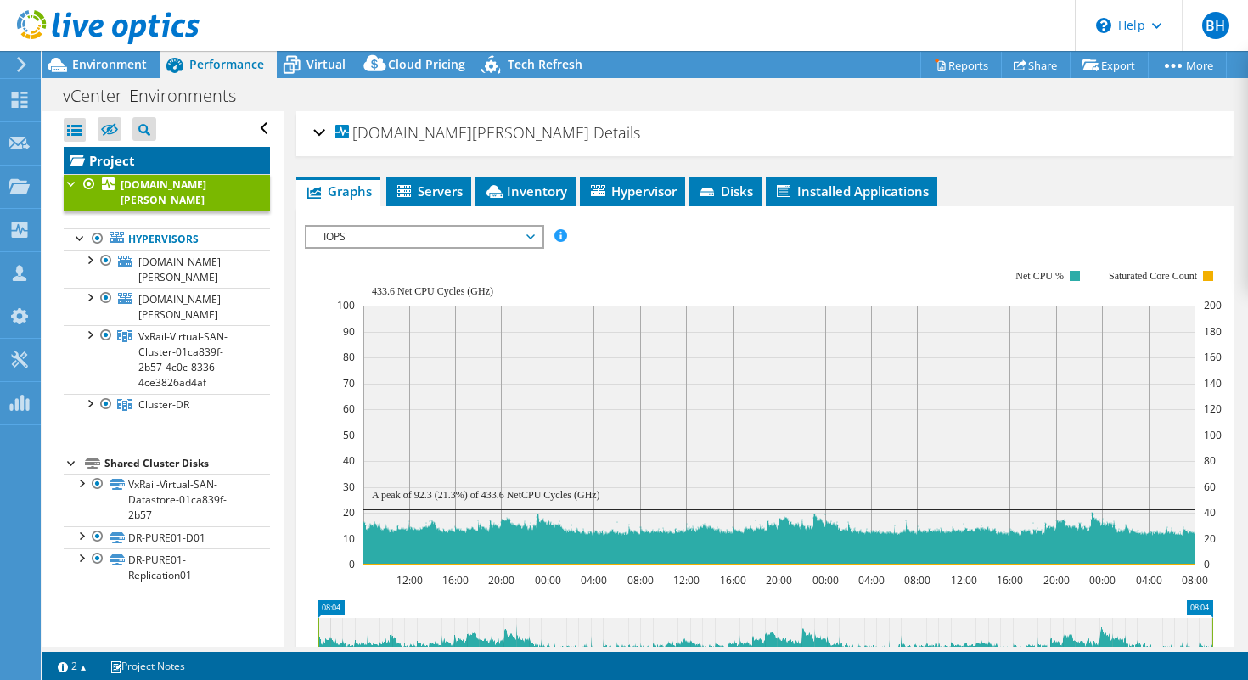
click at [94, 166] on link "Project" at bounding box center [167, 160] width 206 height 27
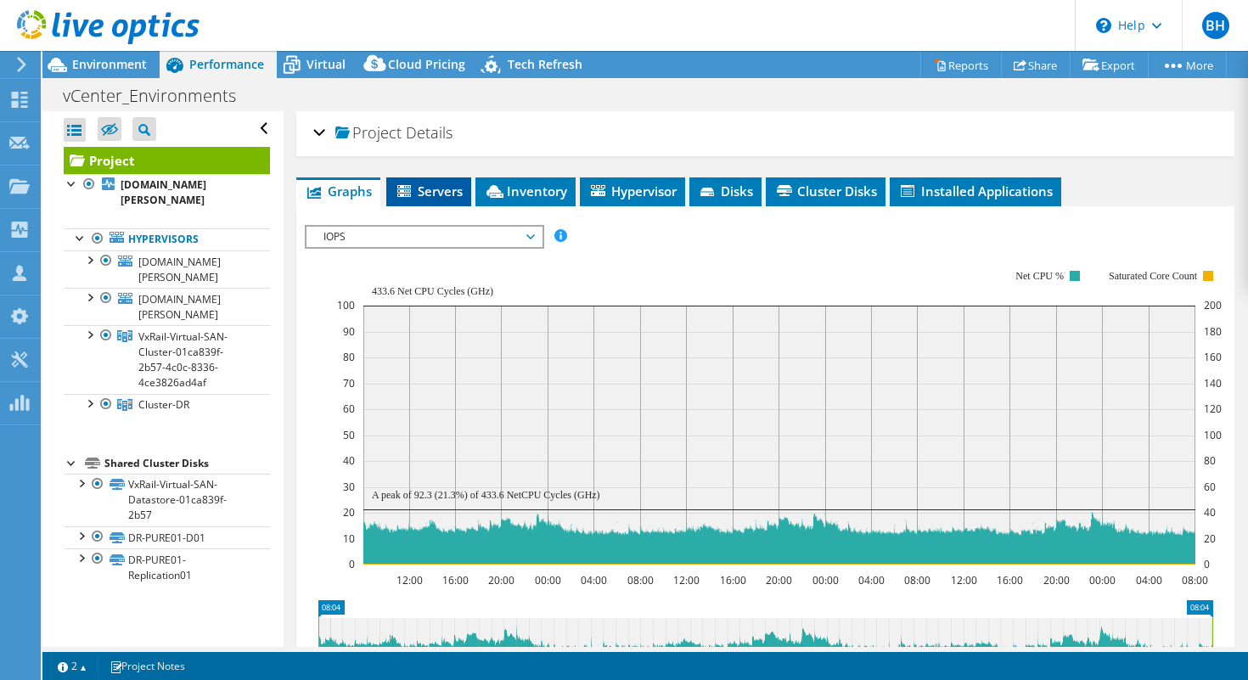
click at [439, 190] on span "Servers" at bounding box center [429, 191] width 68 height 17
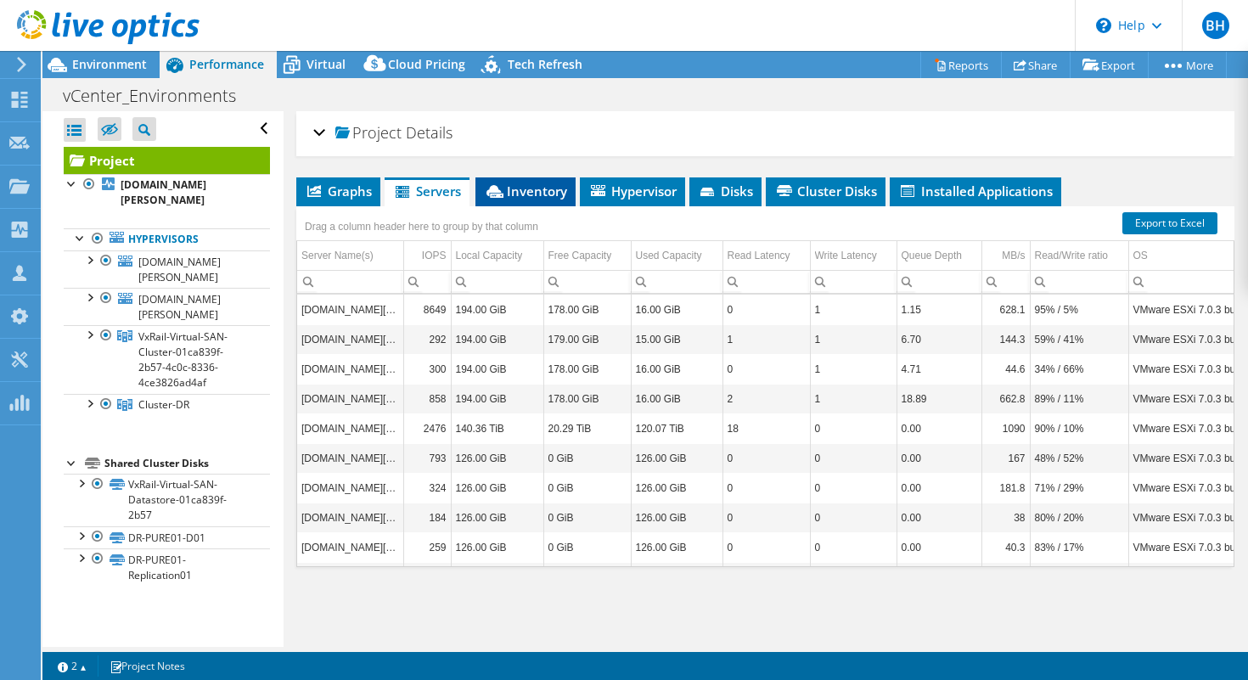
click at [552, 186] on span "Inventory" at bounding box center [525, 191] width 83 height 17
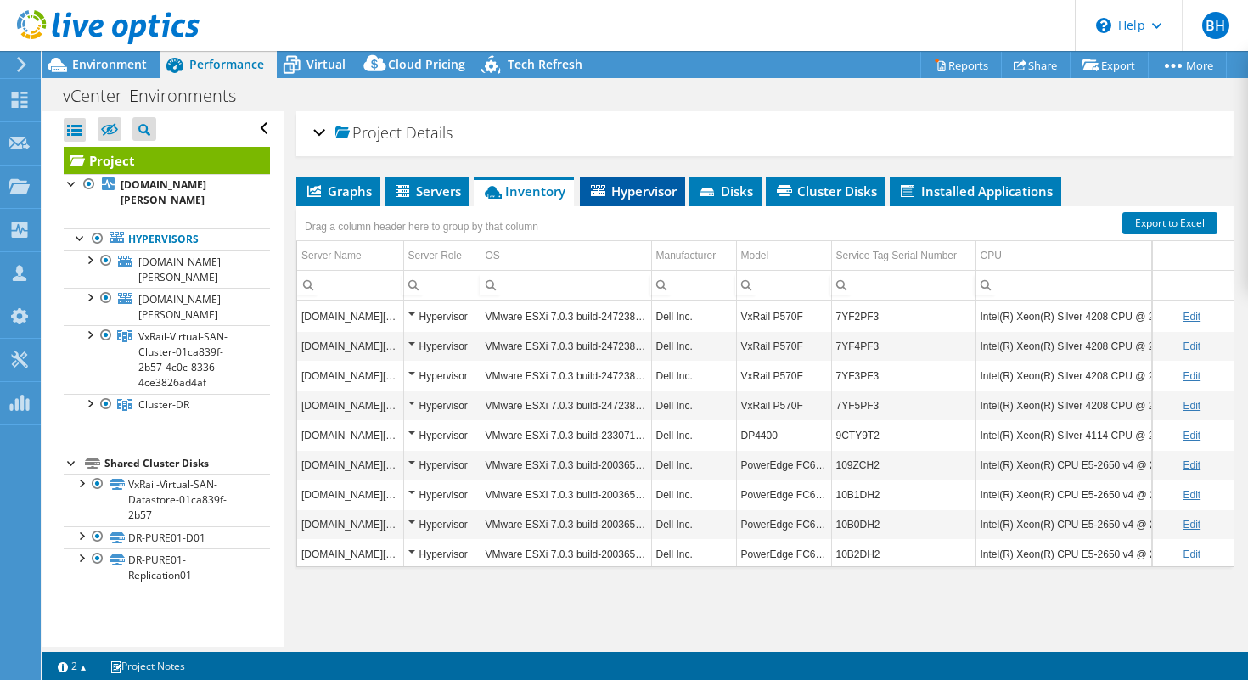
click at [629, 198] on span "Hypervisor" at bounding box center [633, 191] width 88 height 17
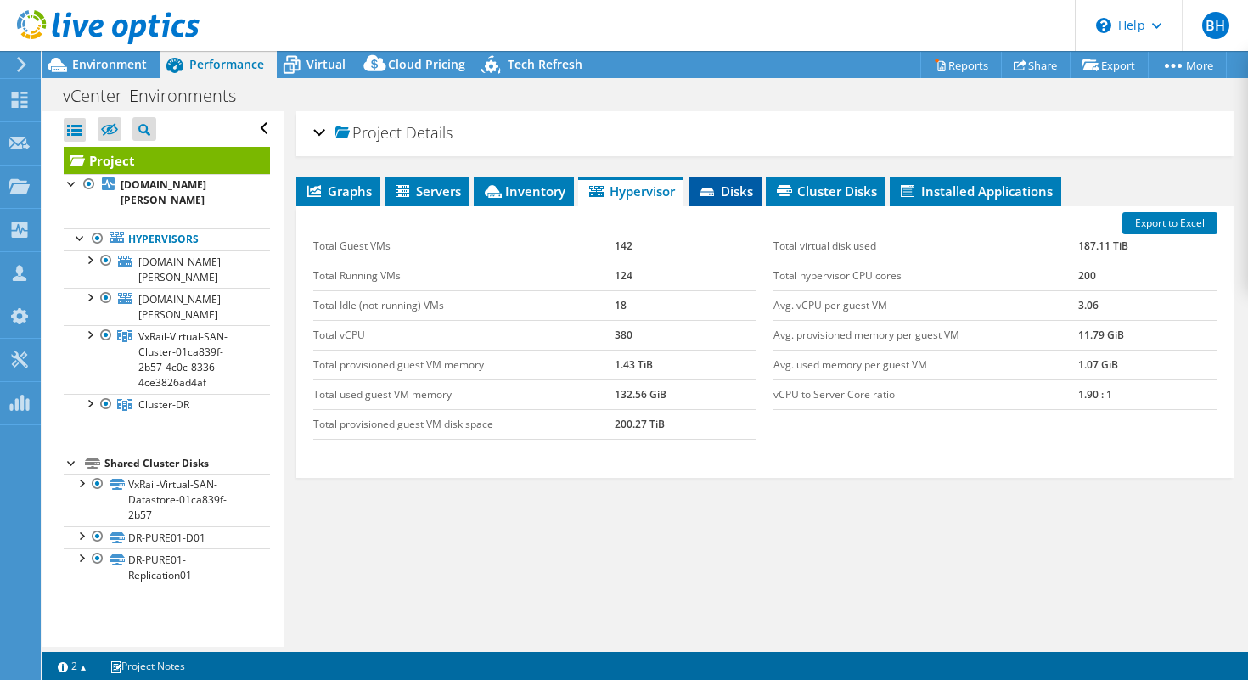
click at [725, 196] on span "Disks" at bounding box center [725, 191] width 55 height 17
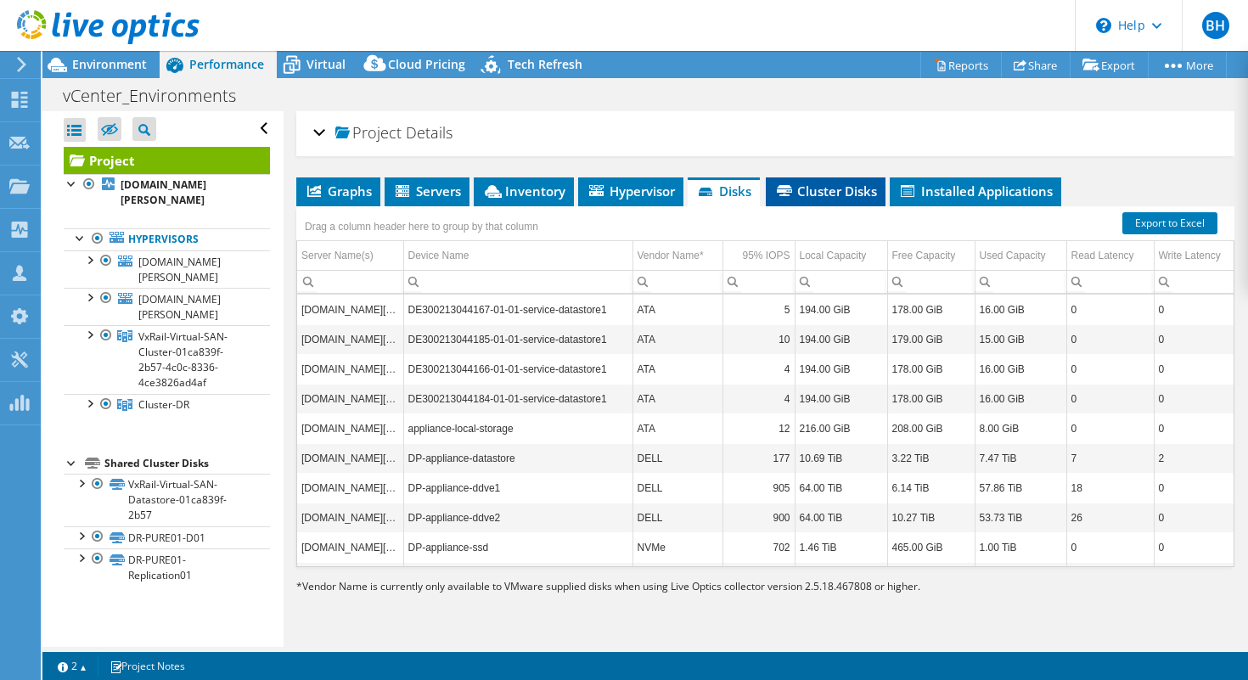
click at [831, 191] on span "Cluster Disks" at bounding box center [825, 191] width 103 height 17
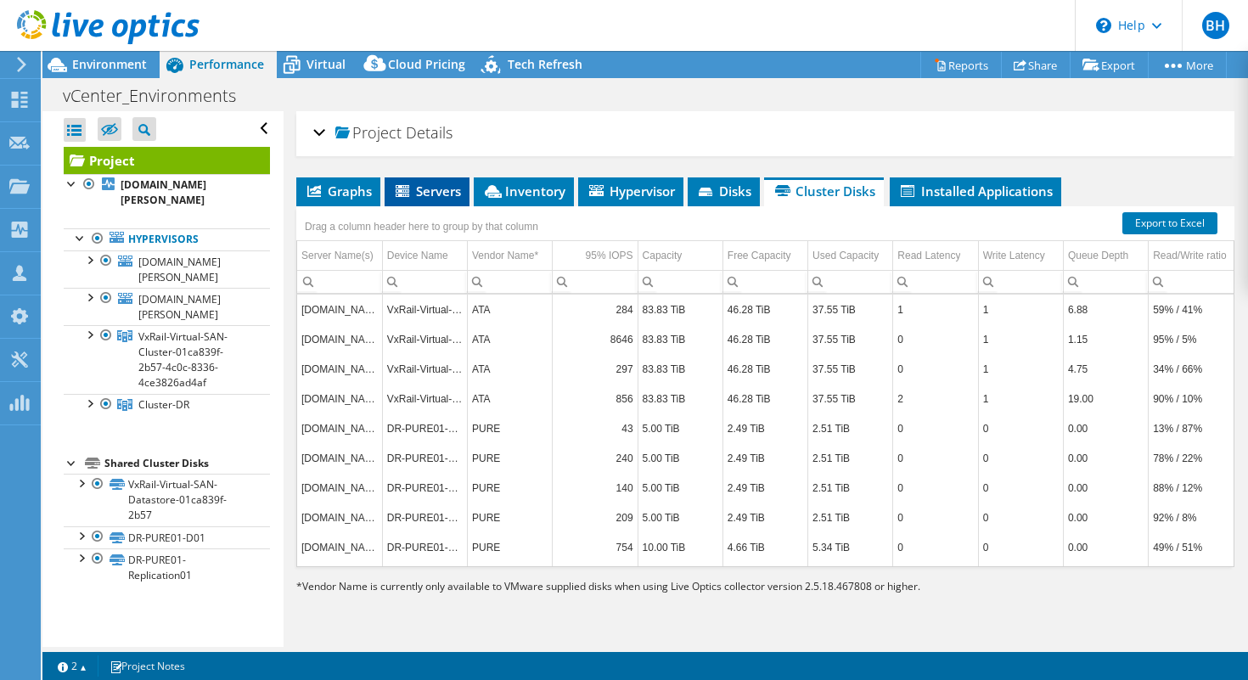
click at [436, 195] on span "Servers" at bounding box center [427, 191] width 68 height 17
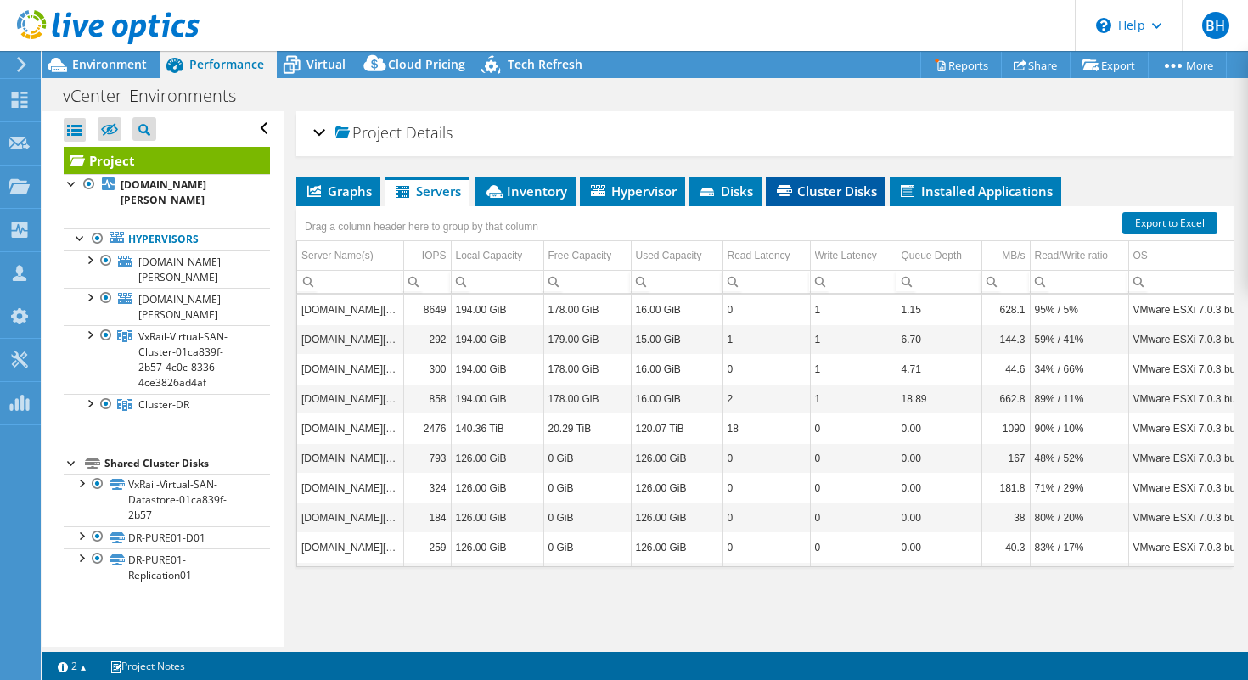
click at [826, 194] on span "Cluster Disks" at bounding box center [825, 191] width 103 height 17
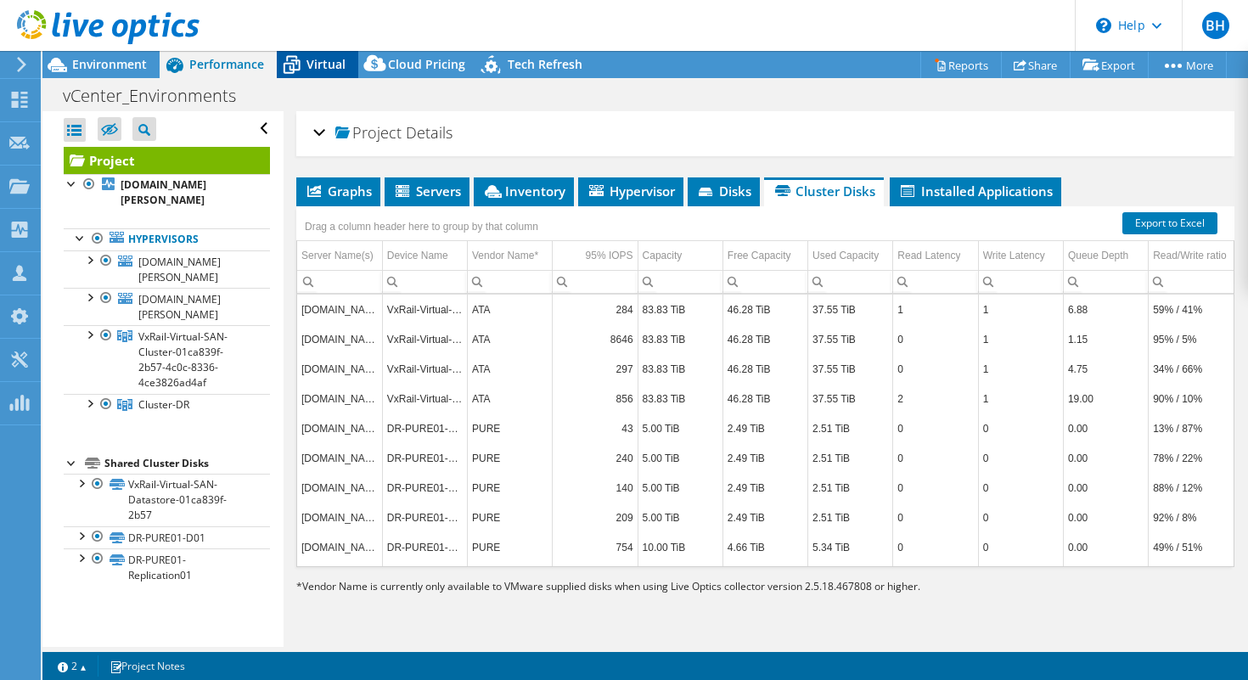
click at [330, 69] on span "Virtual" at bounding box center [326, 64] width 39 height 16
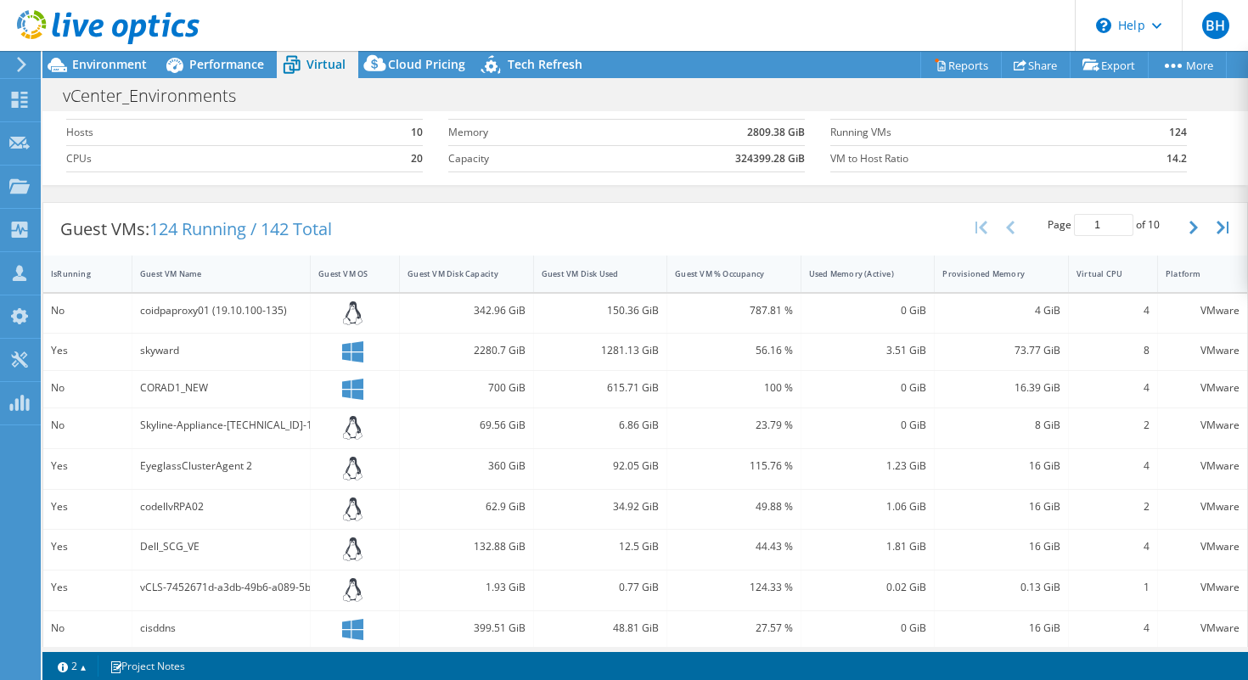
scroll to position [83, 0]
click at [406, 65] on span "Cloud Pricing" at bounding box center [426, 64] width 77 height 16
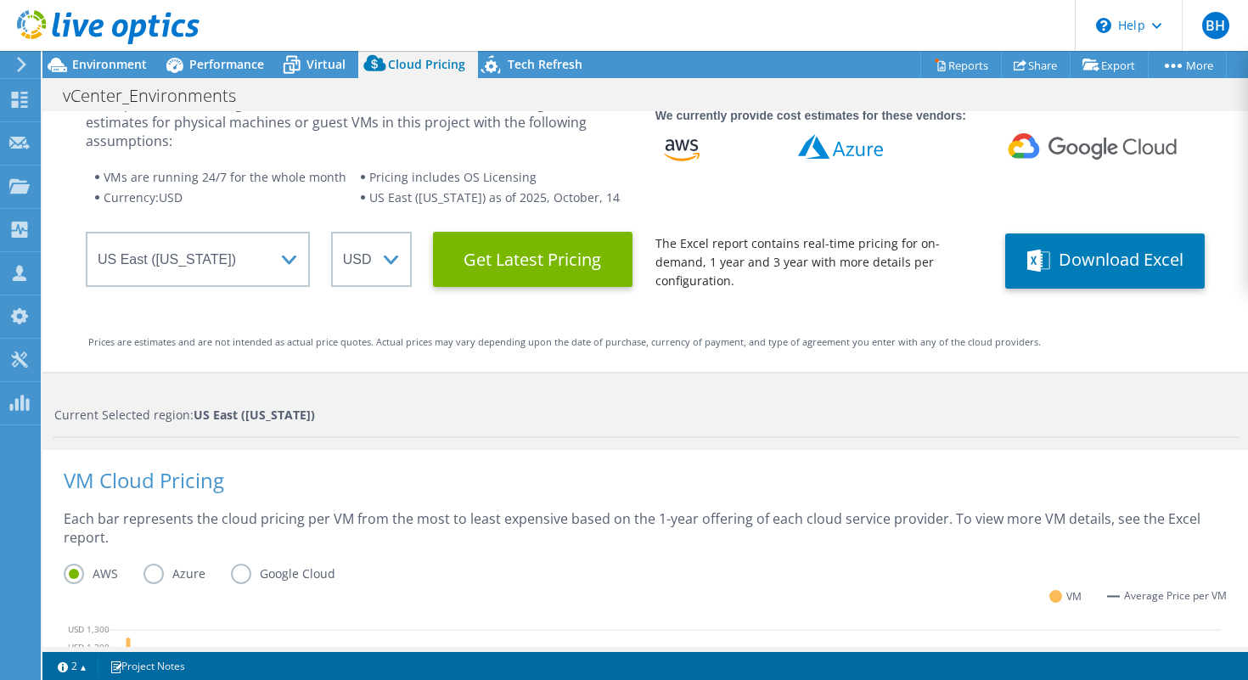
scroll to position [25, 0]
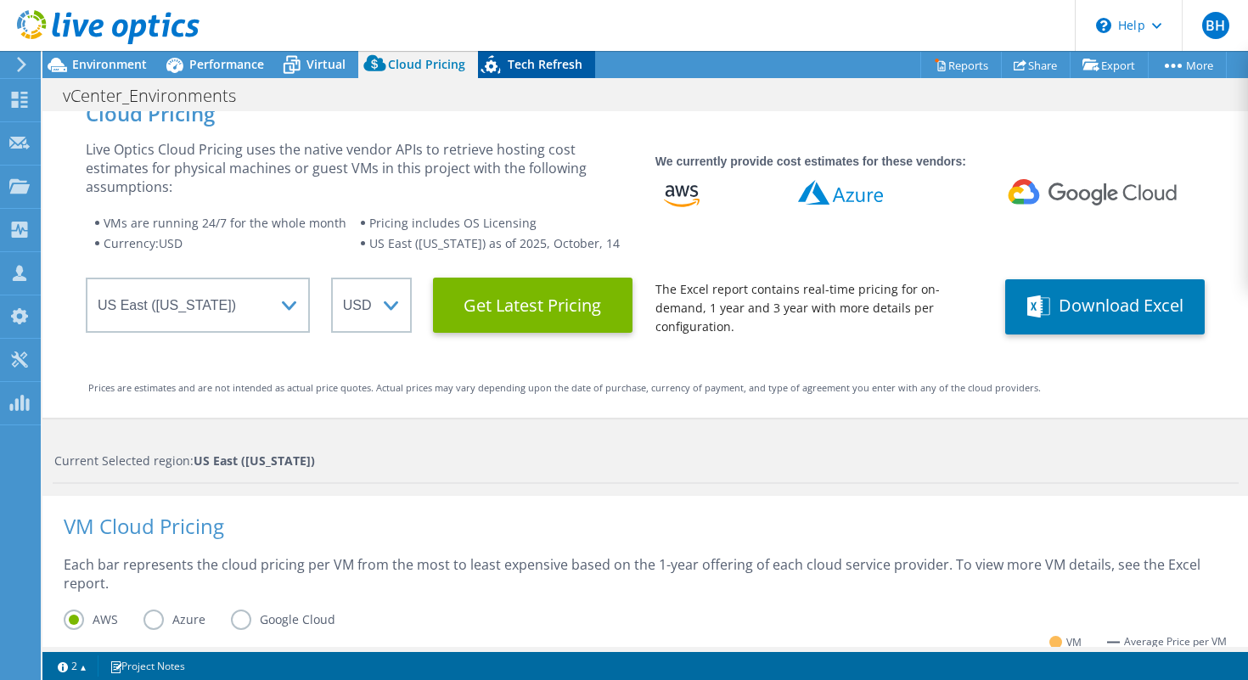
click at [557, 63] on span "Tech Refresh" at bounding box center [545, 64] width 75 height 16
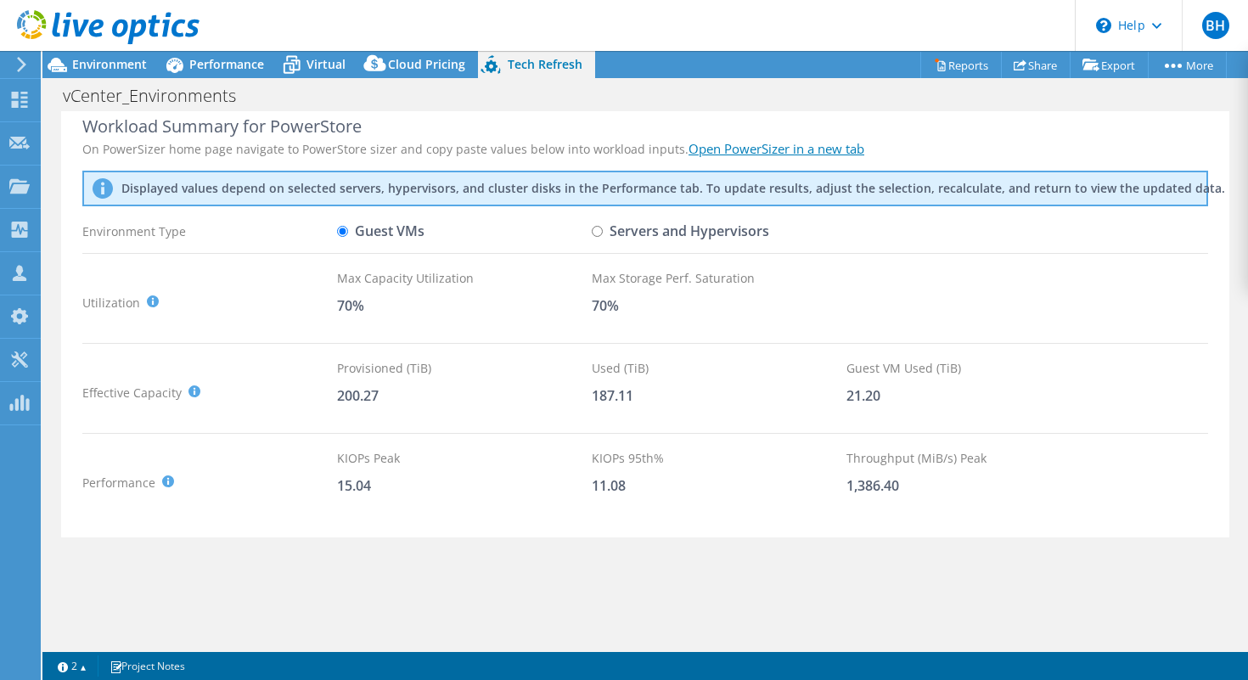
scroll to position [1, 0]
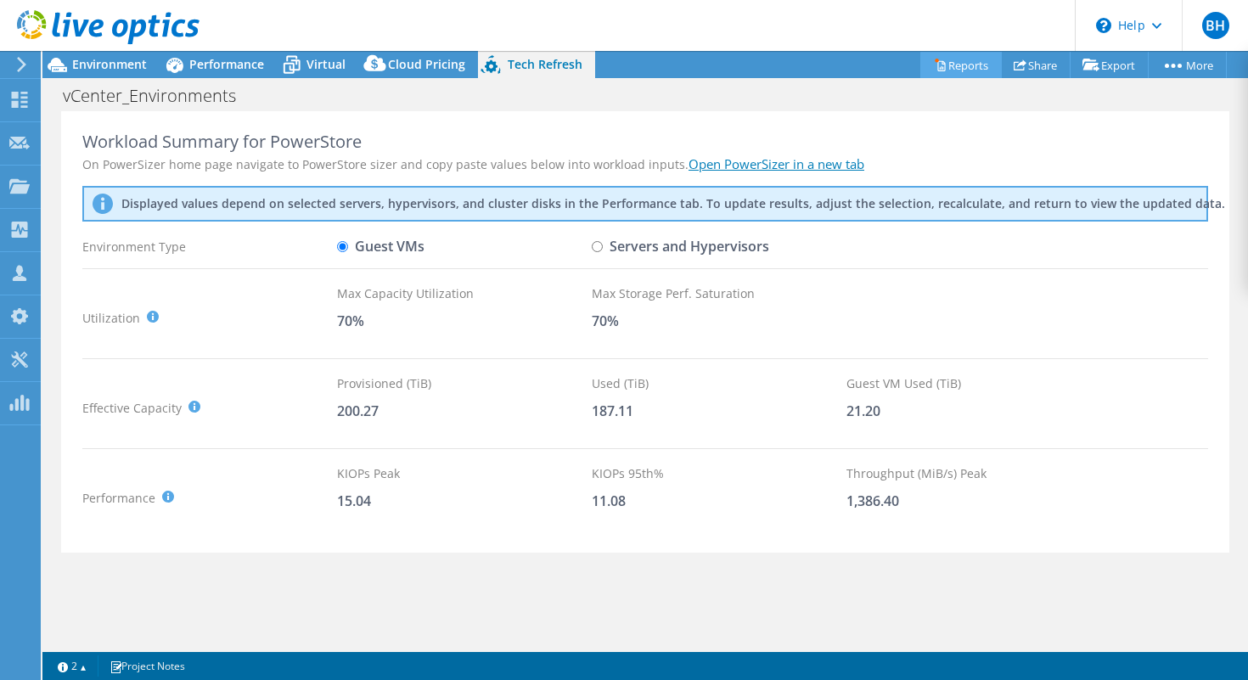
click at [960, 70] on link "Reports" at bounding box center [962, 65] width 82 height 26
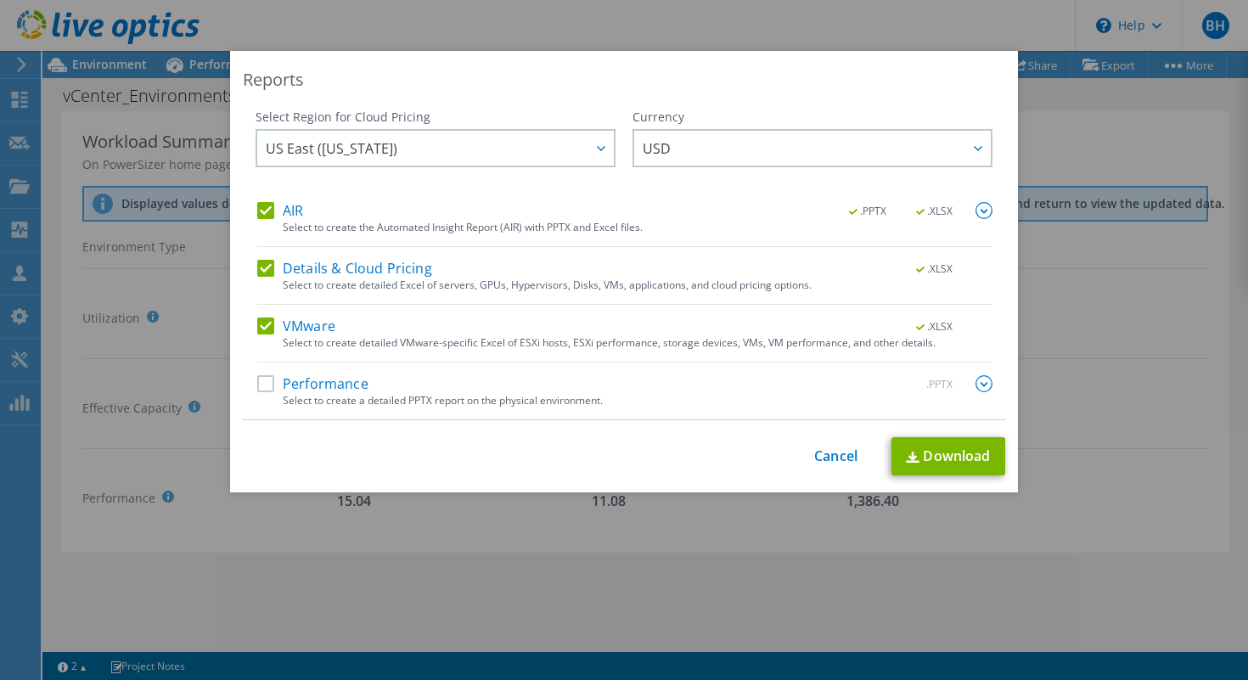
click at [826, 465] on div "This process may take a while, please wait... Cancel Download" at bounding box center [624, 456] width 763 height 38
click at [836, 458] on link "Cancel" at bounding box center [835, 456] width 43 height 16
